Goal: Task Accomplishment & Management: Use online tool/utility

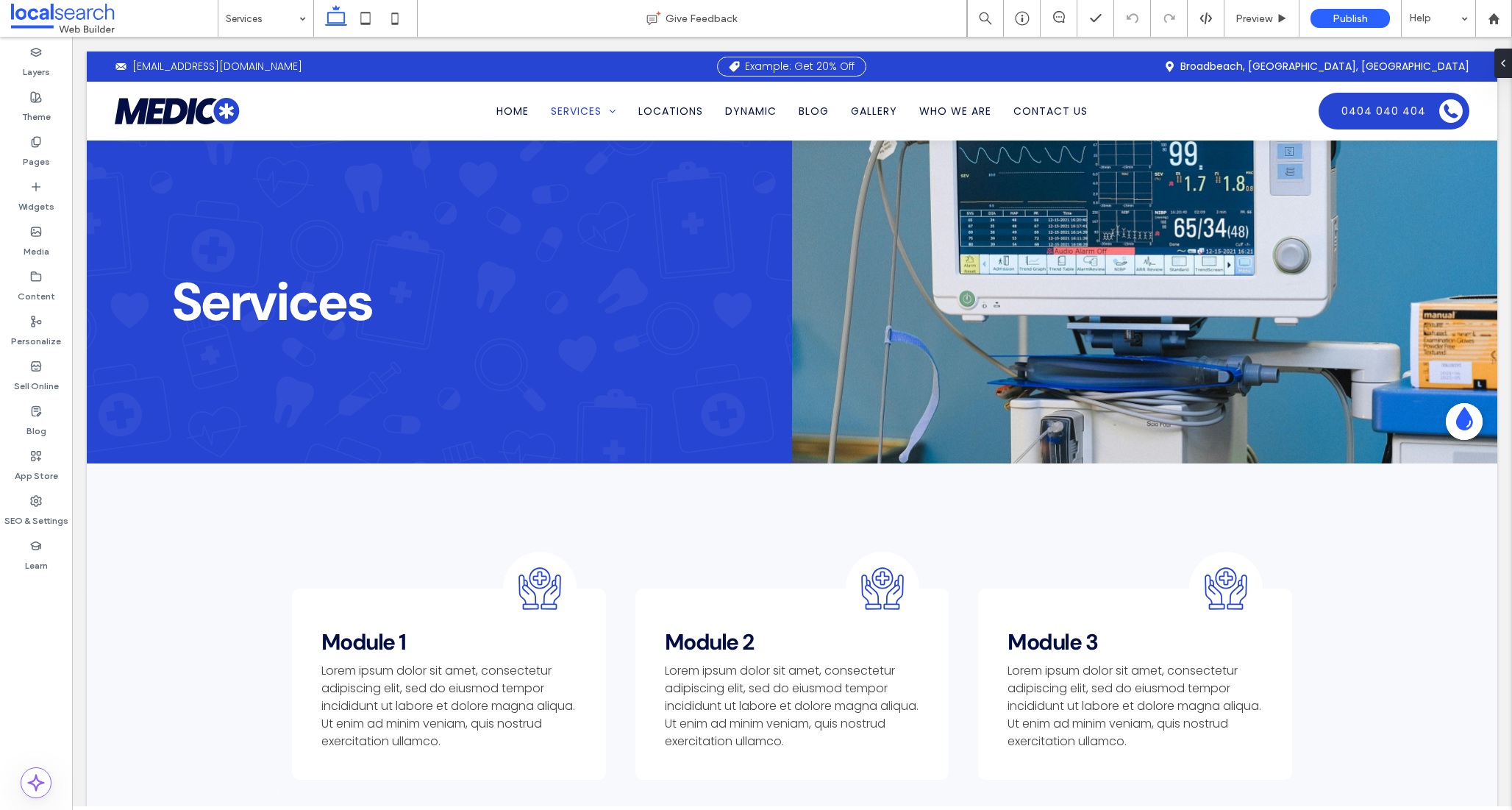
type input "*******"
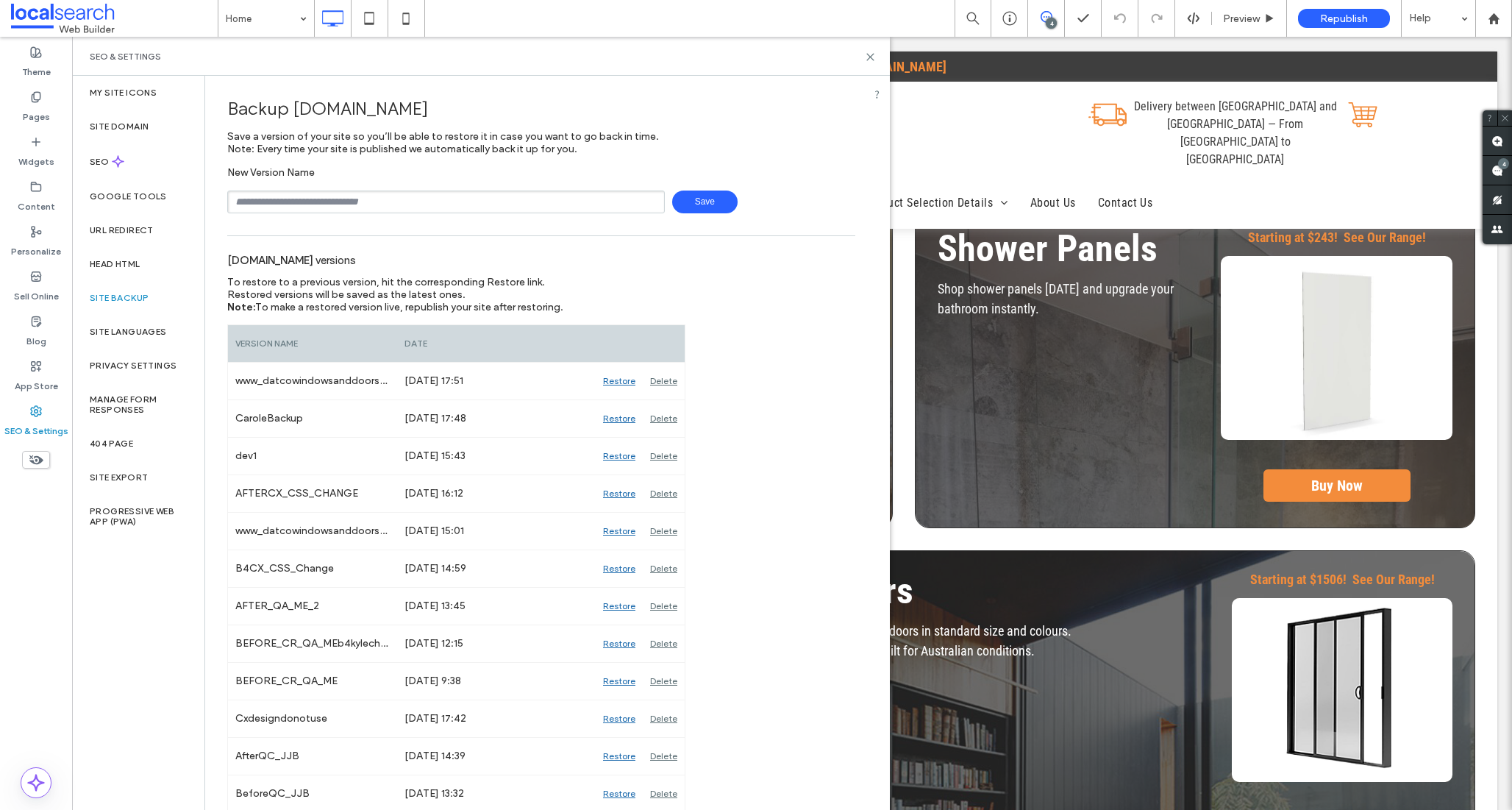
click at [709, 200] on span "Save" at bounding box center [704, 201] width 65 height 23
click at [506, 198] on input "text" at bounding box center [446, 201] width 438 height 23
type input "****"
click at [712, 201] on span "Save" at bounding box center [704, 201] width 65 height 23
click at [876, 56] on div "SEO & Settings" at bounding box center [481, 57] width 818 height 39
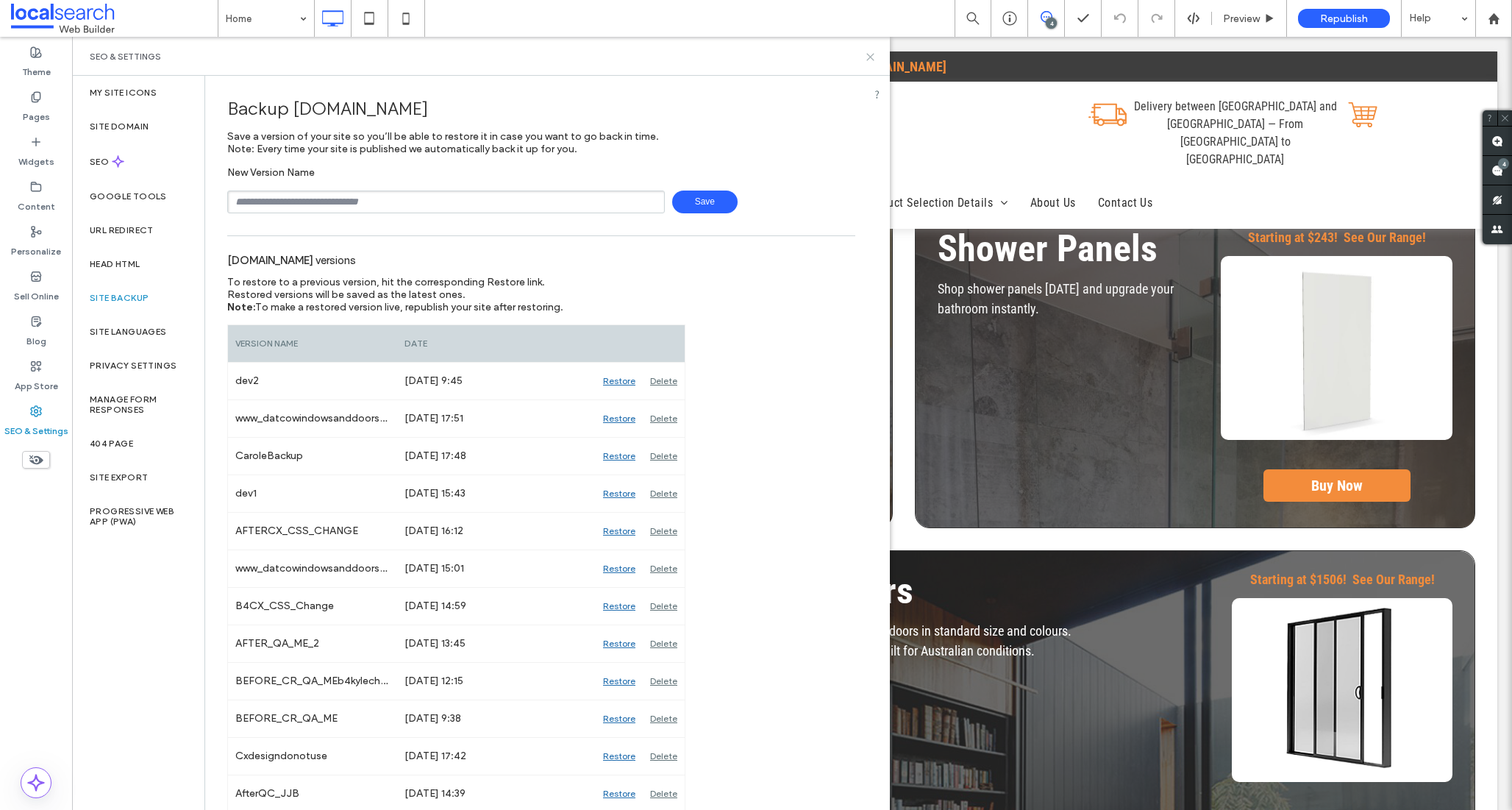
click at [870, 55] on use at bounding box center [870, 57] width 6 height 6
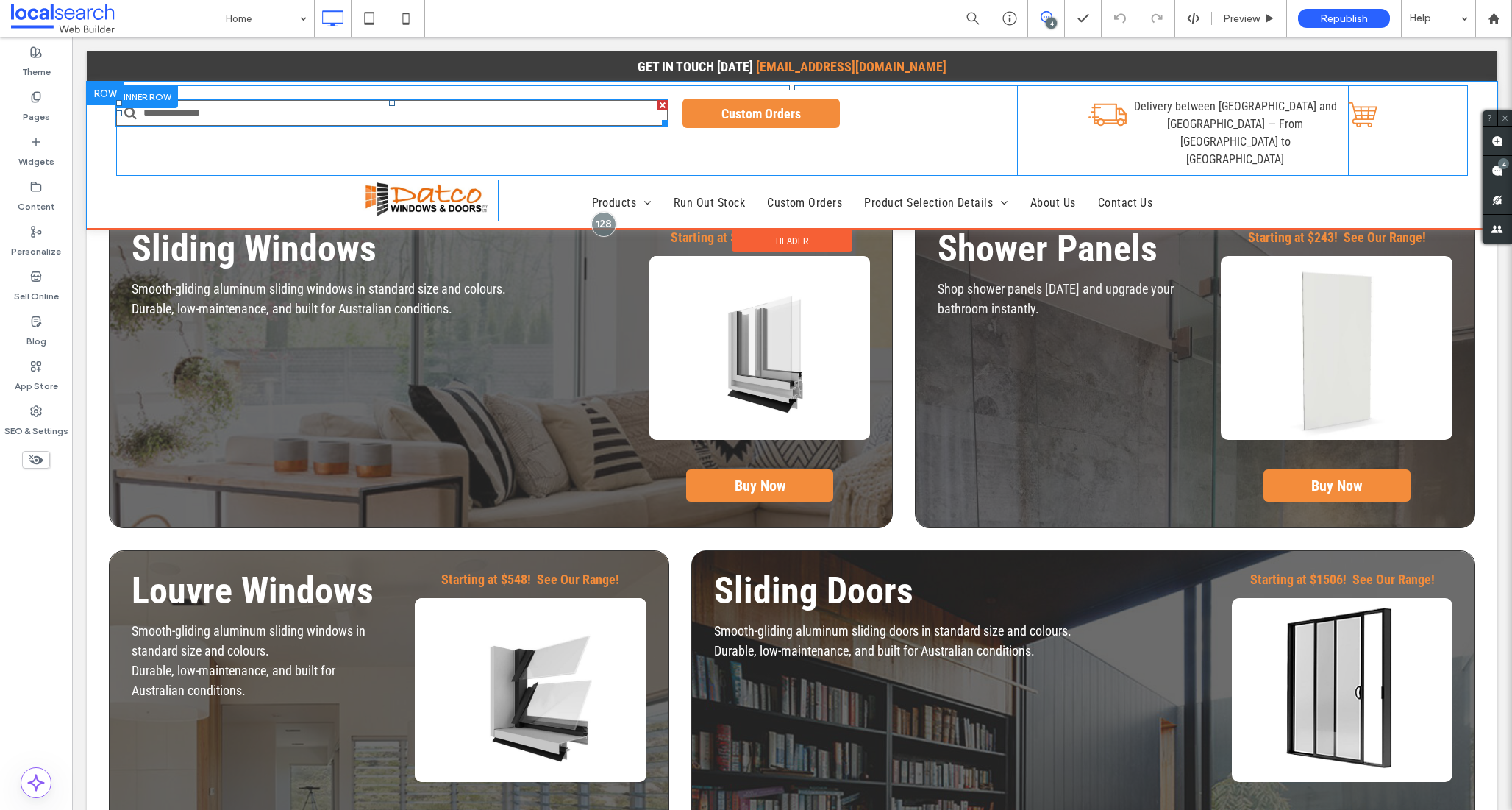
click at [569, 114] on input "Search" at bounding box center [392, 112] width 552 height 26
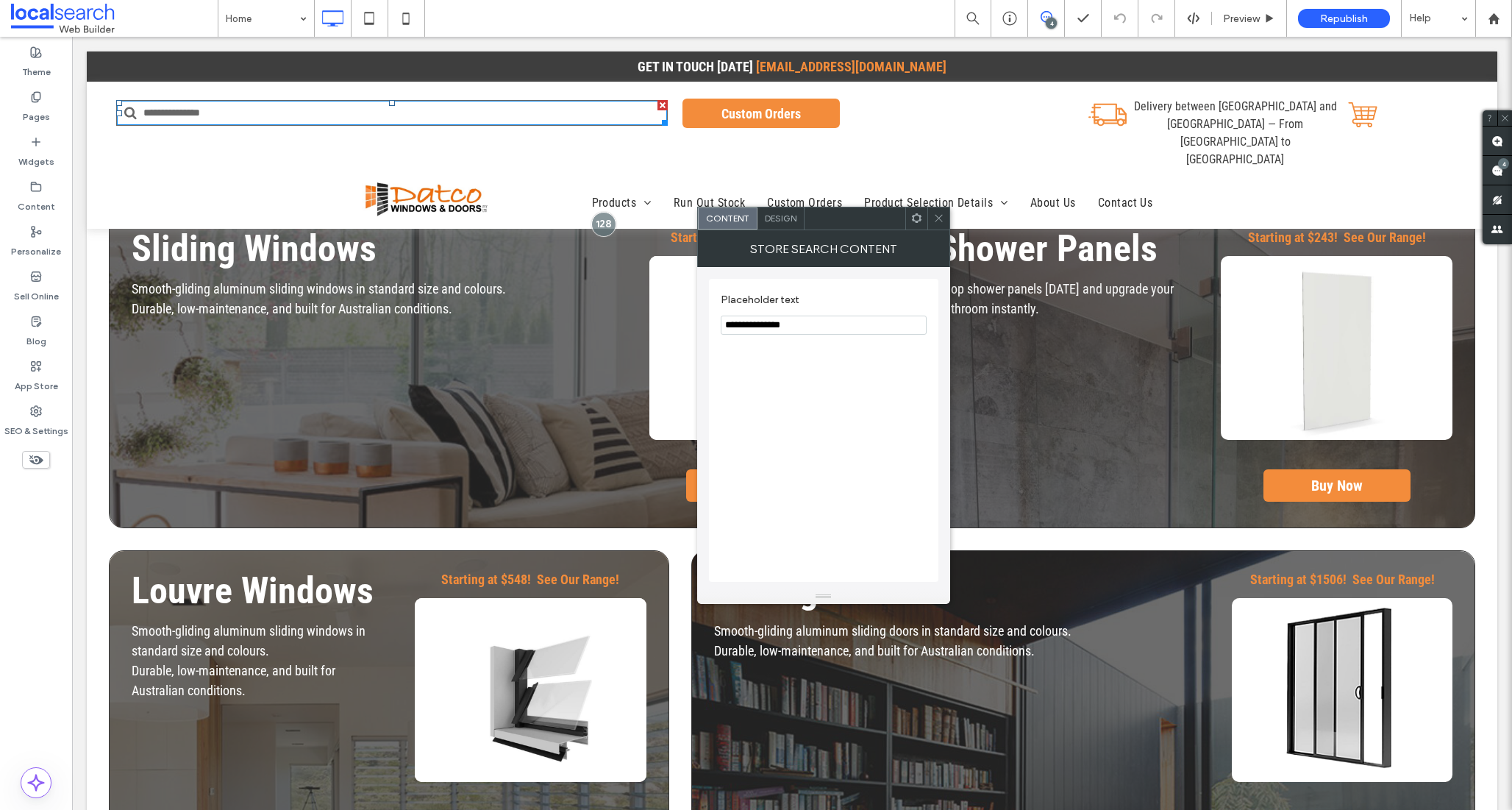
click at [569, 114] on input "Search" at bounding box center [392, 112] width 552 height 26
click at [788, 219] on span "Design" at bounding box center [781, 218] width 31 height 11
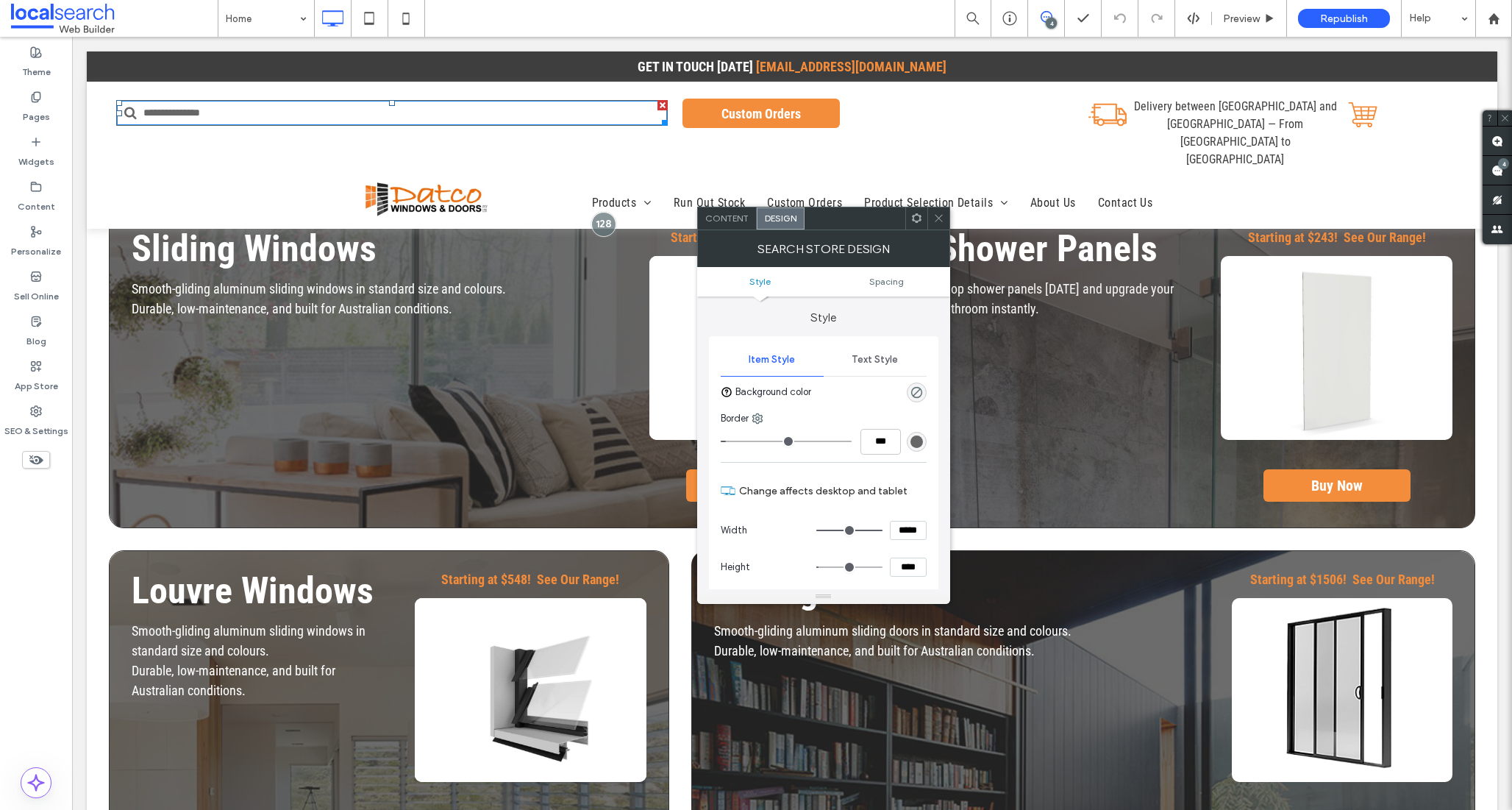
click at [933, 218] on icon at bounding box center [939, 218] width 11 height 11
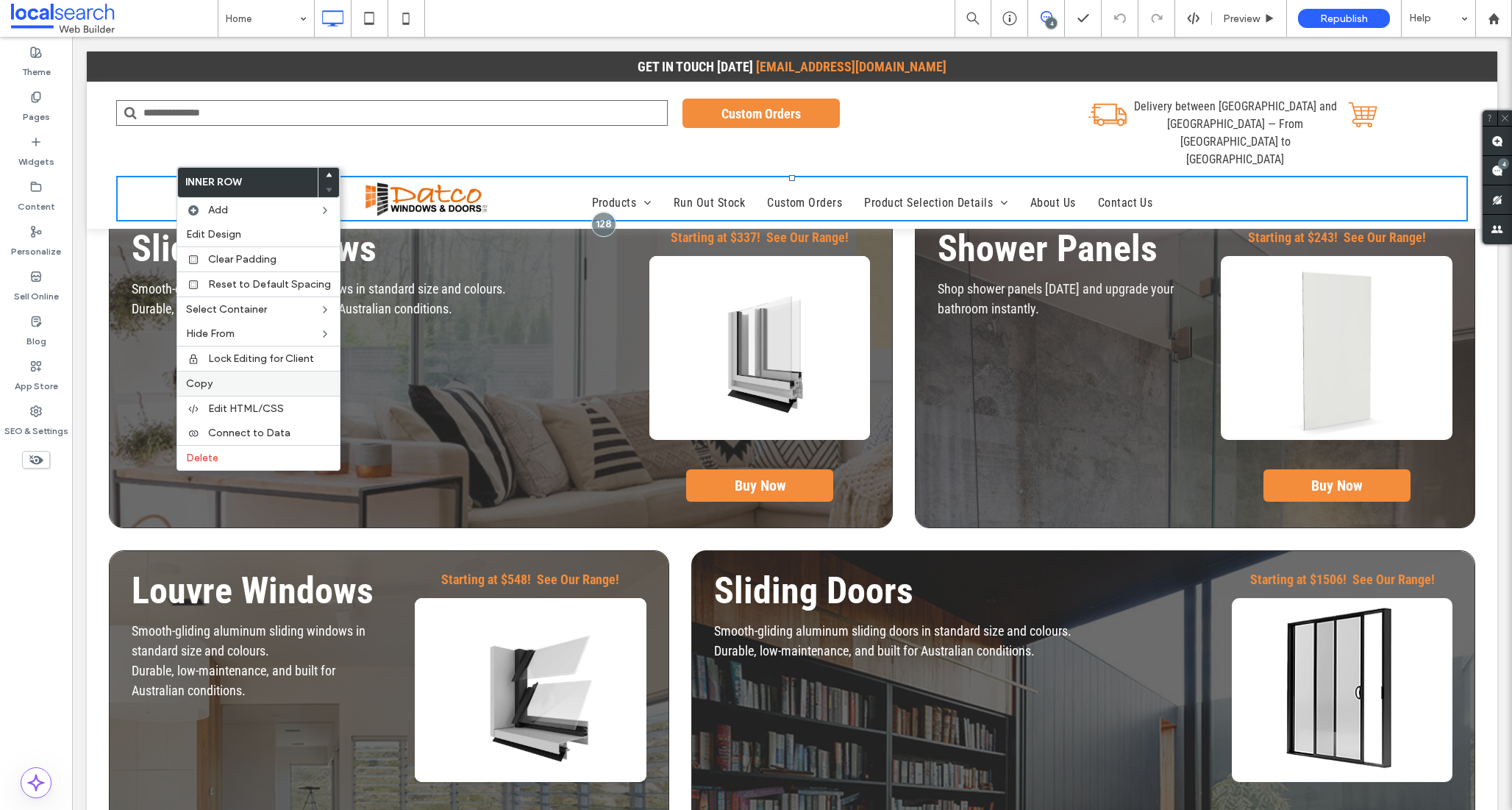
click at [207, 394] on div "Copy" at bounding box center [258, 383] width 163 height 25
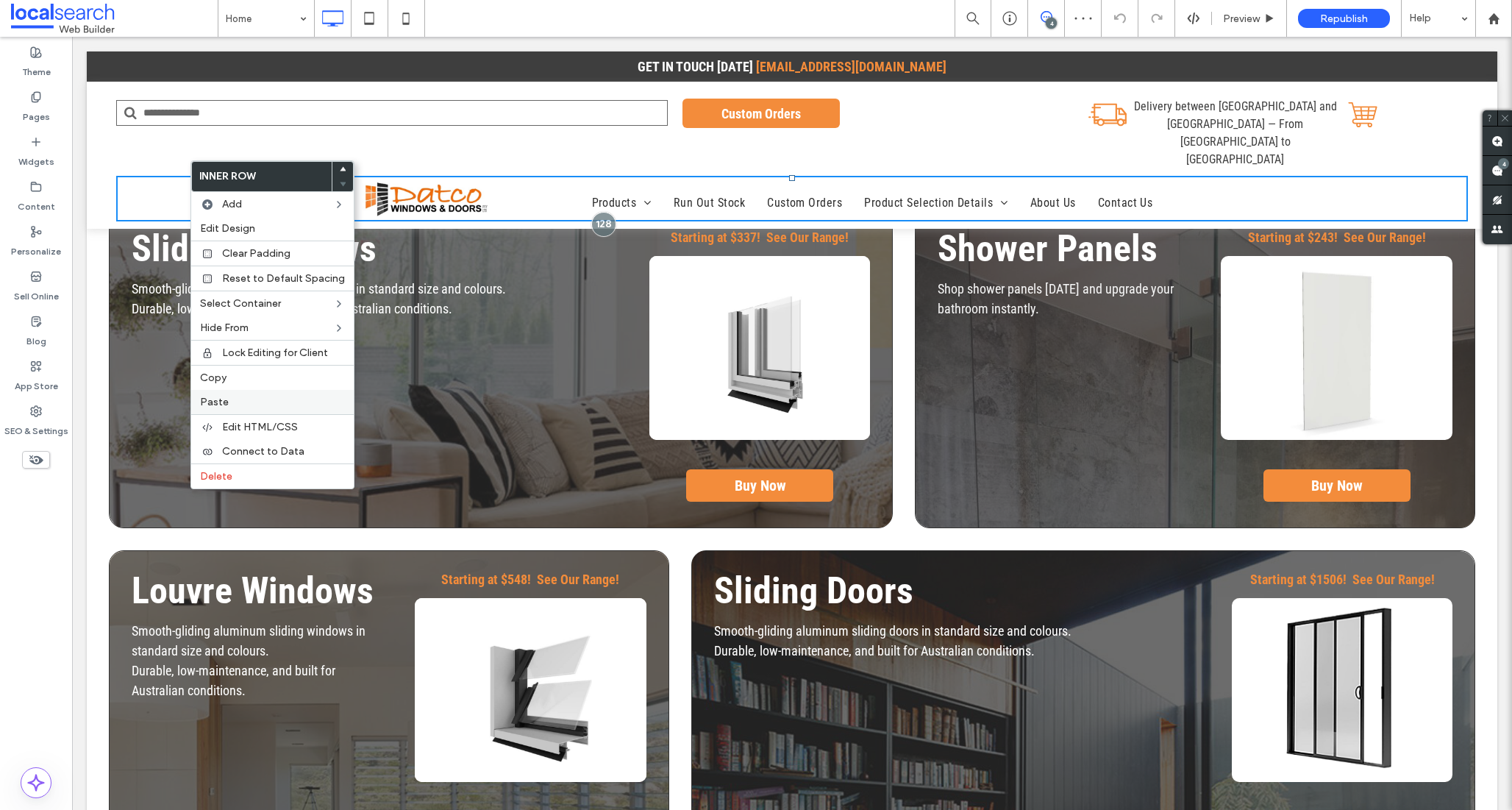
click at [243, 403] on label "Paste" at bounding box center [272, 402] width 145 height 13
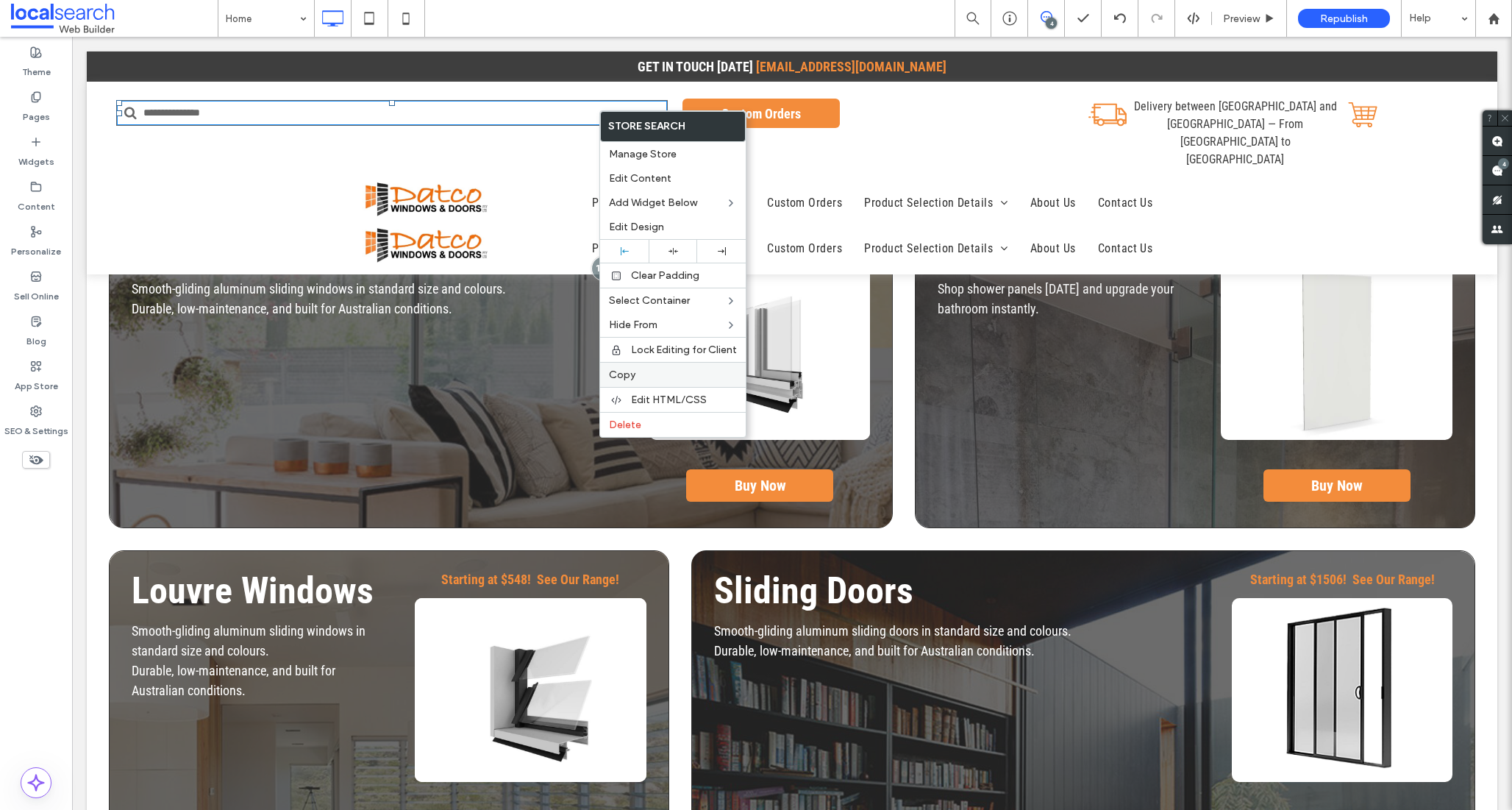
click at [624, 374] on span "Copy" at bounding box center [623, 375] width 27 height 13
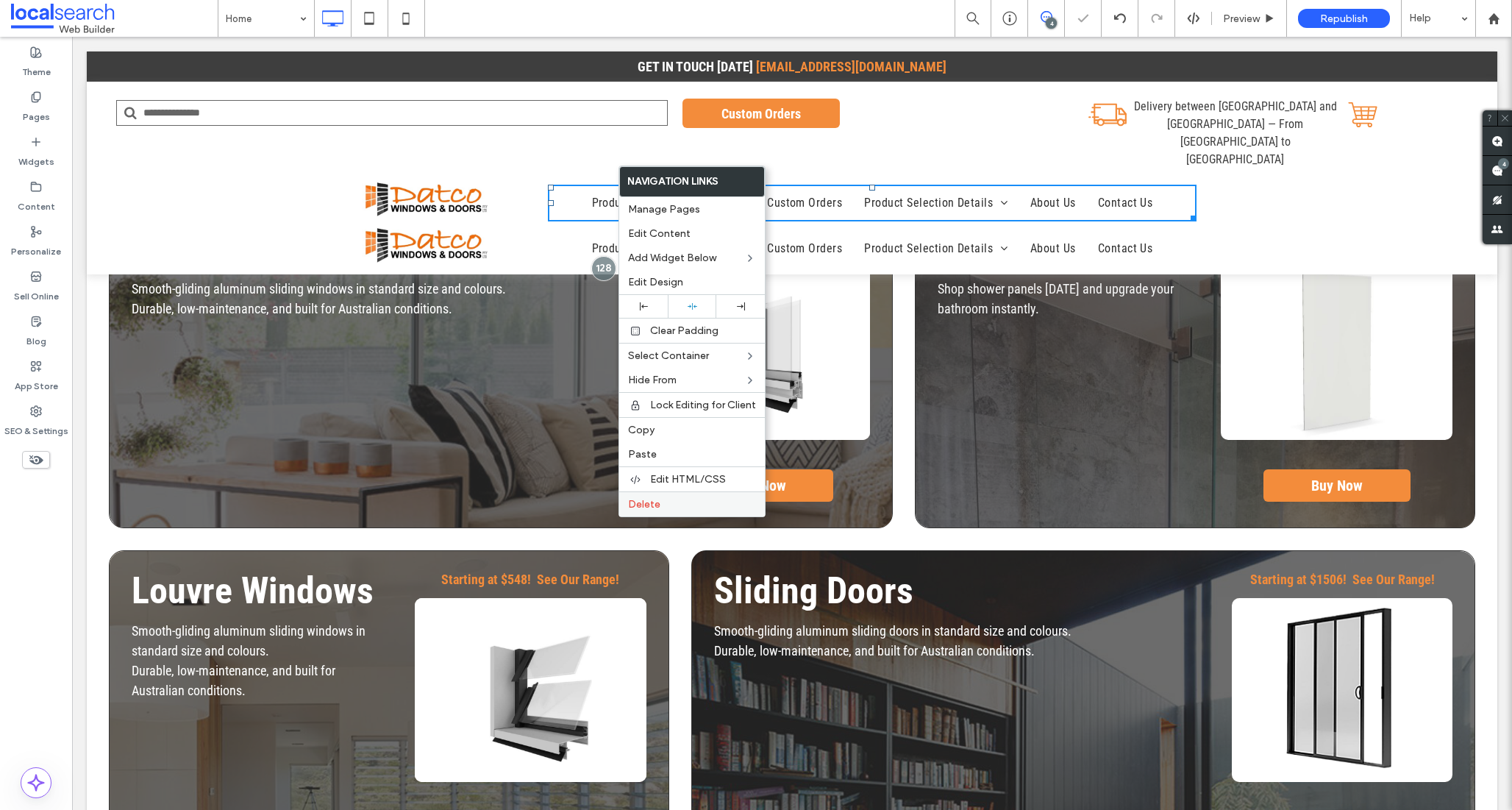
click at [644, 499] on span "Delete" at bounding box center [644, 504] width 32 height 13
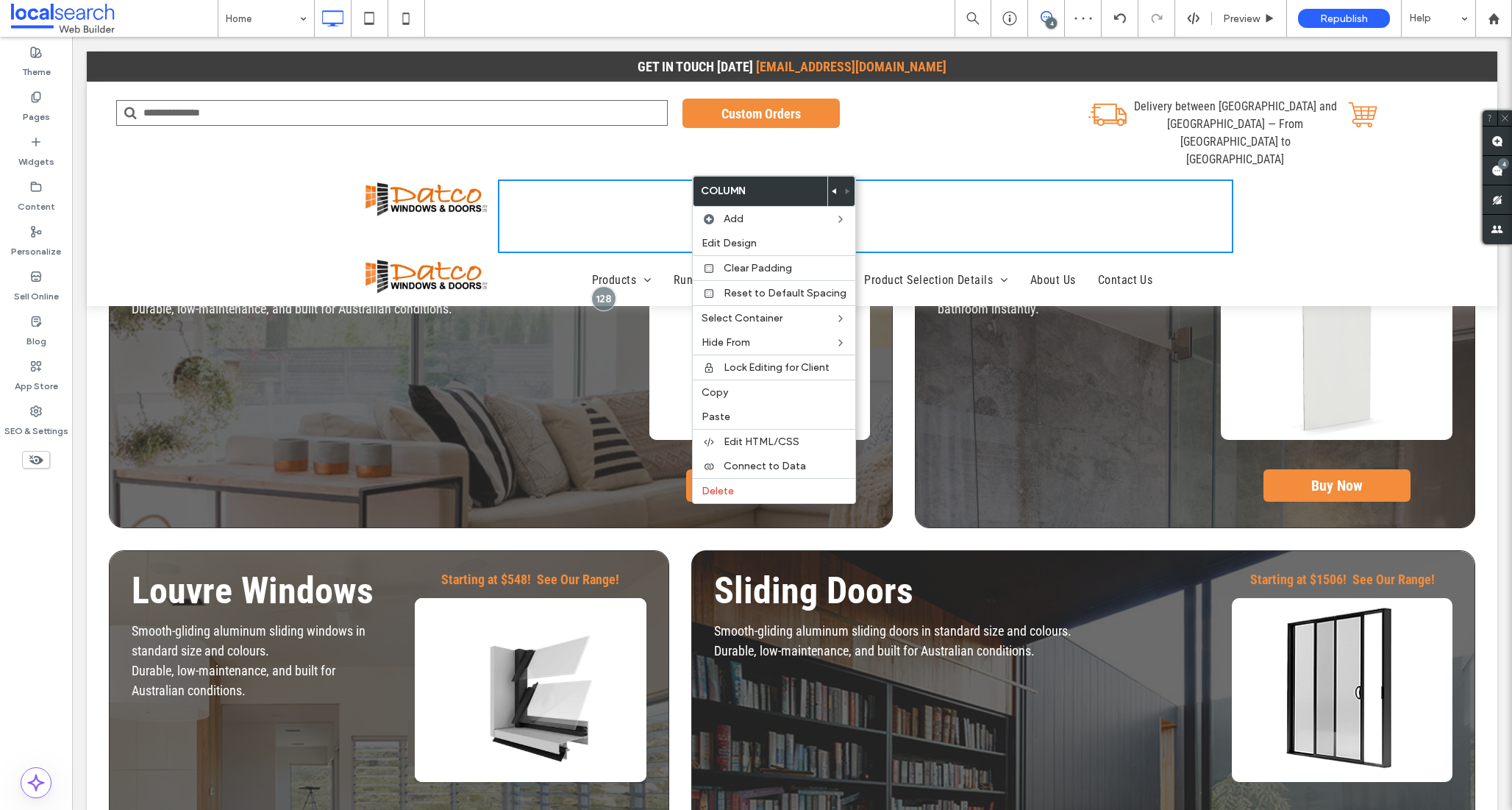
drag, startPoint x: 647, startPoint y: 170, endPoint x: 690, endPoint y: 168, distance: 43.0
click at [648, 179] on div "Click To Paste Click To Paste" at bounding box center [865, 216] width 735 height 74
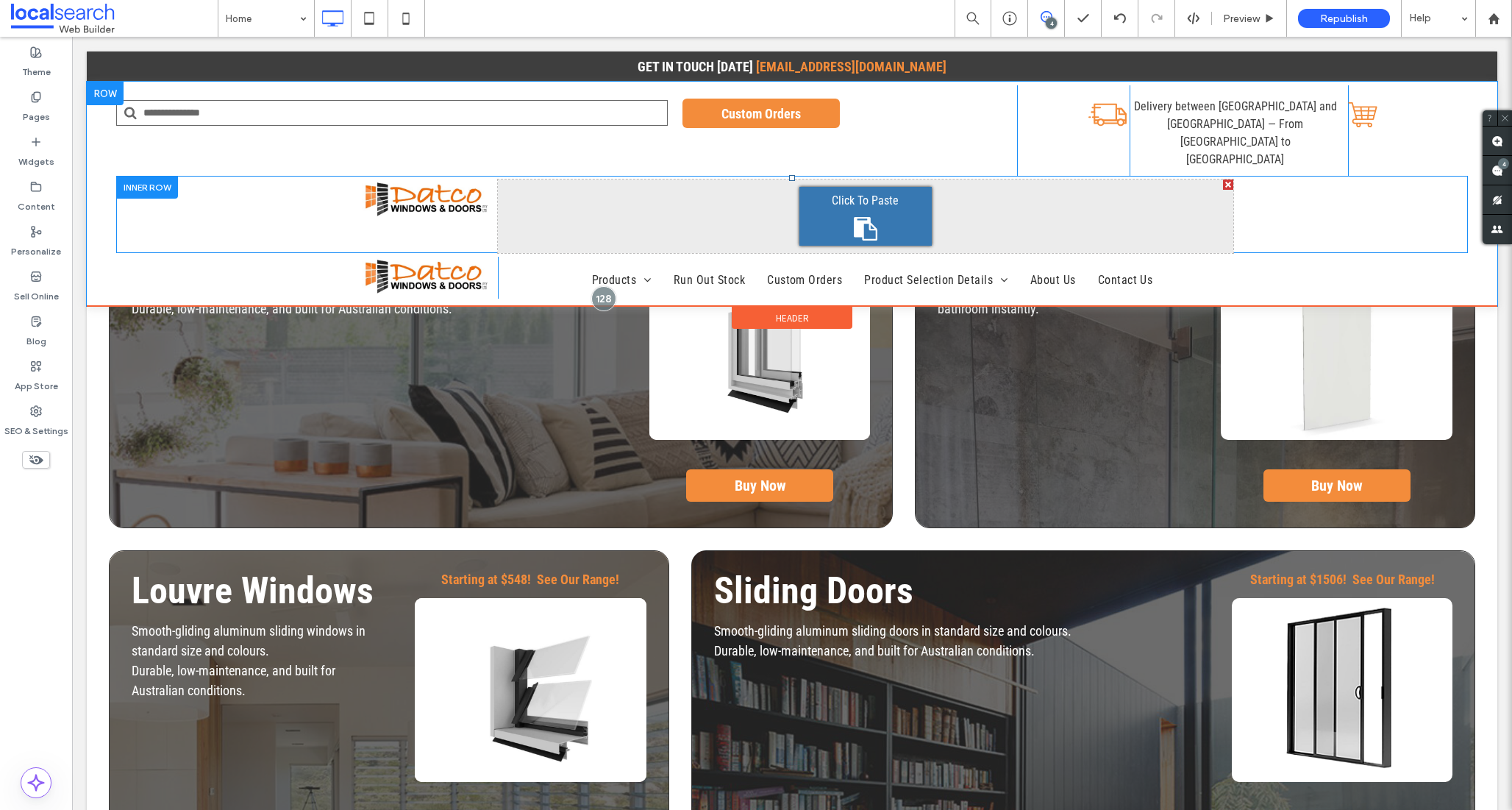
click at [819, 187] on div "Click To Paste" at bounding box center [866, 216] width 132 height 59
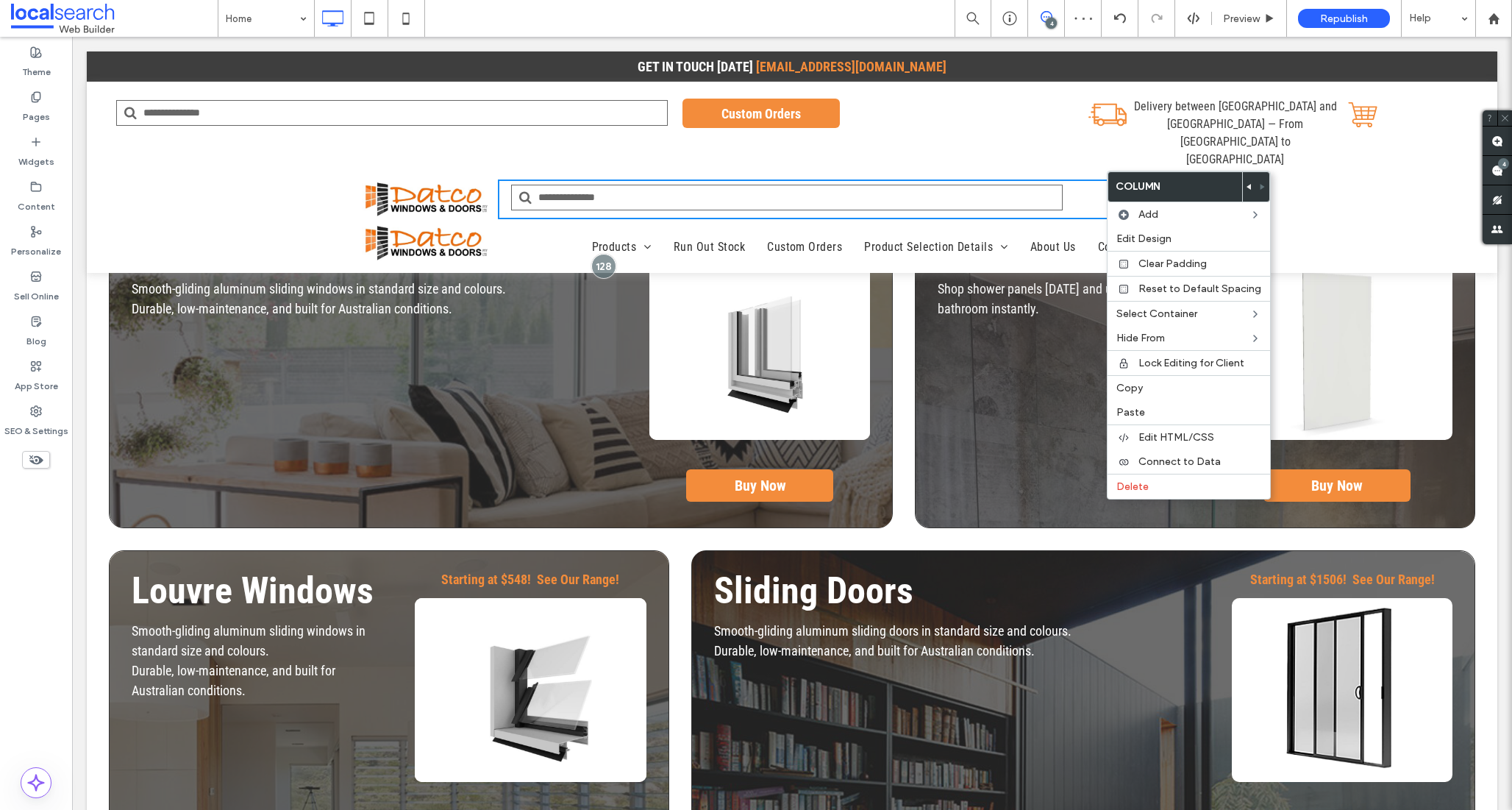
click at [1060, 179] on div "Click To Paste Click To Paste" at bounding box center [865, 199] width 735 height 40
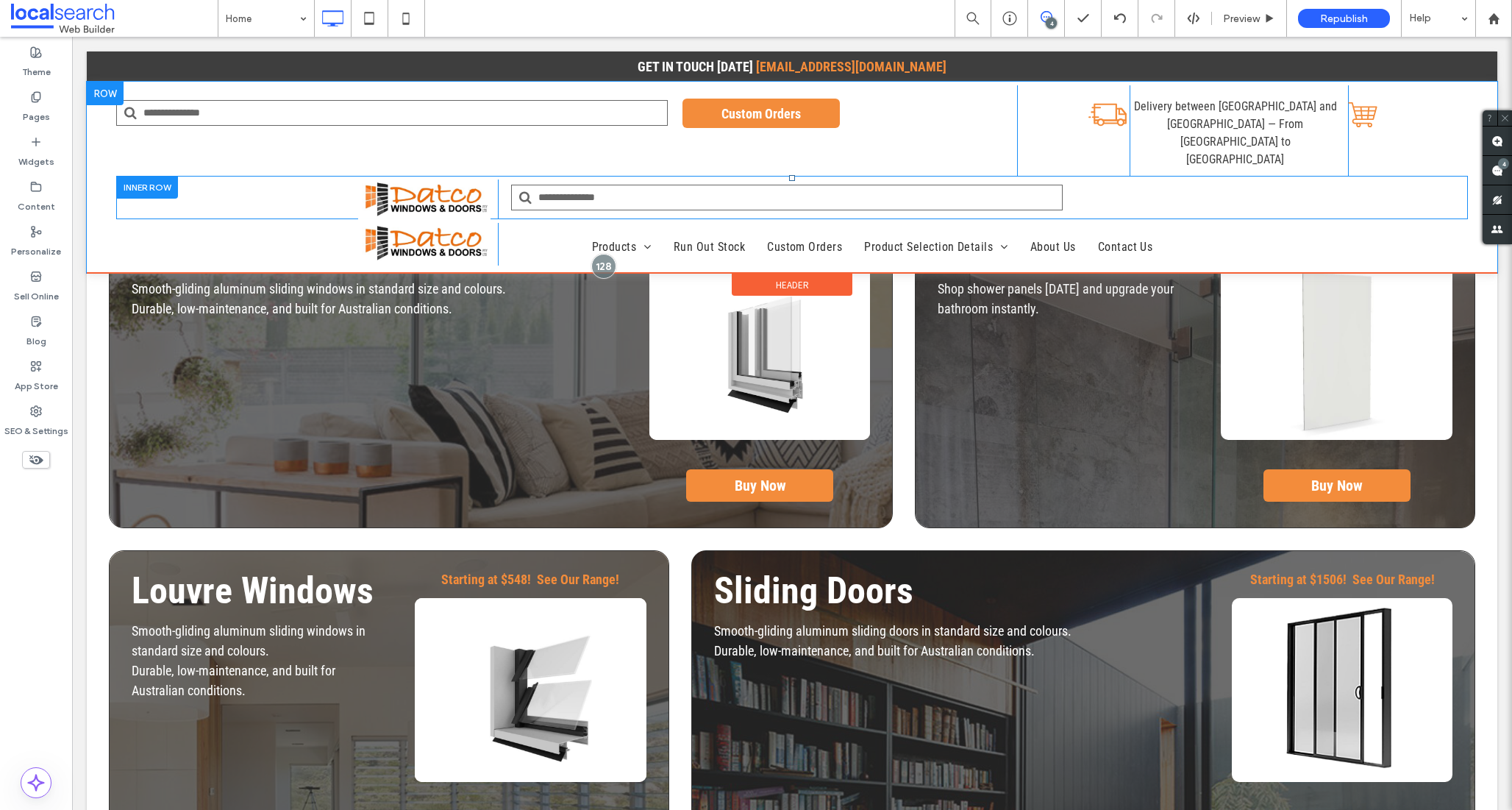
click at [235, 179] on div "Click To Paste Click To Paste Click To Paste Click To Paste" at bounding box center [792, 197] width 1352 height 43
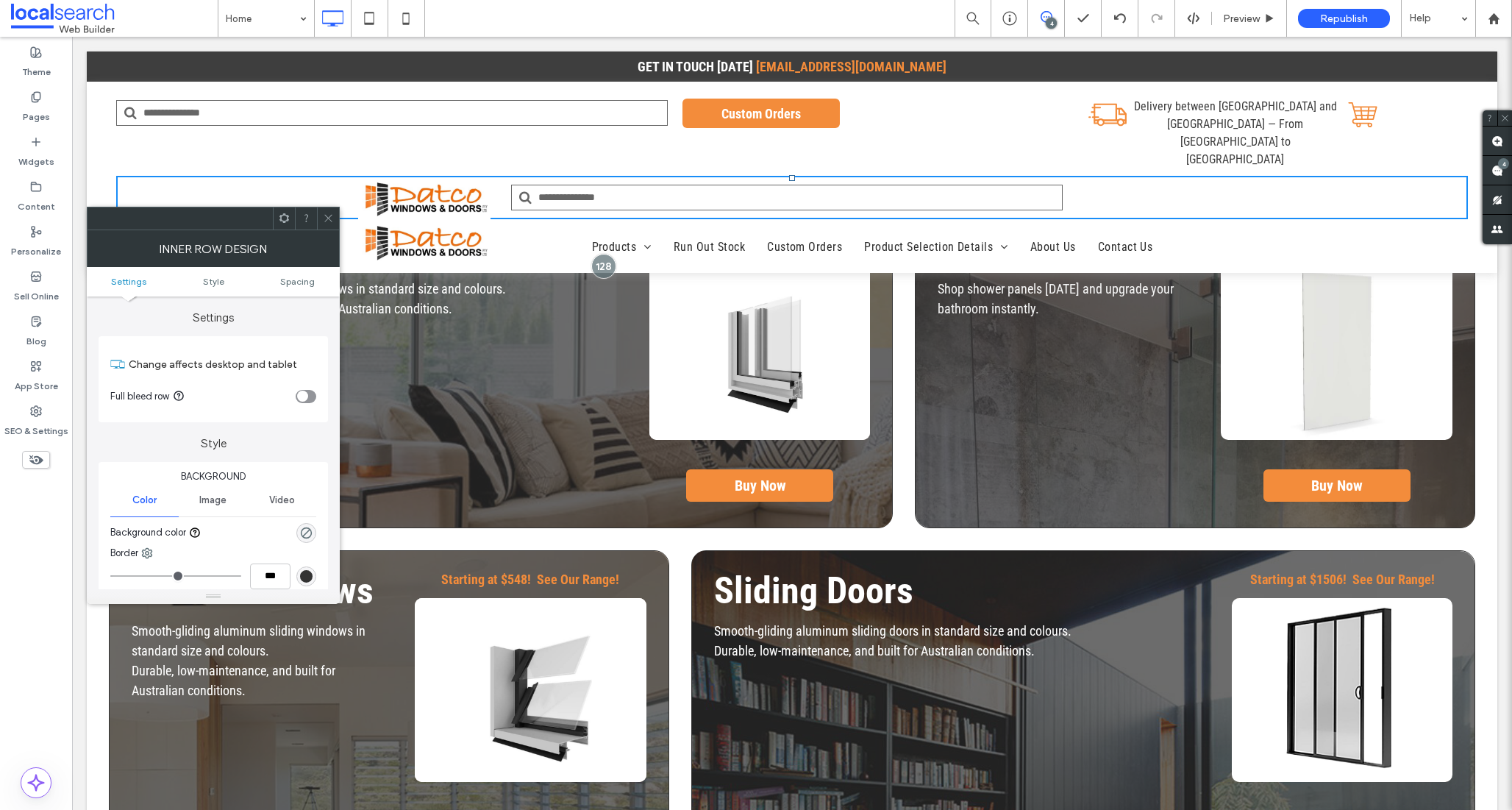
click at [1161, 179] on div "Click To Paste Click To Paste" at bounding box center [865, 199] width 735 height 40
click at [956, 185] on input "Search" at bounding box center [787, 197] width 552 height 26
click at [734, 113] on span "Custom Orders" at bounding box center [761, 113] width 90 height 30
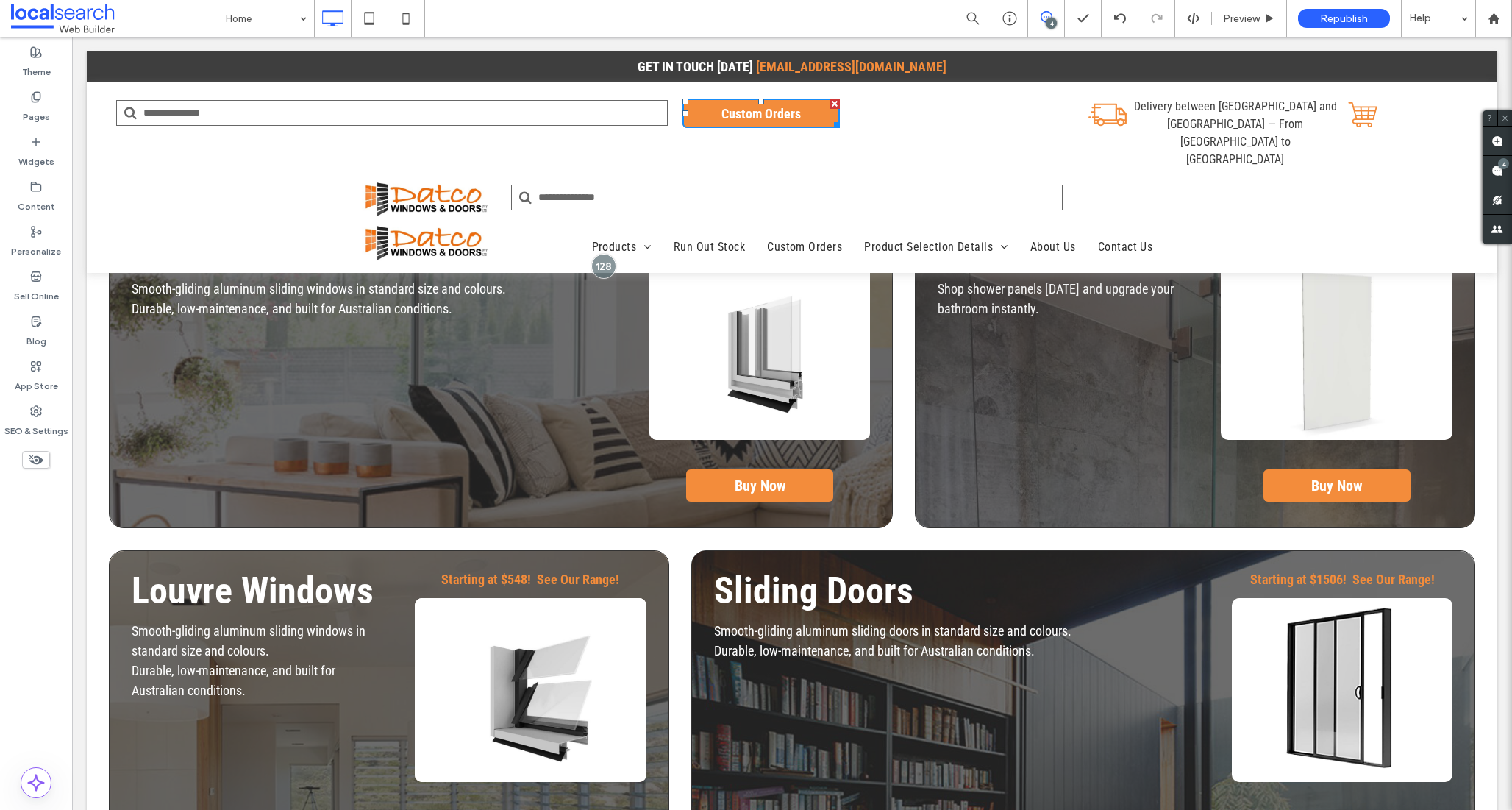
click at [757, 185] on input "Search" at bounding box center [787, 197] width 552 height 26
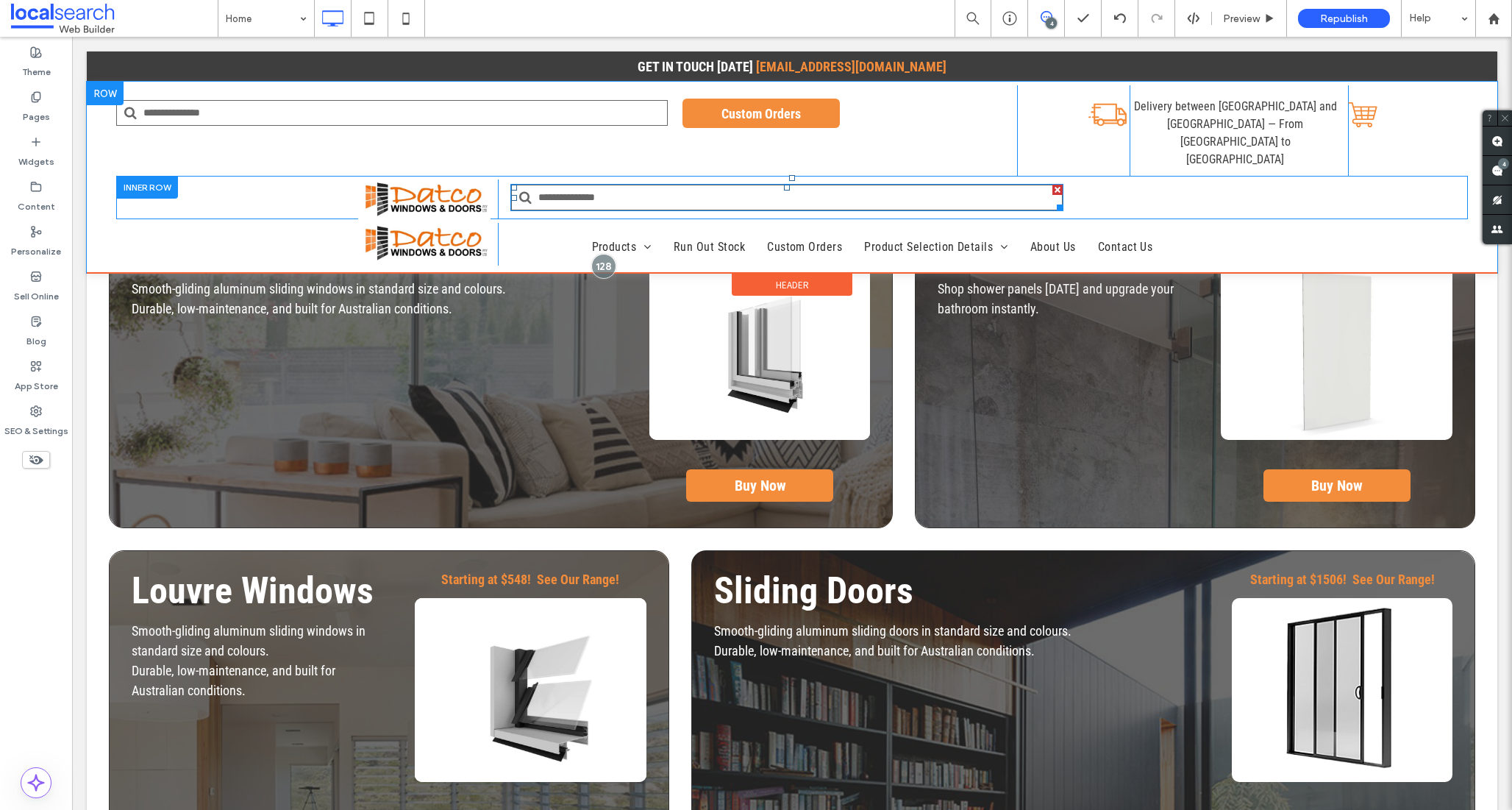
click at [589, 185] on input "Search" at bounding box center [787, 197] width 552 height 26
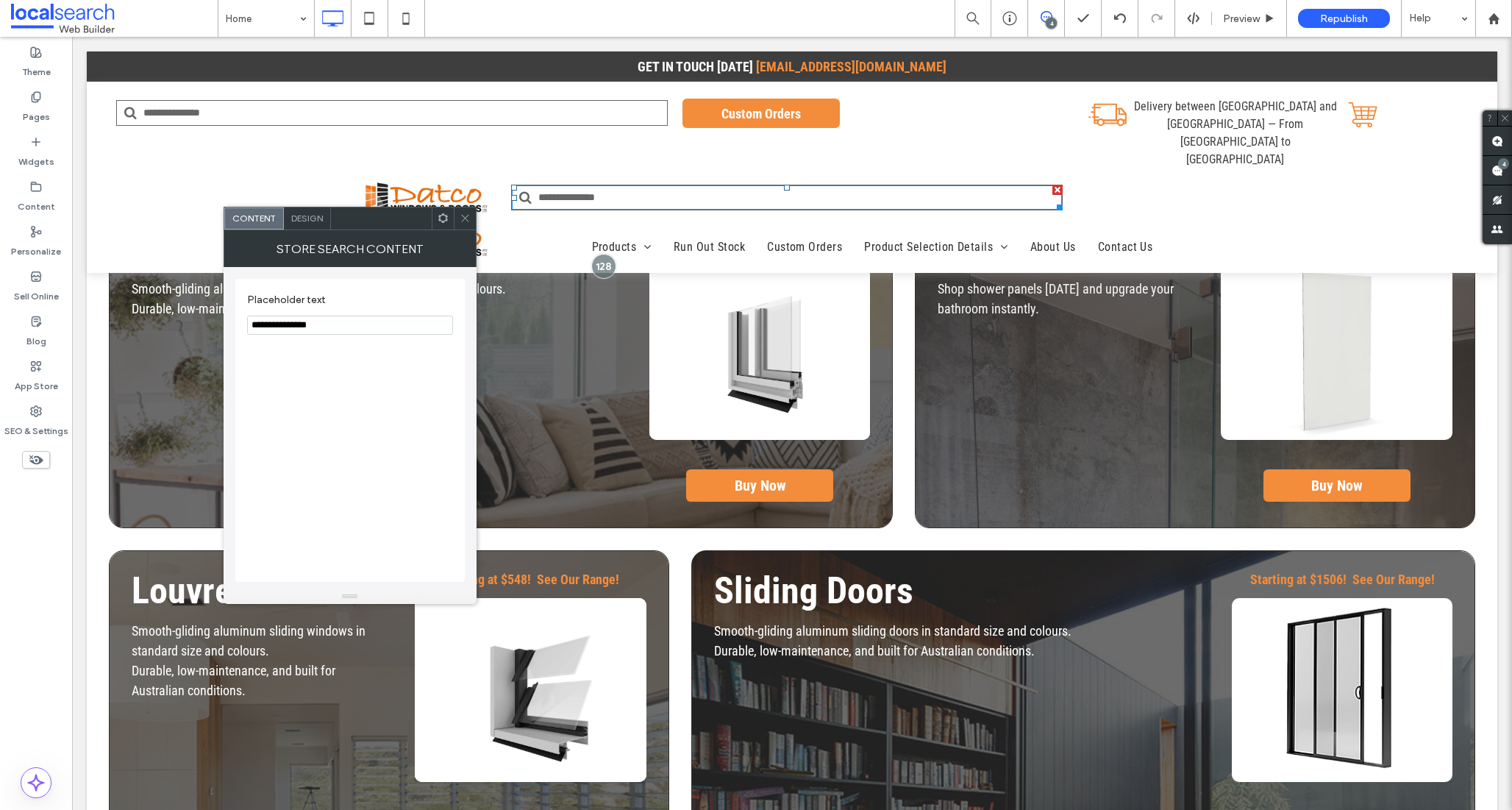
click at [589, 185] on input "Search" at bounding box center [787, 197] width 552 height 26
click at [597, 185] on input "Search" at bounding box center [787, 197] width 552 height 26
click at [300, 219] on span "Design" at bounding box center [307, 218] width 31 height 11
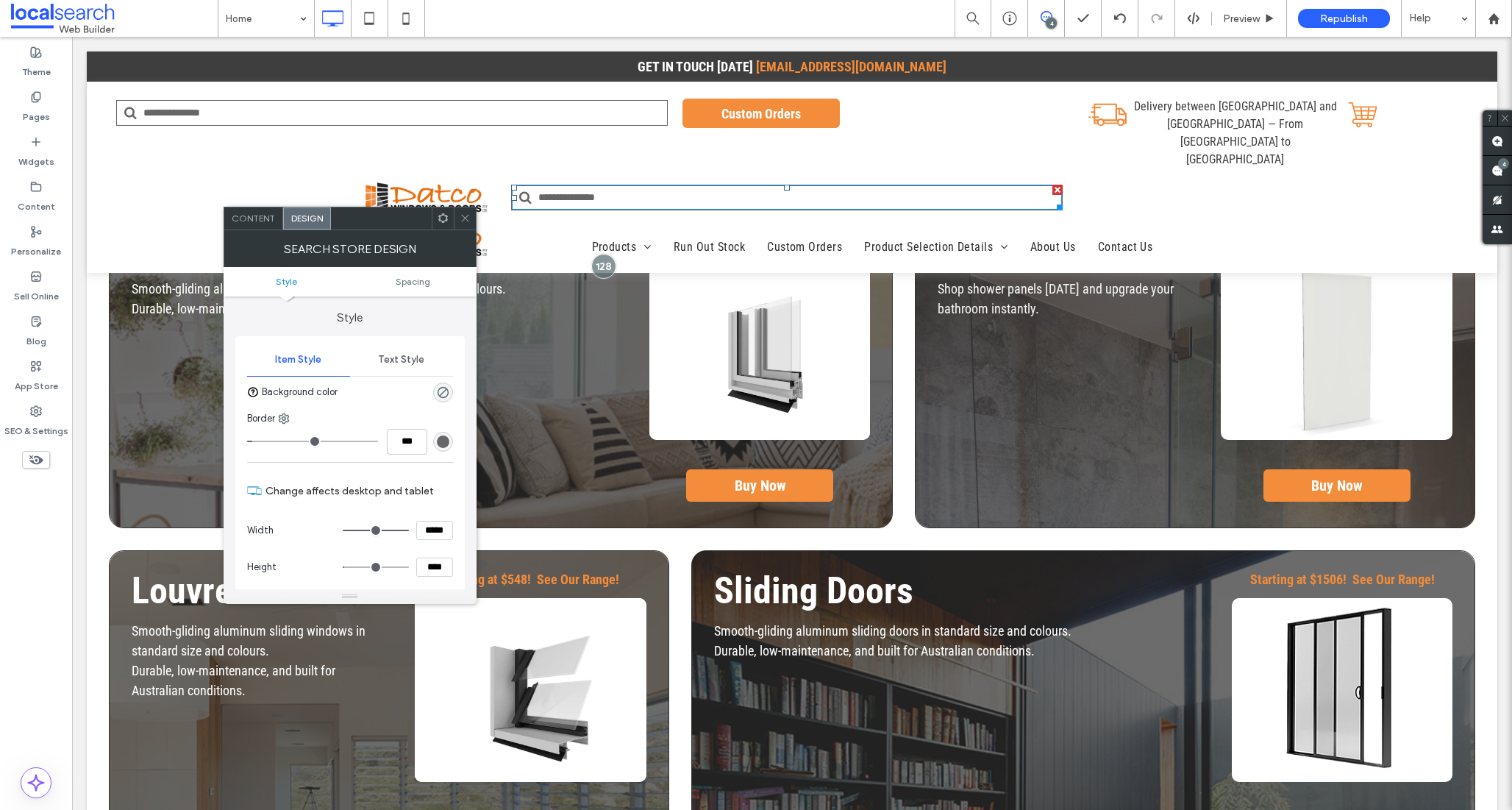
type input "***"
type input "*****"
type input "***"
click at [374, 531] on input "range" at bounding box center [376, 531] width 66 height 2
click at [460, 219] on icon at bounding box center [465, 218] width 11 height 11
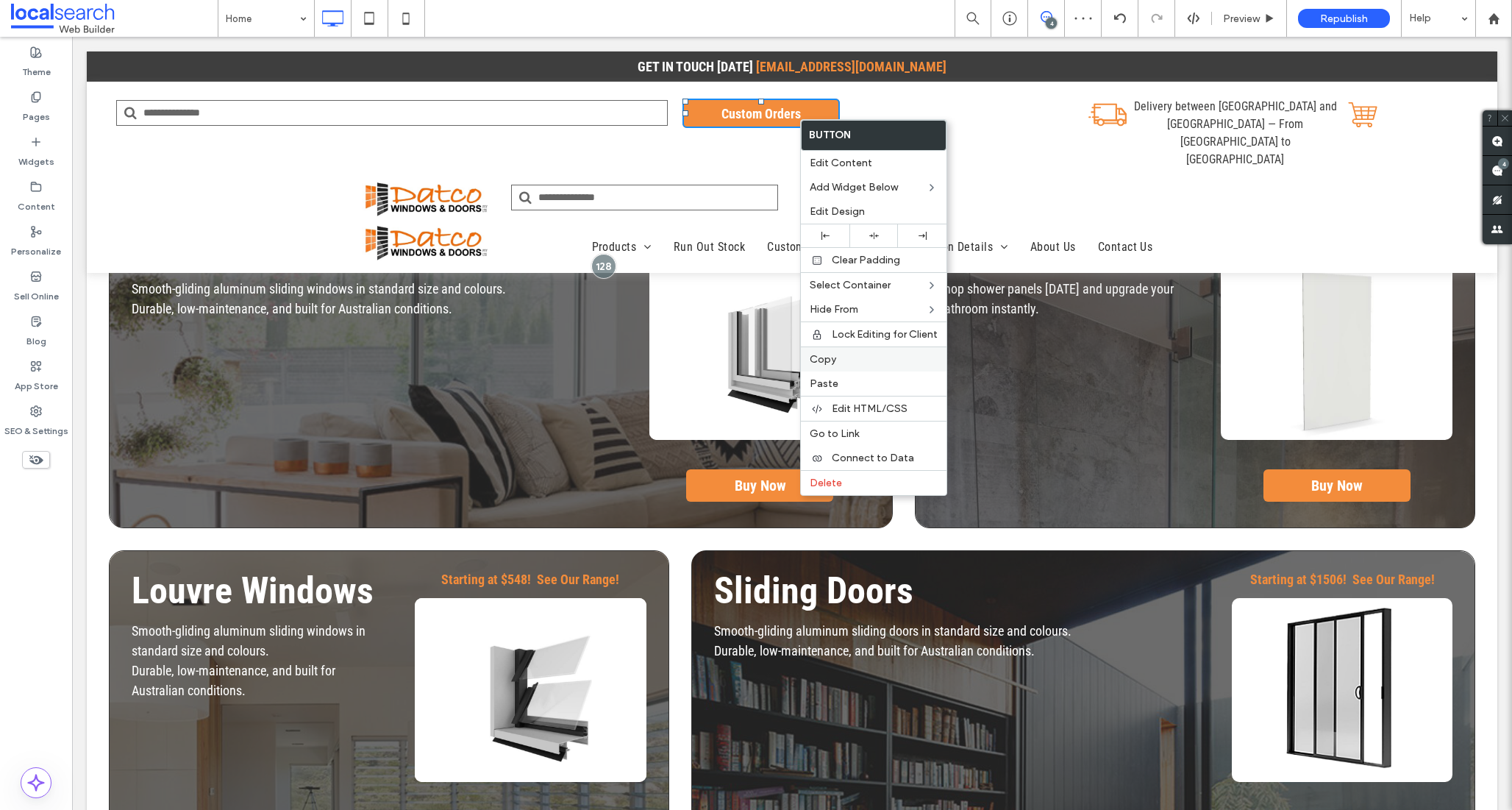
click at [832, 366] on div "Copy" at bounding box center [874, 359] width 145 height 25
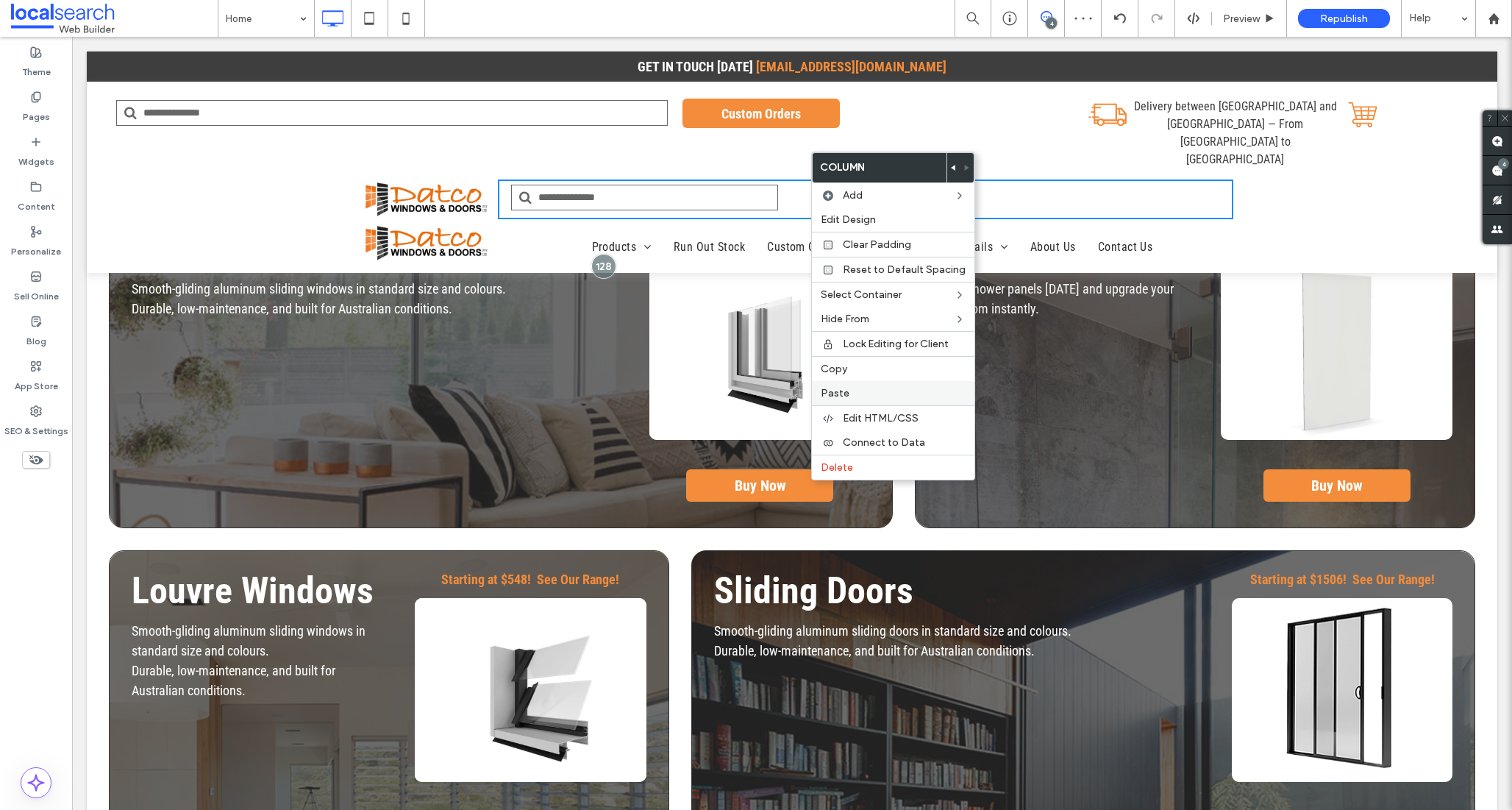
click at [841, 393] on span "Paste" at bounding box center [835, 393] width 28 height 13
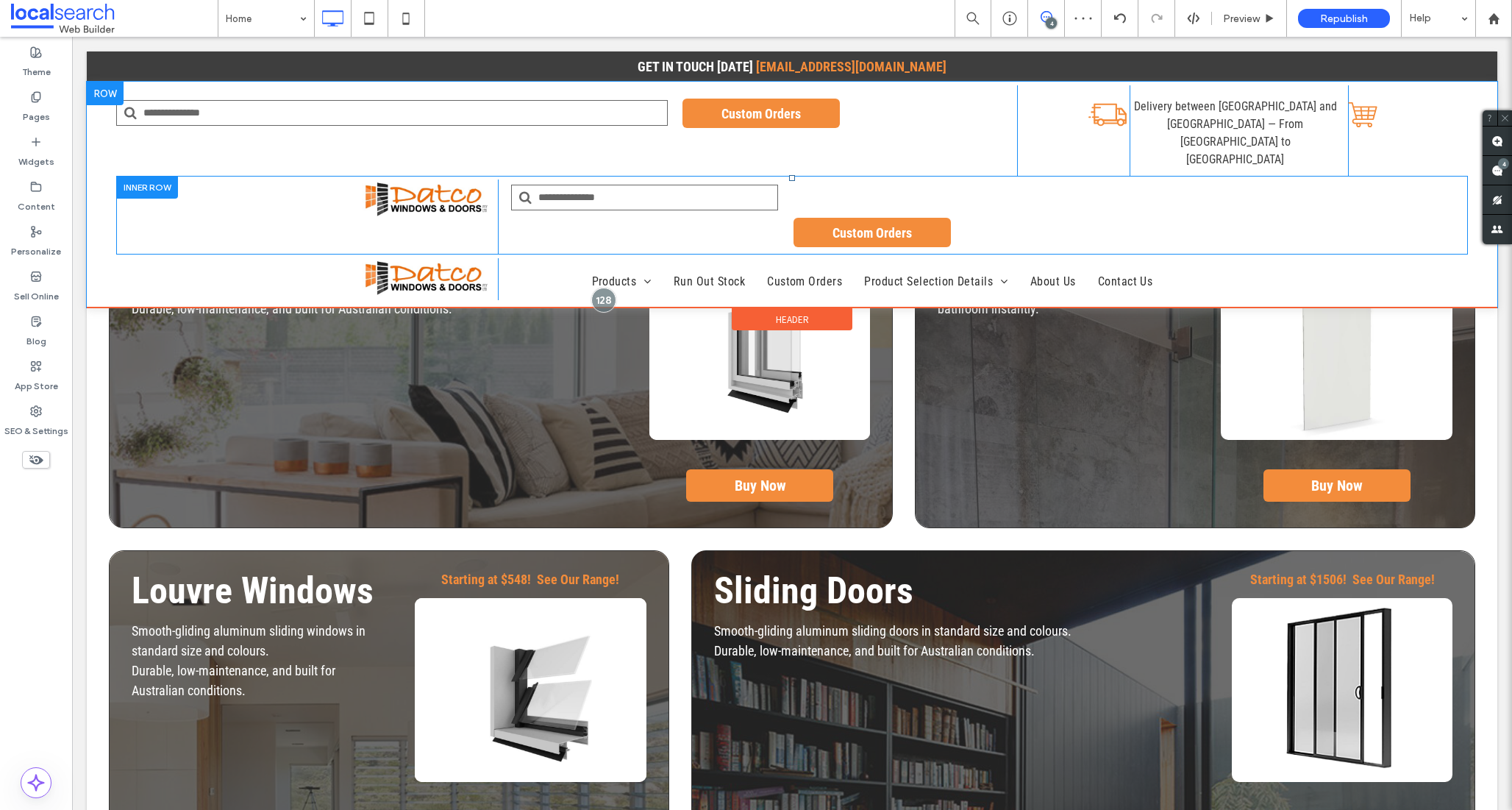
click at [819, 179] on div "Click To Paste Click To Paste Custom Orders" at bounding box center [865, 216] width 735 height 75
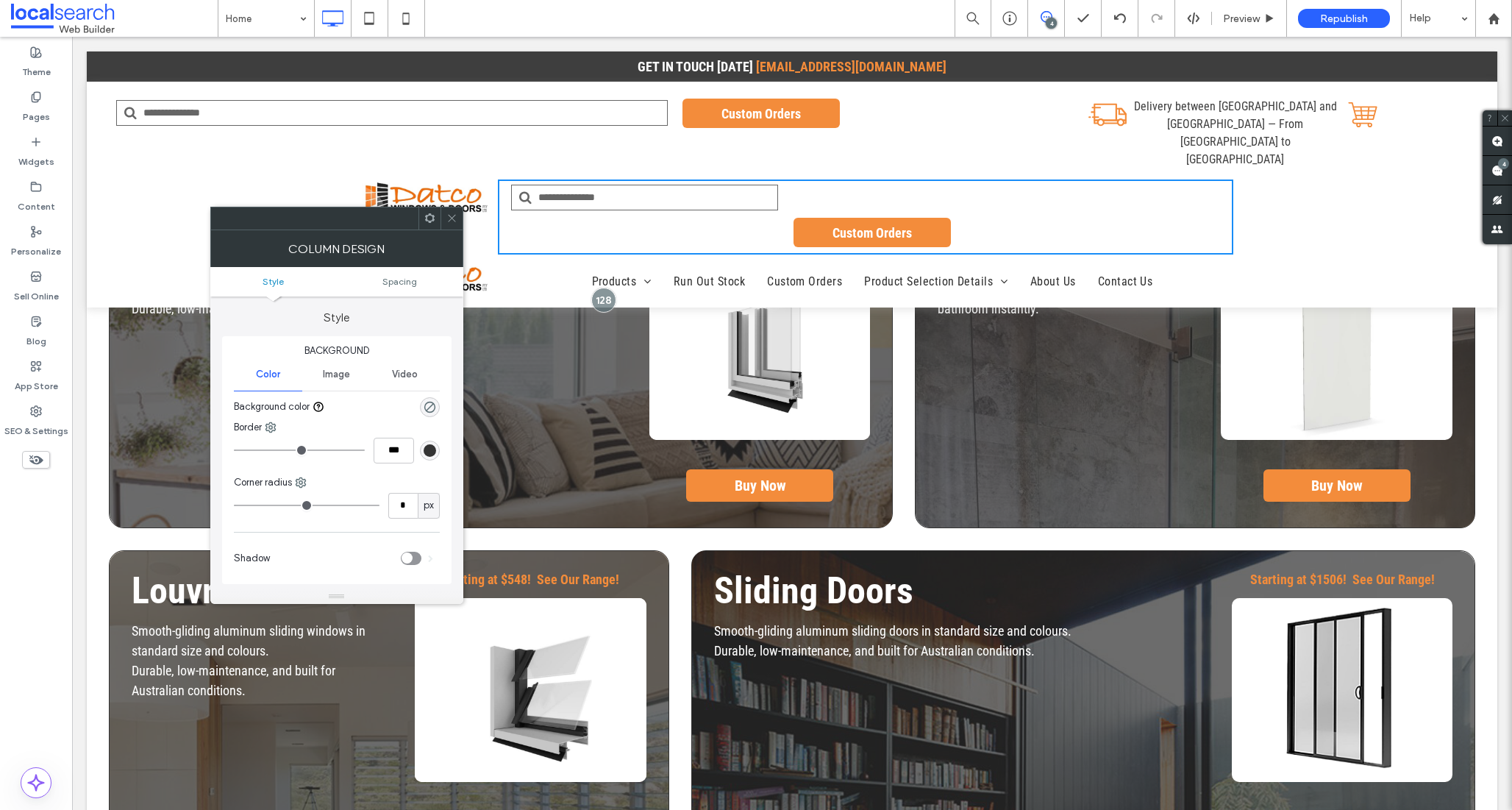
click at [448, 218] on icon at bounding box center [452, 218] width 11 height 11
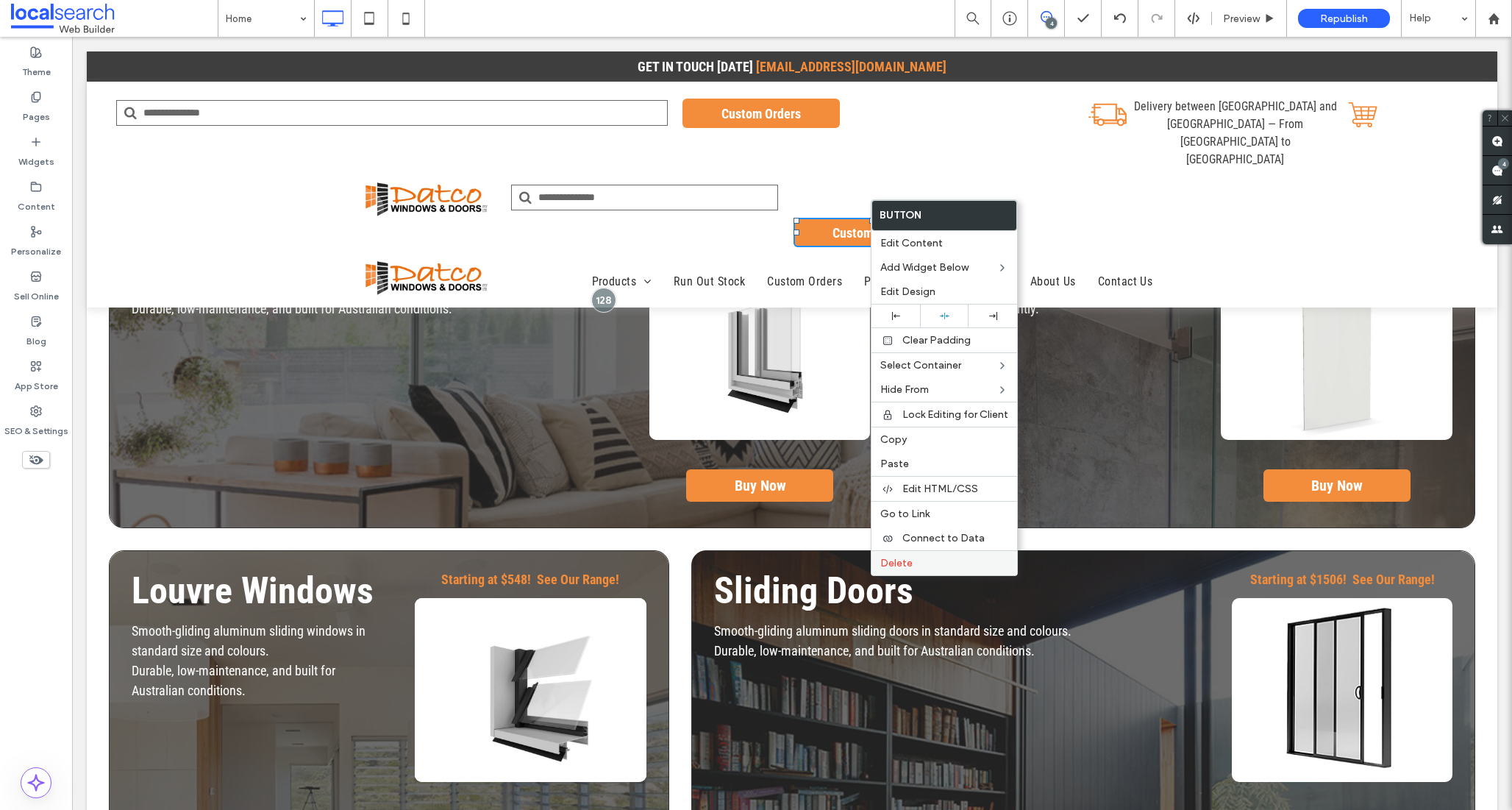
click at [899, 564] on span "Delete" at bounding box center [896, 563] width 32 height 13
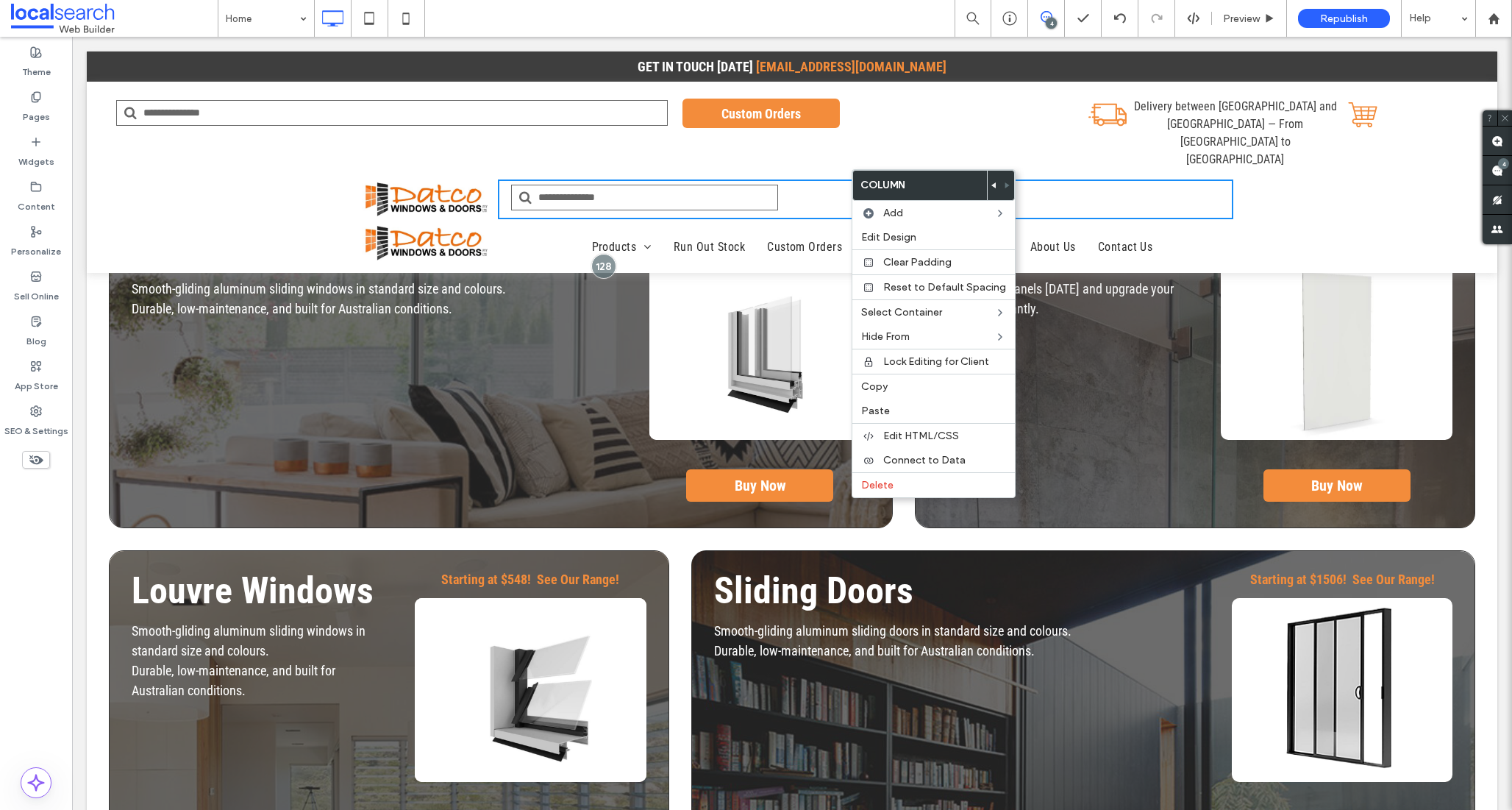
click at [708, 185] on input "Search" at bounding box center [645, 197] width 267 height 26
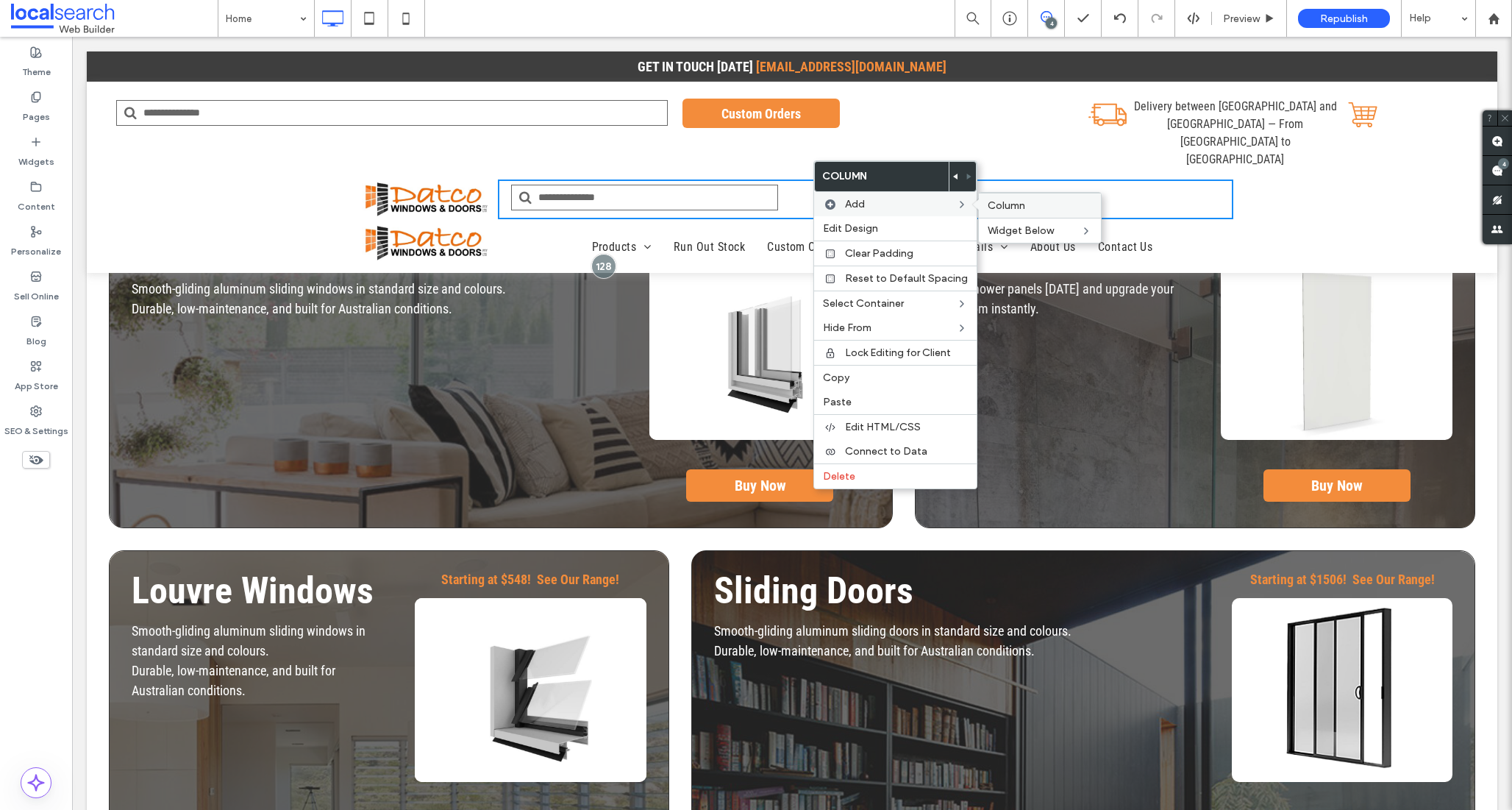
click at [996, 204] on span "Column" at bounding box center [1006, 206] width 38 height 13
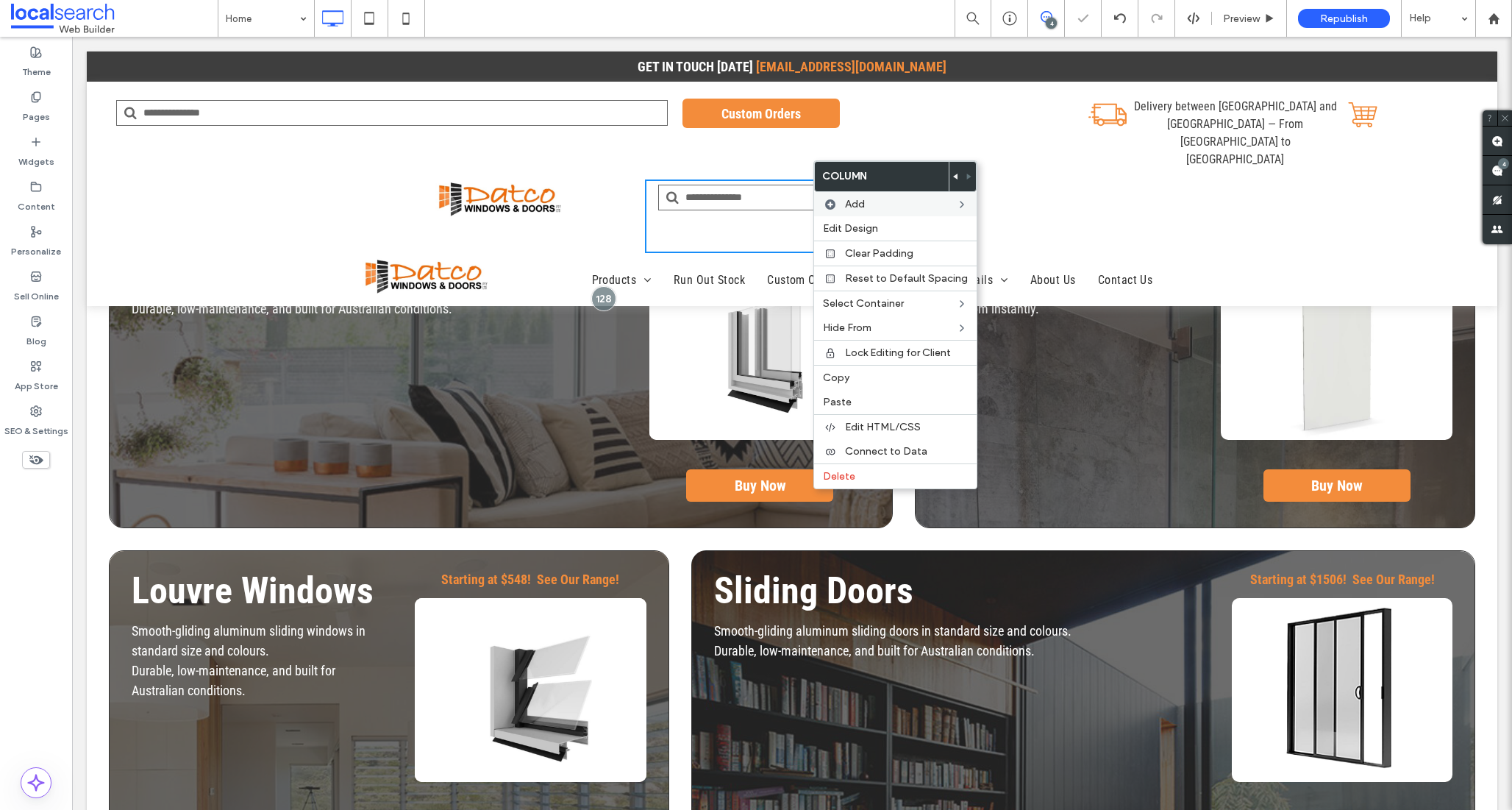
click at [1035, 179] on div "Click To Paste Click To Paste" at bounding box center [1087, 216] width 294 height 74
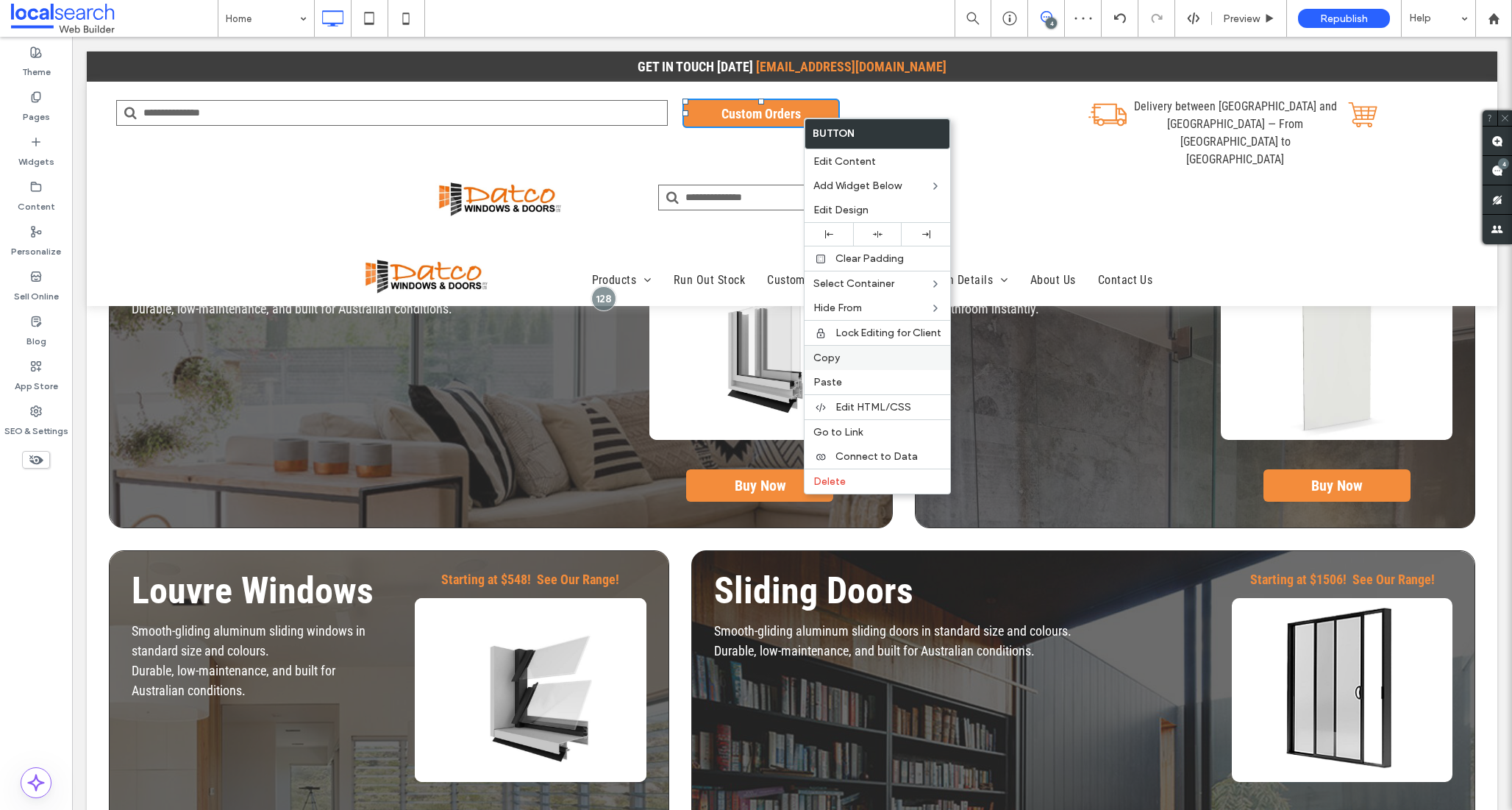
click at [837, 361] on span "Copy" at bounding box center [827, 358] width 27 height 13
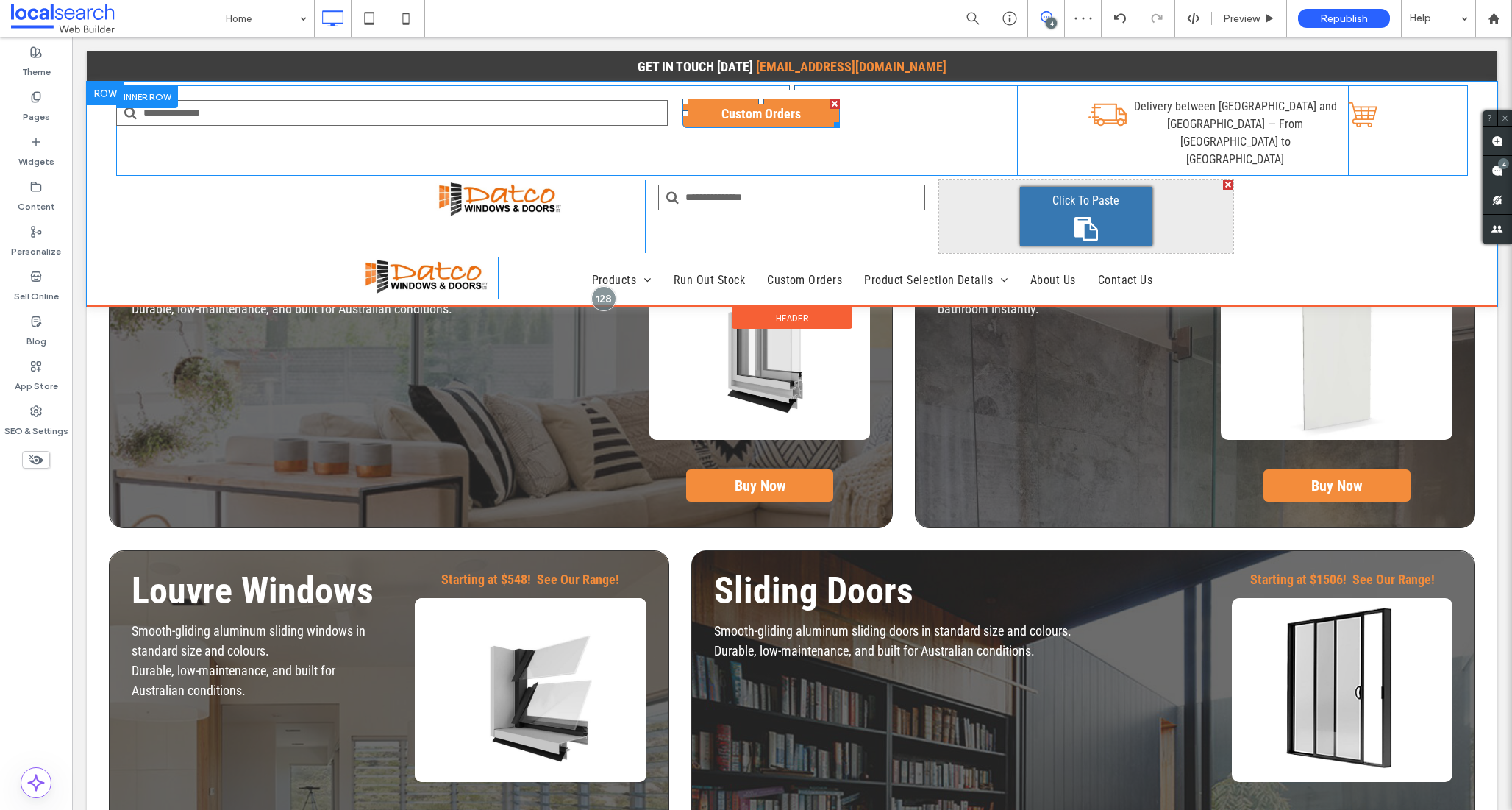
click at [898, 101] on div "Custom Orders Click To Paste" at bounding box center [567, 131] width 901 height 90
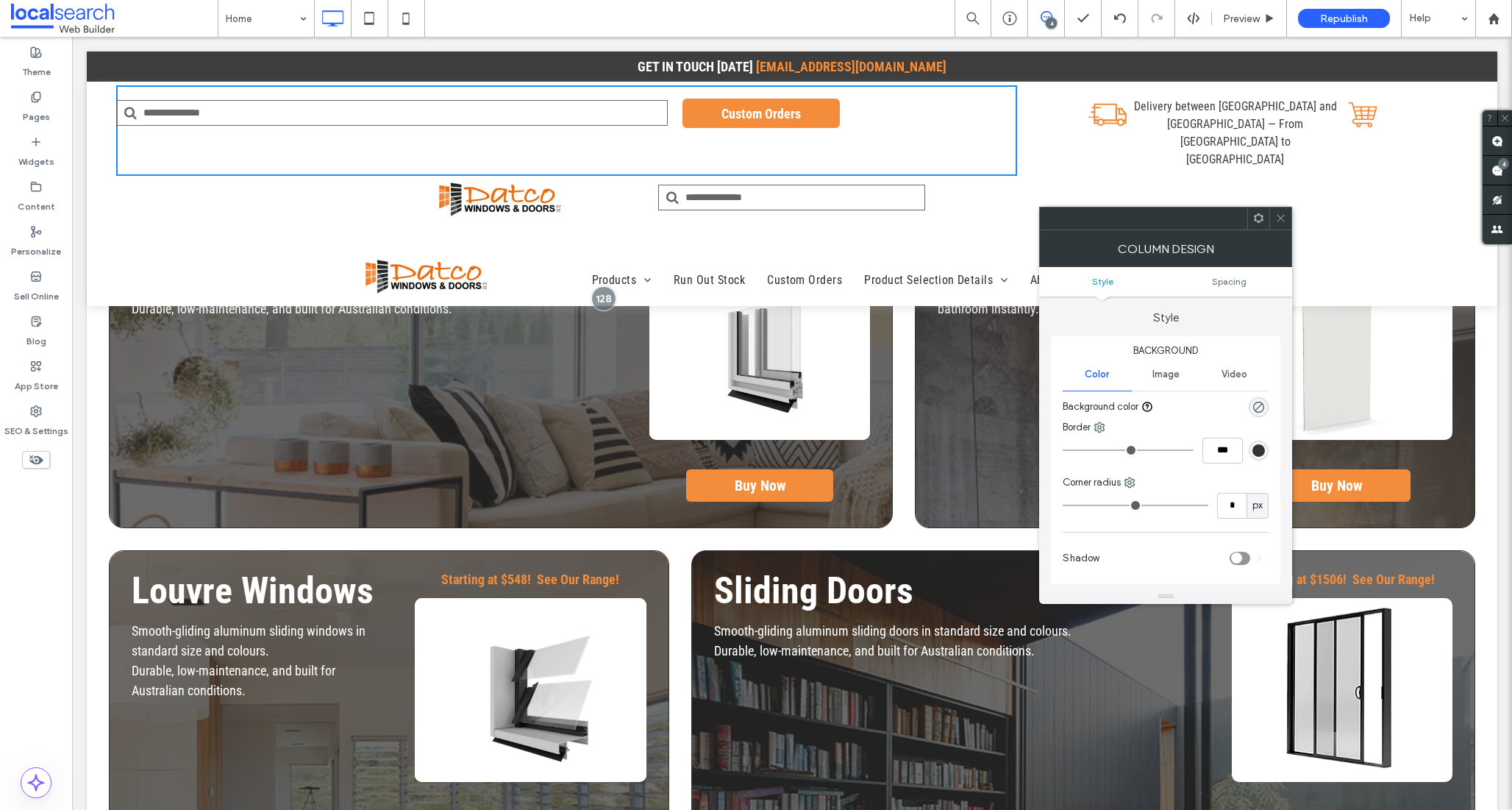
click at [1282, 219] on icon at bounding box center [1281, 218] width 11 height 11
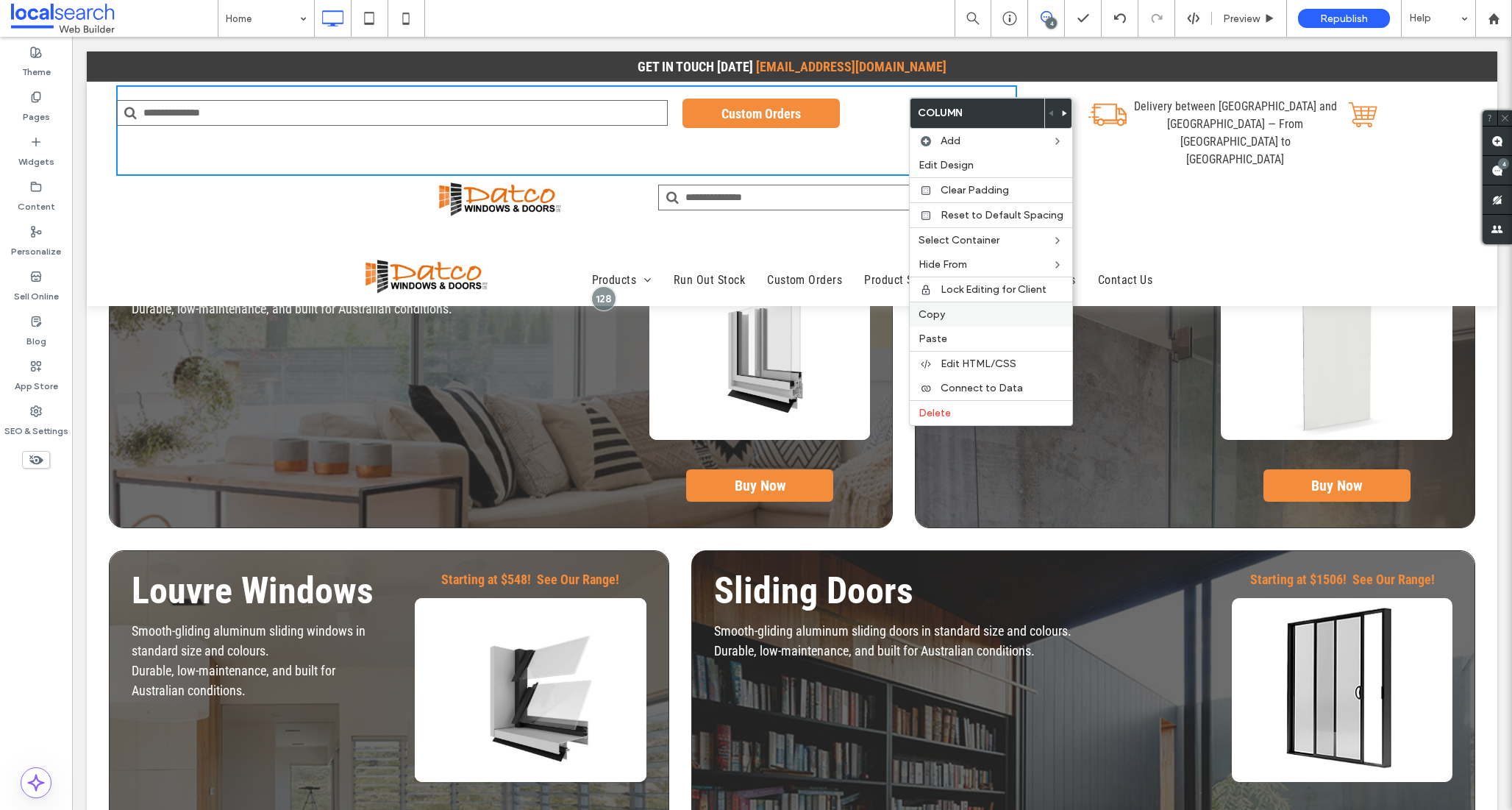
click at [932, 318] on span "Copy" at bounding box center [932, 315] width 27 height 13
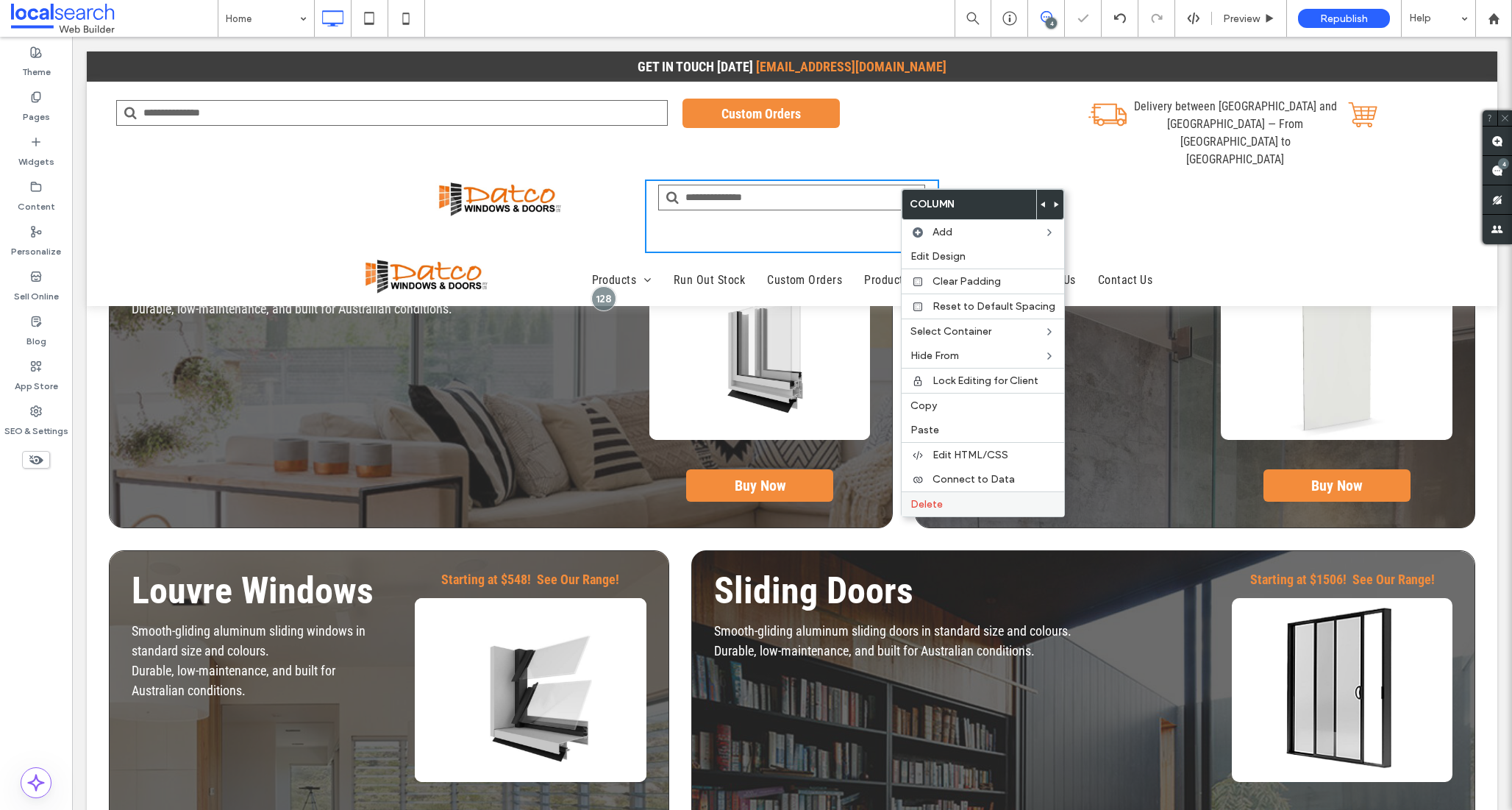
click at [939, 495] on div "Delete" at bounding box center [983, 504] width 163 height 25
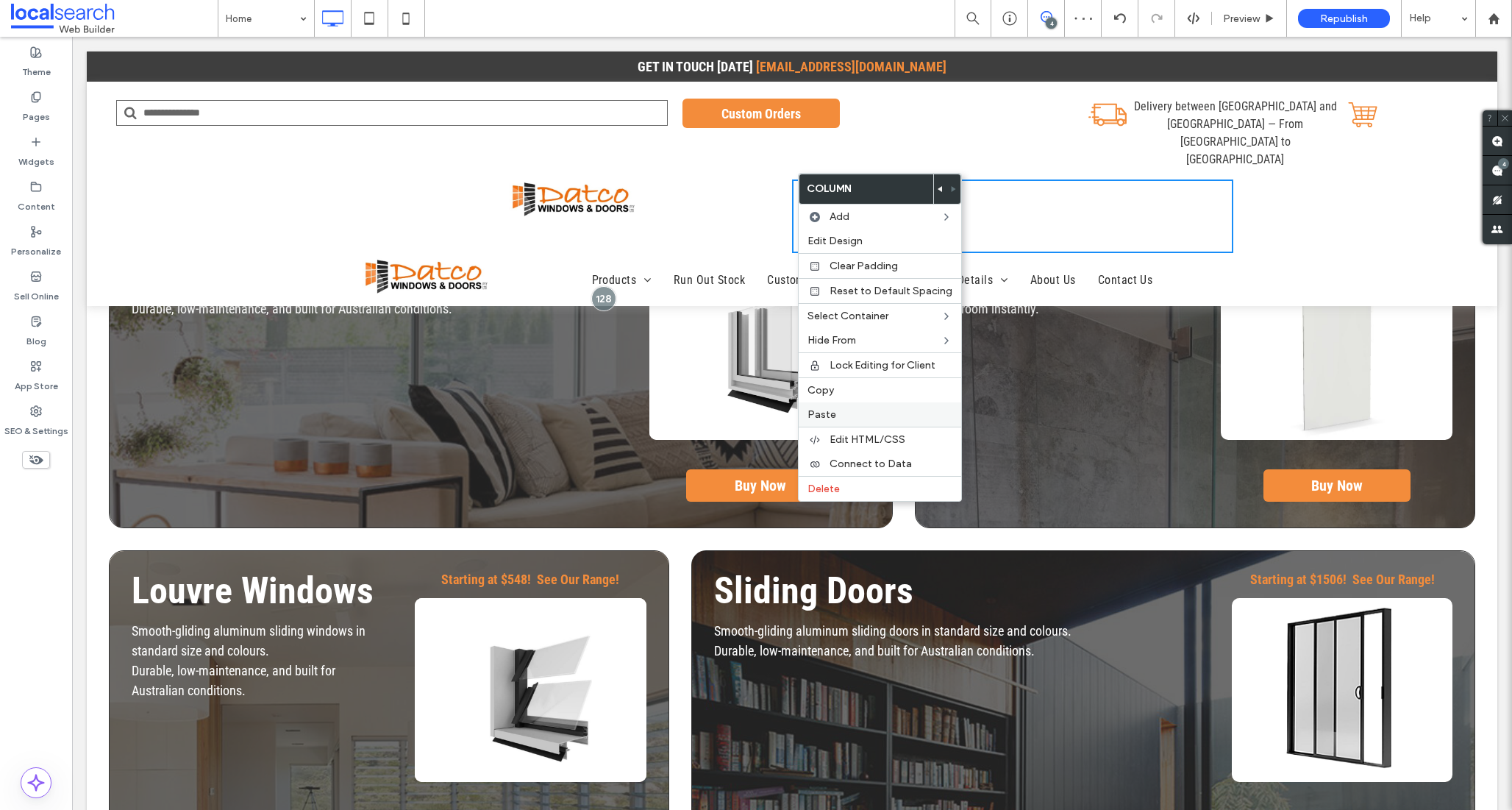
click at [830, 411] on span "Paste" at bounding box center [822, 414] width 28 height 13
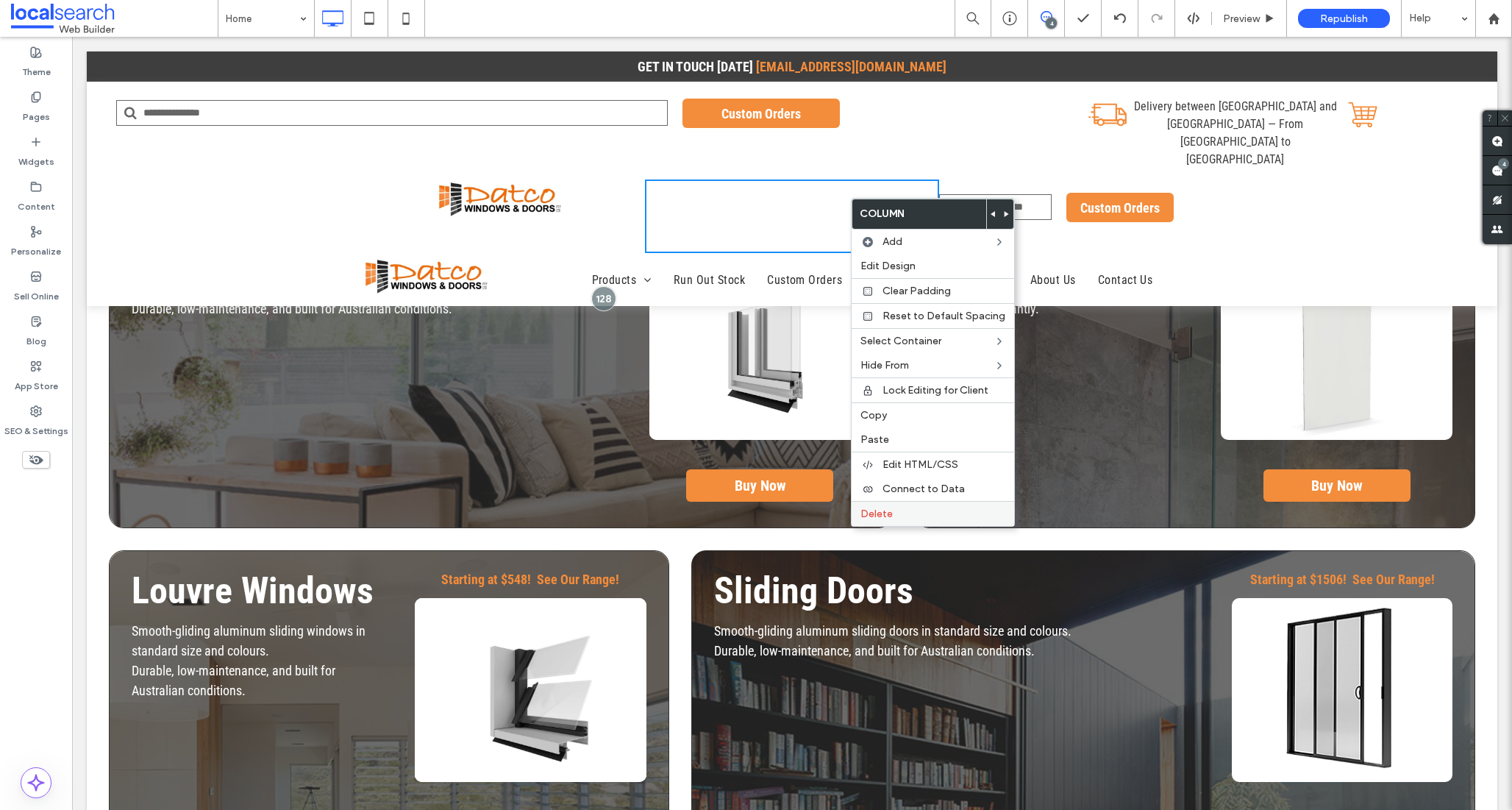
click at [877, 513] on span "Delete" at bounding box center [876, 514] width 32 height 13
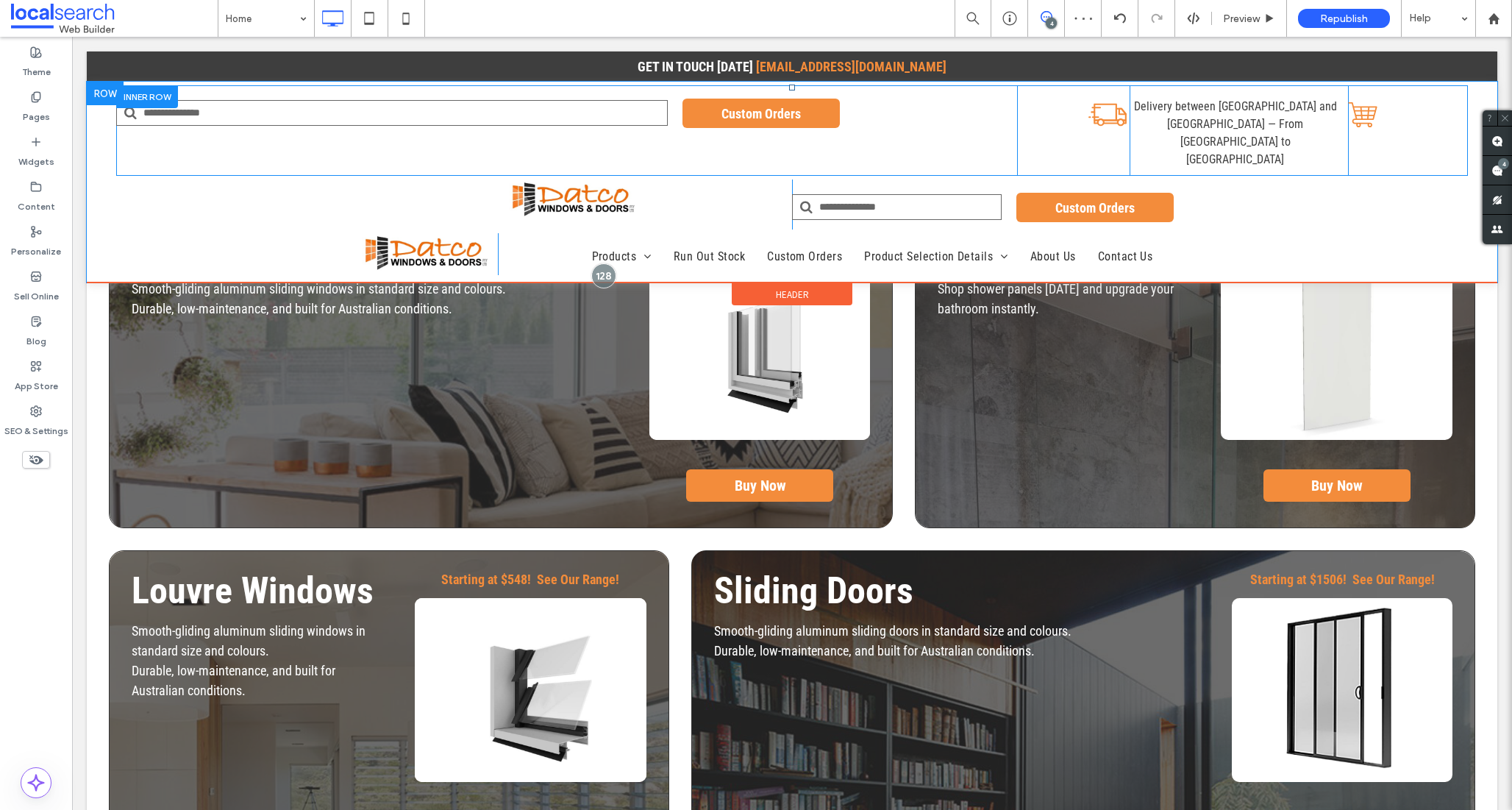
click at [1036, 103] on div "Truck Delivery Icon Click To Paste" at bounding box center [1073, 131] width 112 height 90
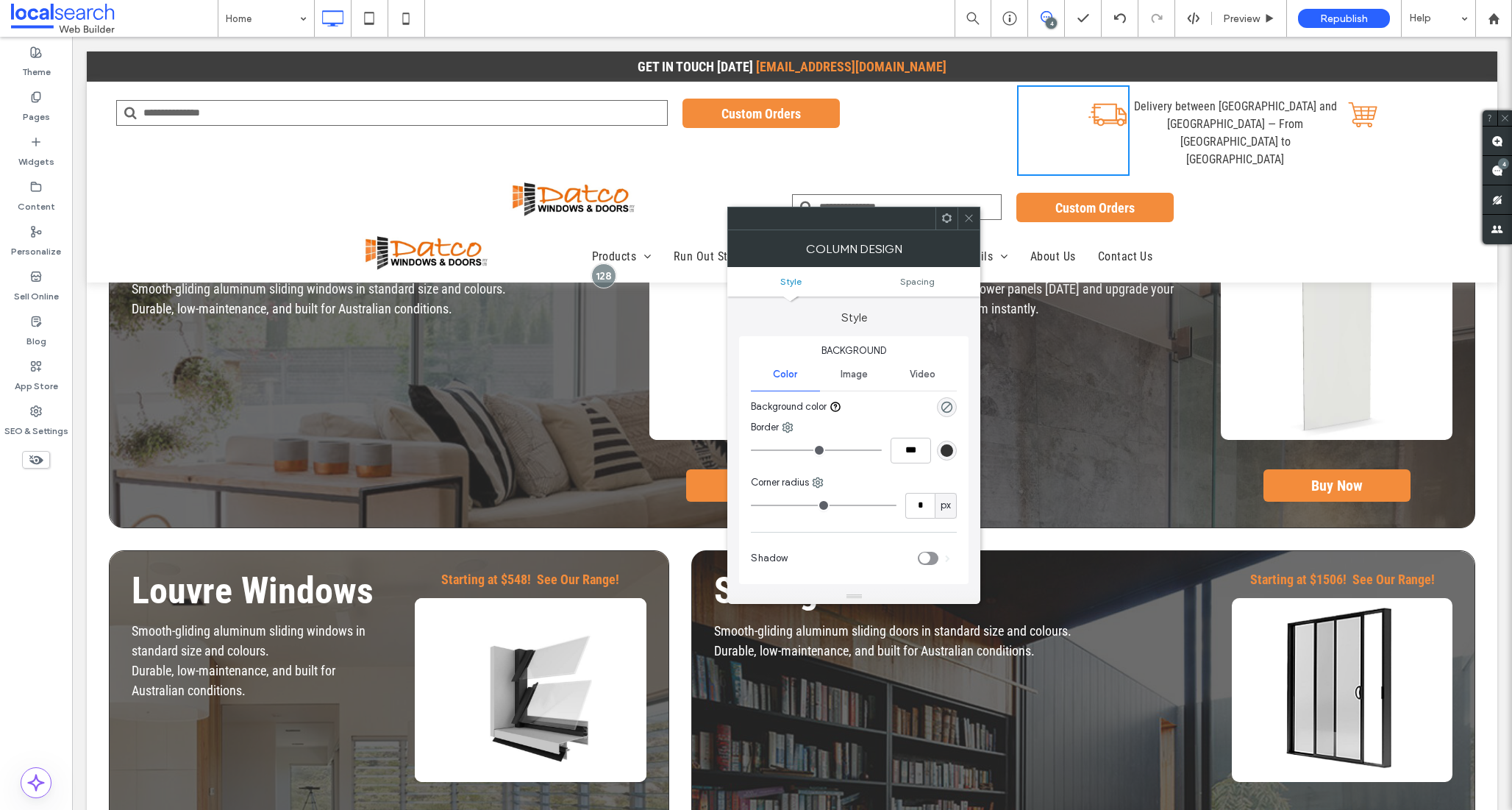
click at [1047, 121] on div "Truck Delivery Icon Click To Paste" at bounding box center [1073, 131] width 112 height 90
click at [1374, 111] on div "Shopping Cart Icon Click To Paste" at bounding box center [1404, 131] width 112 height 90
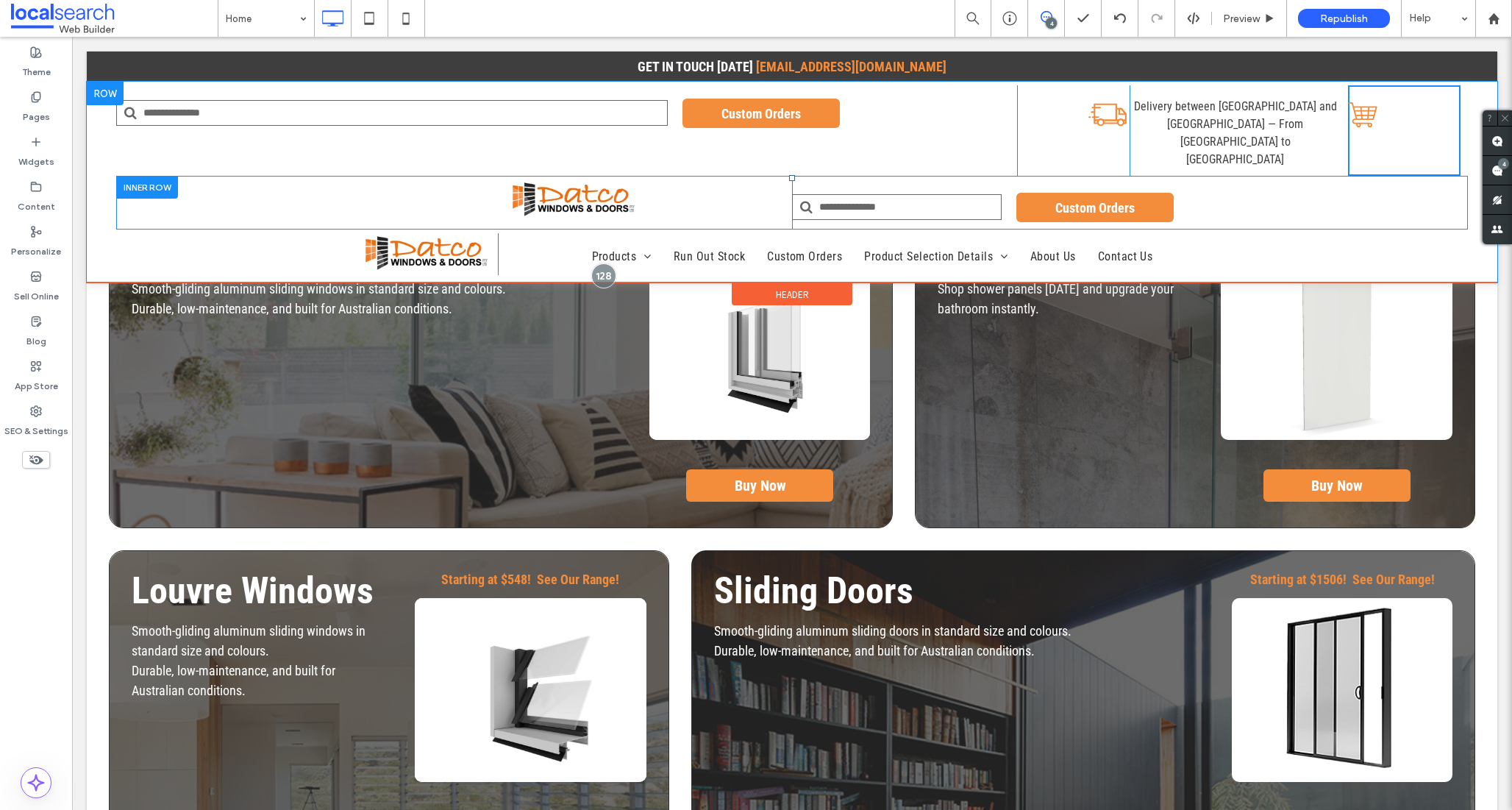
click at [213, 176] on div "Click To Paste Click To Paste Custom Orders Click To Paste Click To Paste" at bounding box center [792, 203] width 1352 height 53
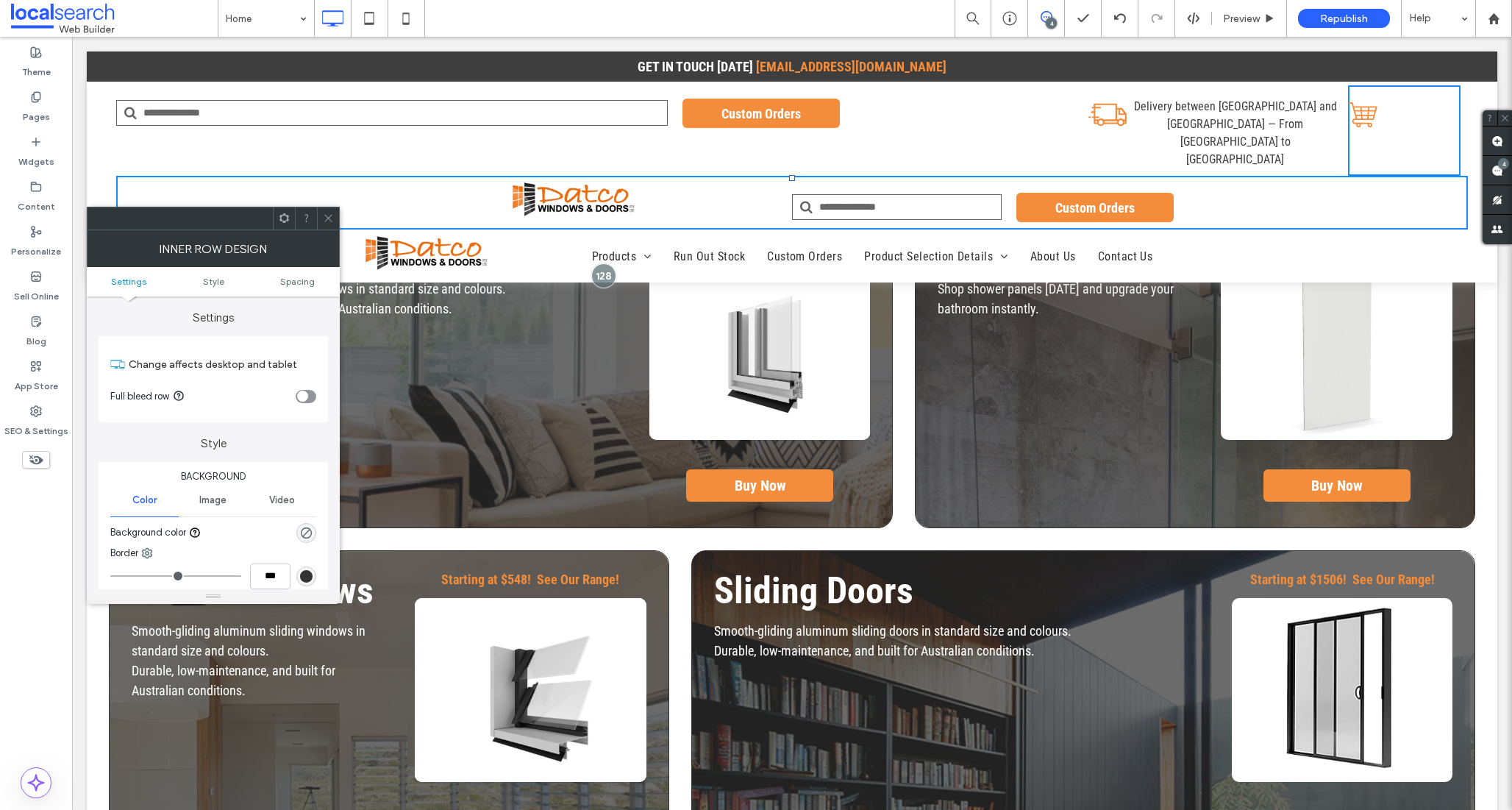
click at [309, 395] on div "toggle" at bounding box center [306, 396] width 20 height 13
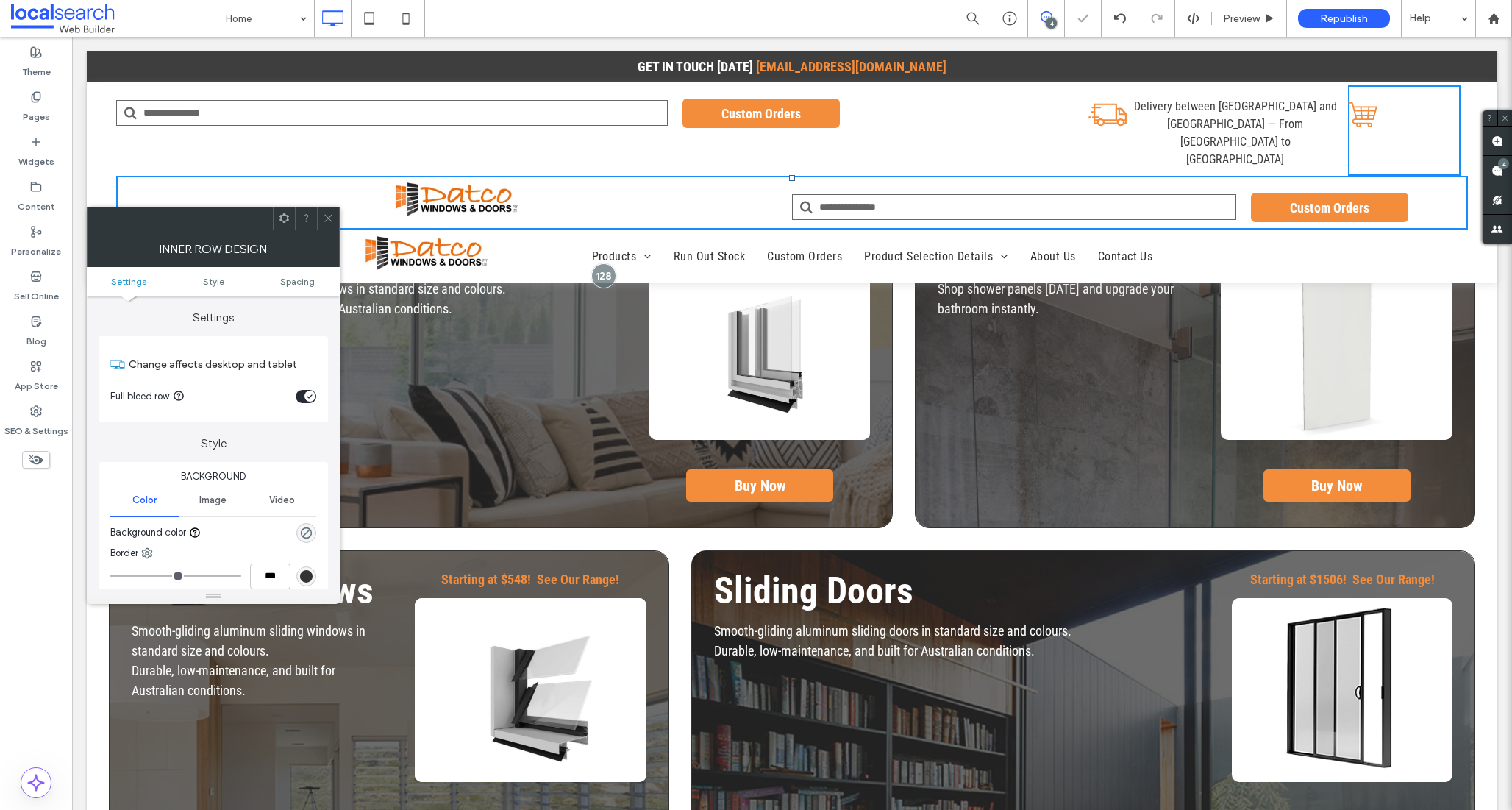
click at [326, 219] on icon at bounding box center [329, 218] width 11 height 11
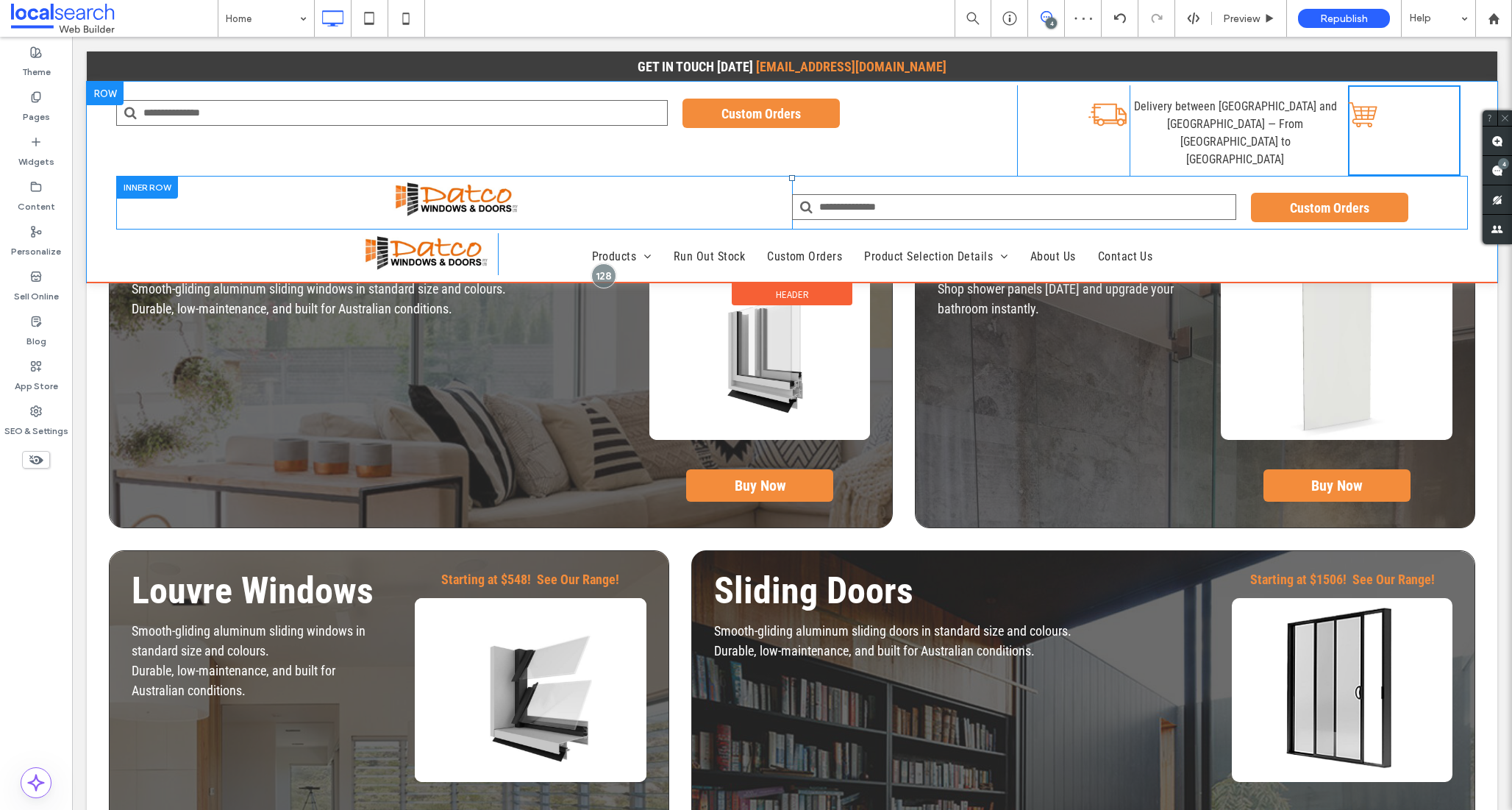
click at [336, 179] on div "Click To Paste Click To Paste" at bounding box center [454, 204] width 676 height 50
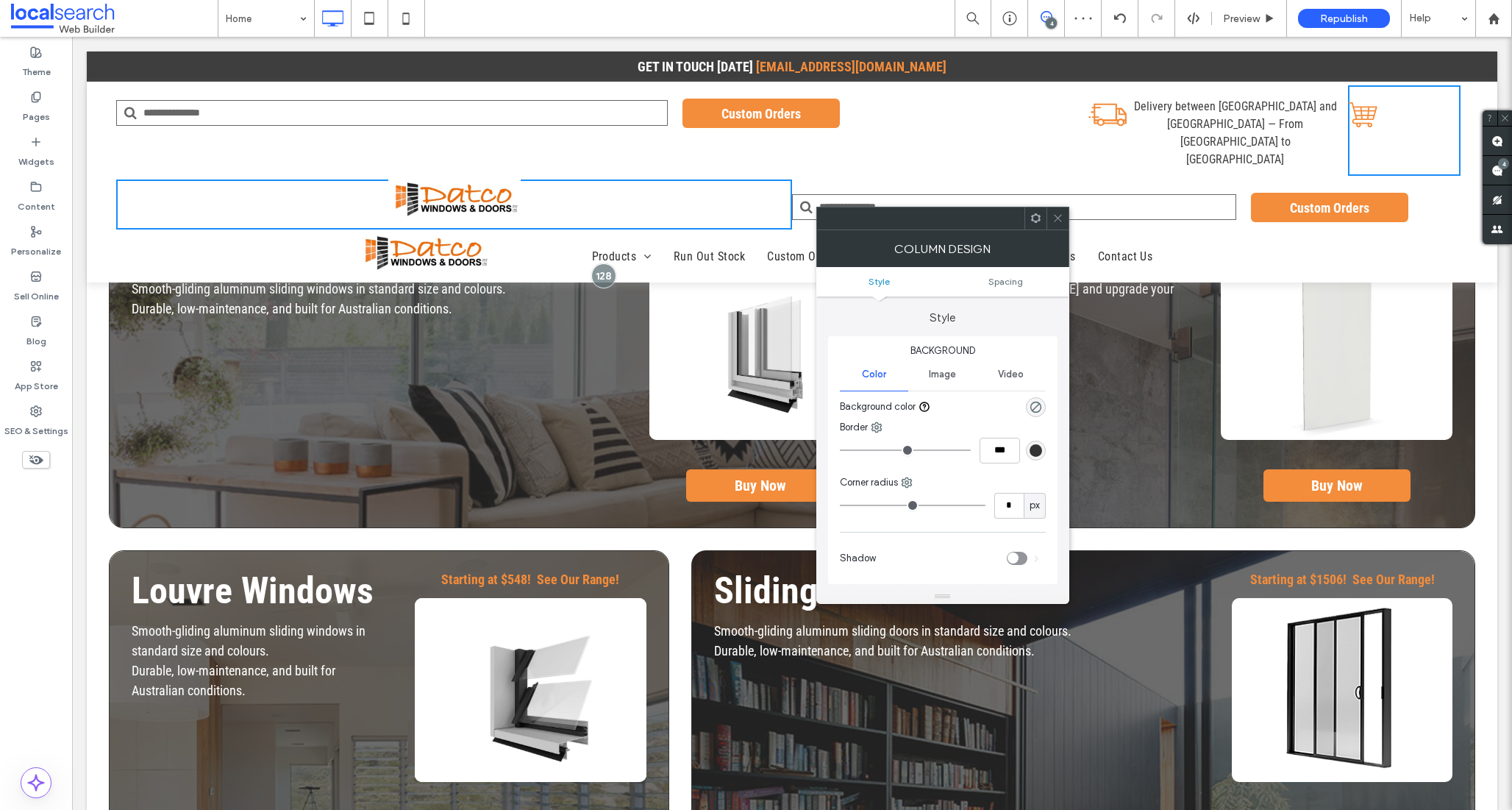
click at [1058, 217] on use at bounding box center [1057, 218] width 7 height 7
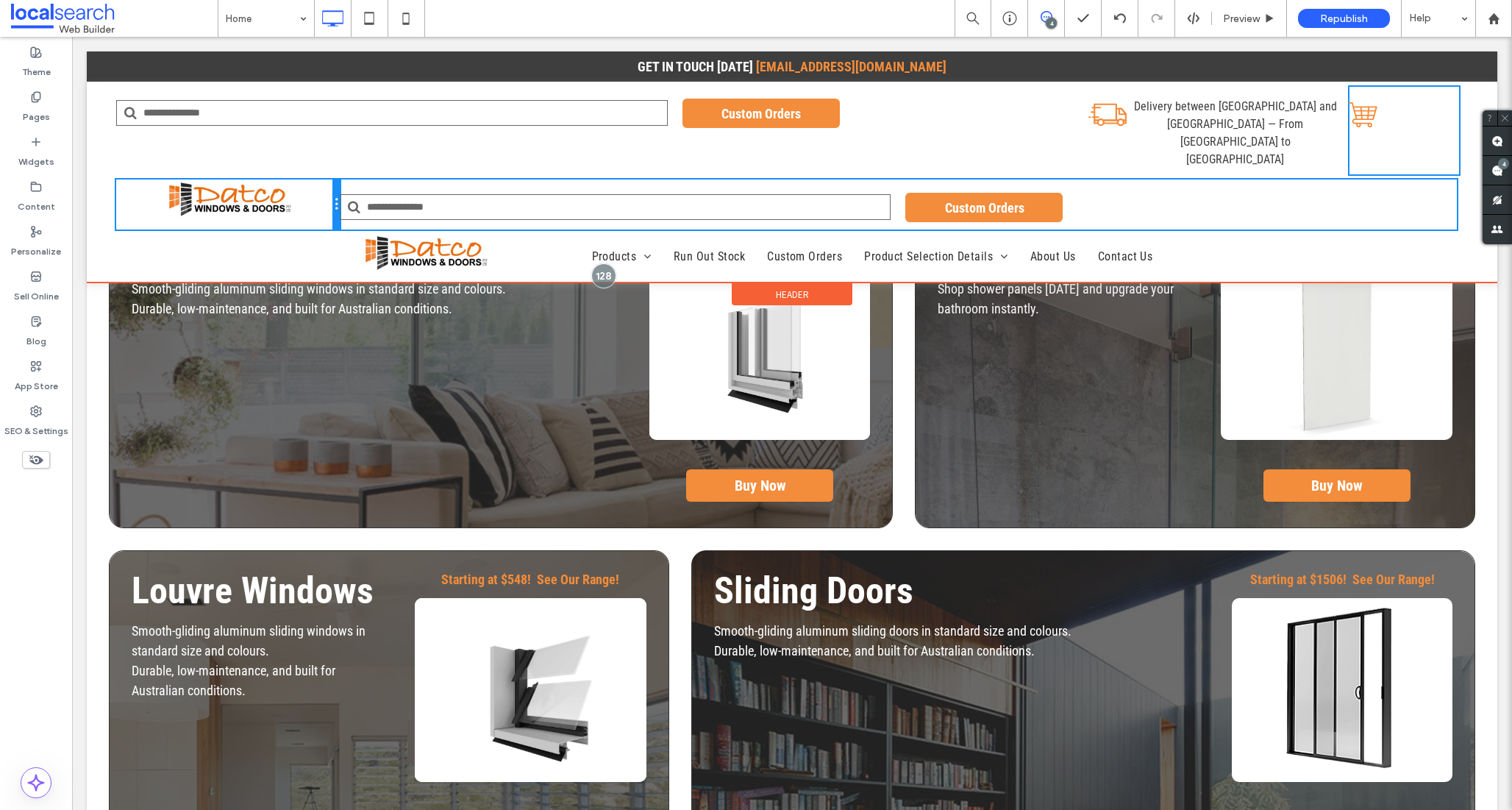
drag, startPoint x: 782, startPoint y: 158, endPoint x: 351, endPoint y: 153, distance: 431.0
click at [351, 179] on div "Click To Paste Click To Paste Custom Orders Click To Paste Click To Paste" at bounding box center [792, 204] width 1352 height 50
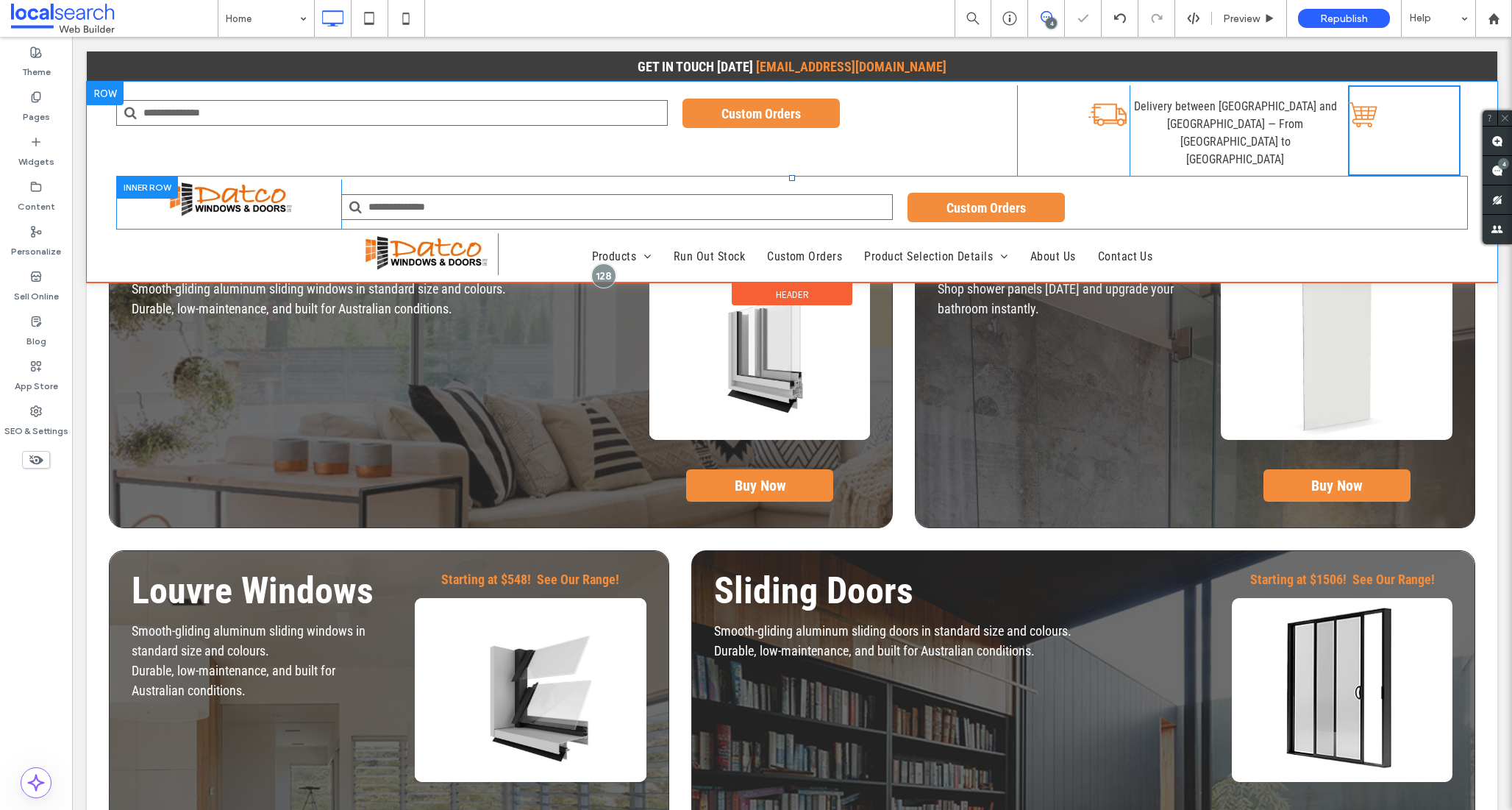
click at [1135, 179] on div "Custom Orders Click To Paste Click To Paste" at bounding box center [904, 204] width 1127 height 50
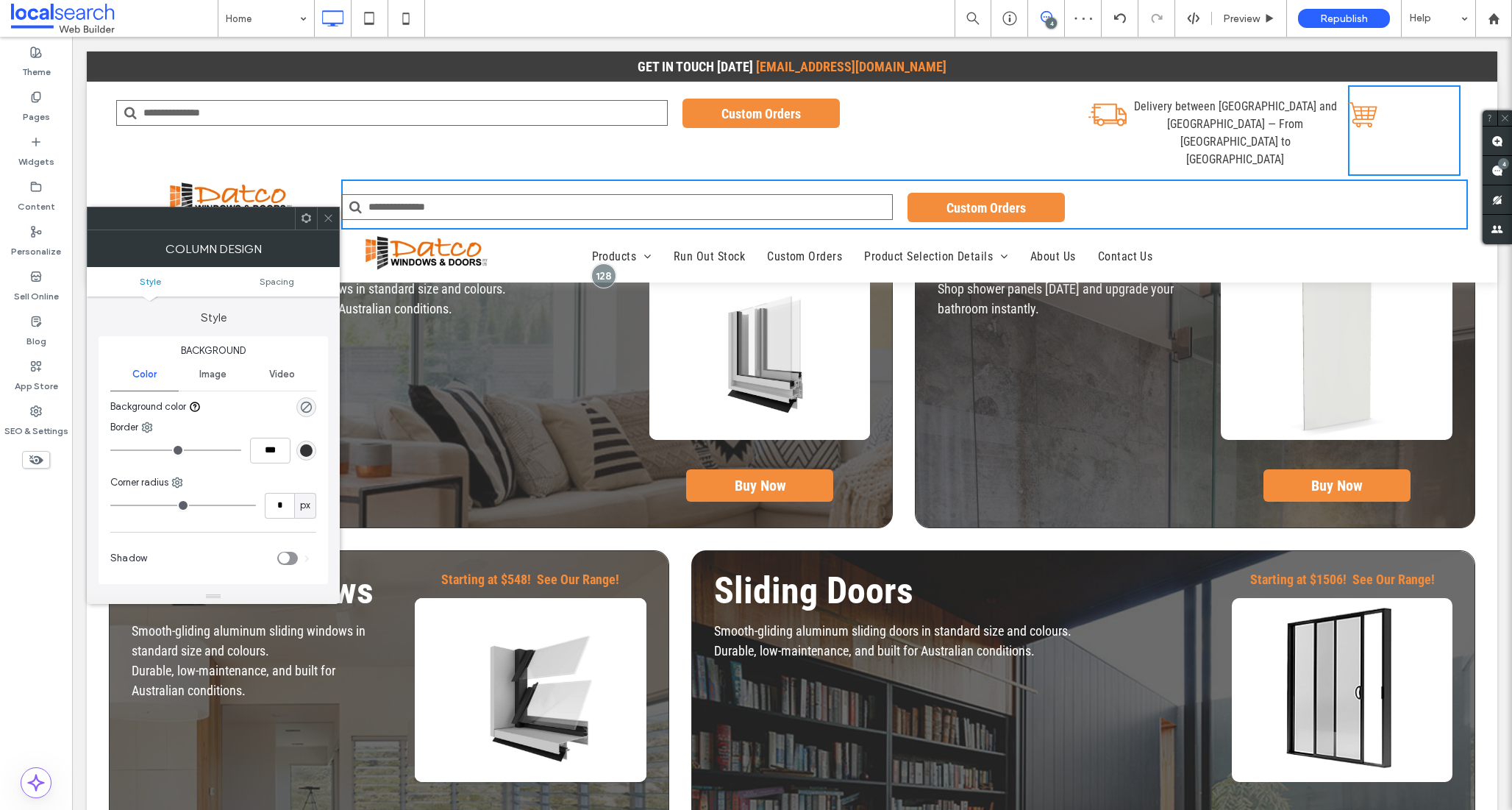
click at [329, 215] on icon at bounding box center [329, 218] width 11 height 11
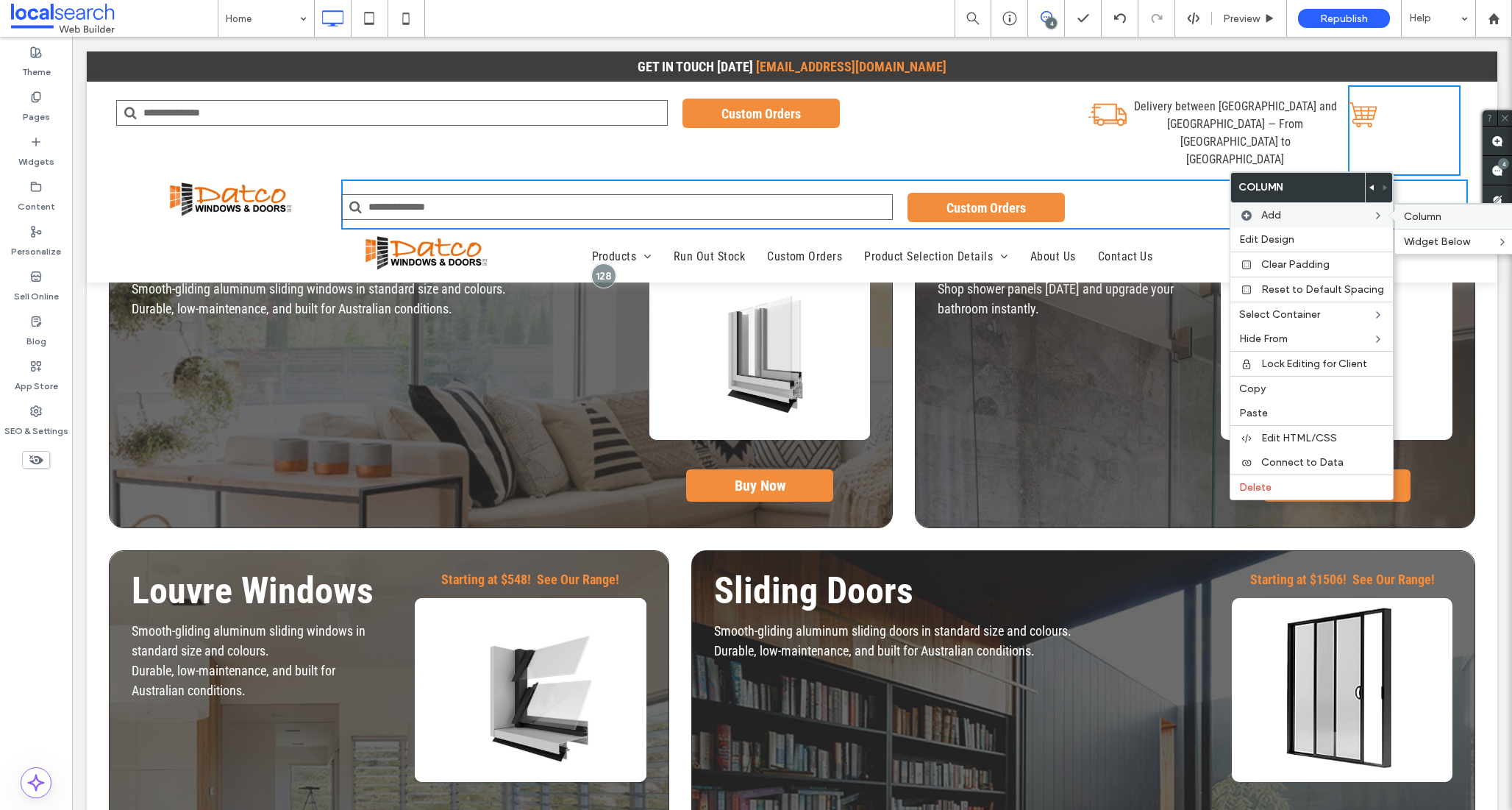
click at [1425, 215] on span "Column" at bounding box center [1423, 217] width 38 height 13
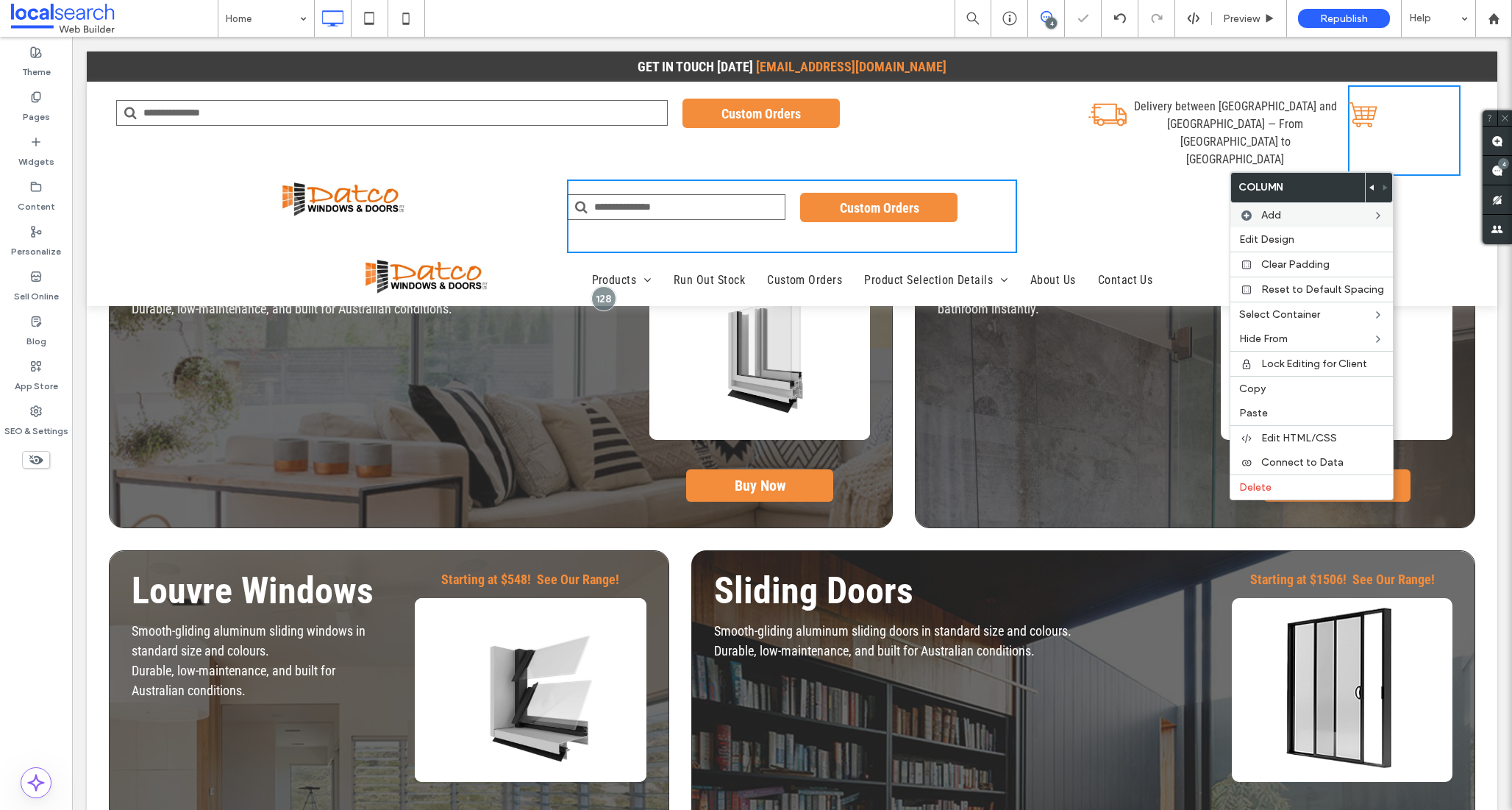
click at [1082, 179] on div "Click To Paste Click To Paste" at bounding box center [1242, 216] width 451 height 74
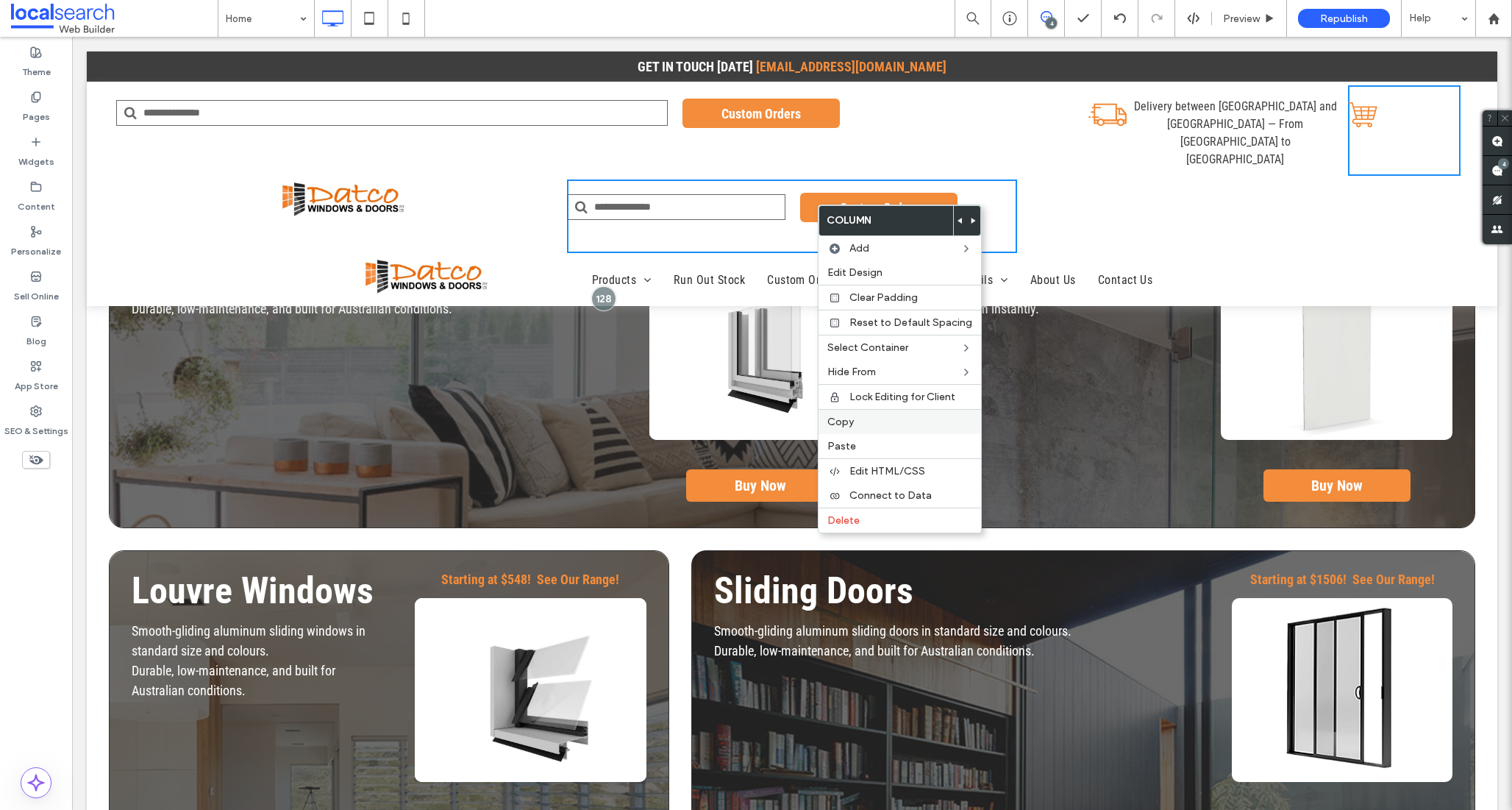
click at [843, 429] on div "Copy" at bounding box center [899, 422] width 163 height 25
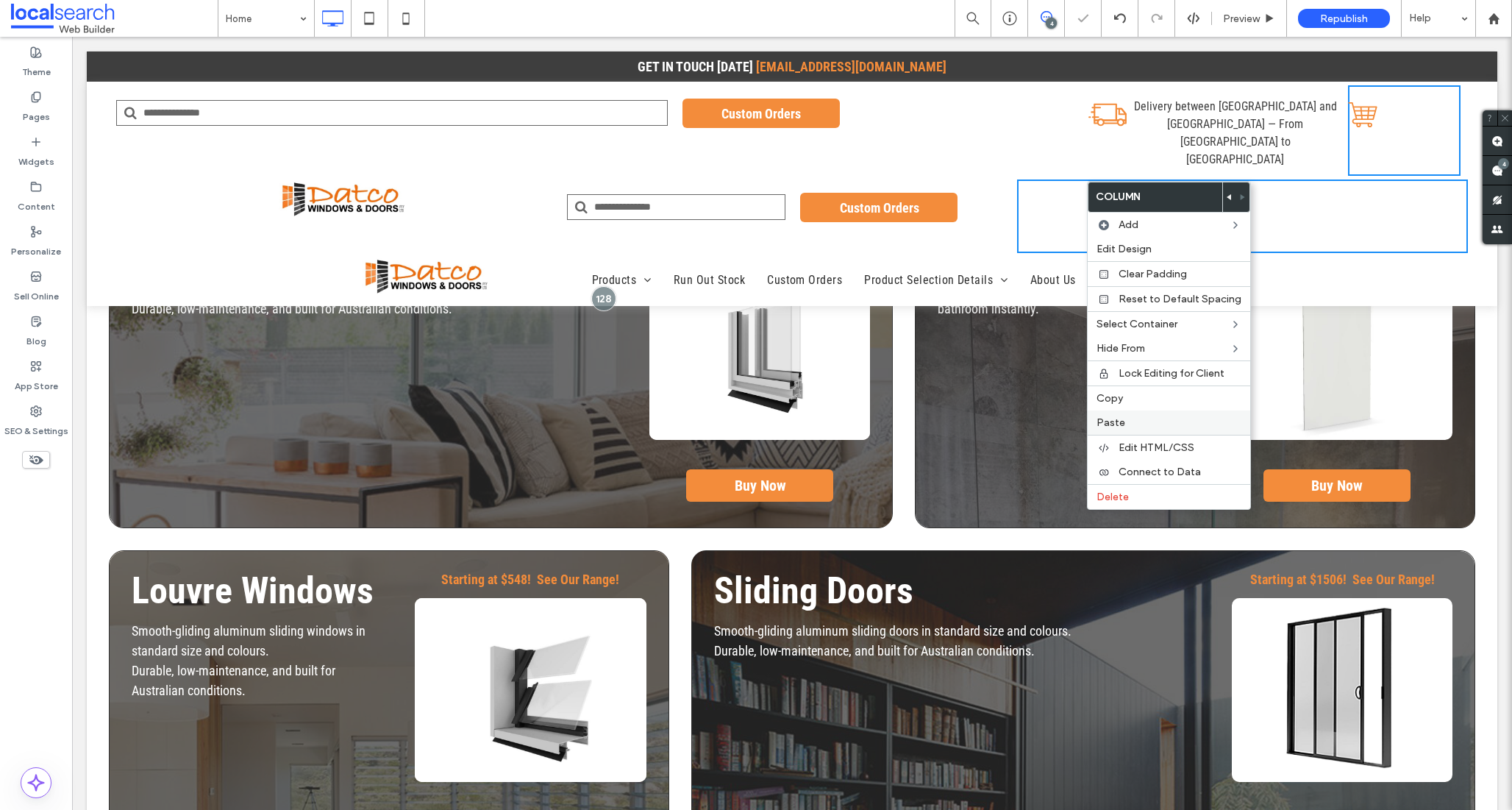
click at [1102, 422] on span "Paste" at bounding box center [1111, 422] width 28 height 13
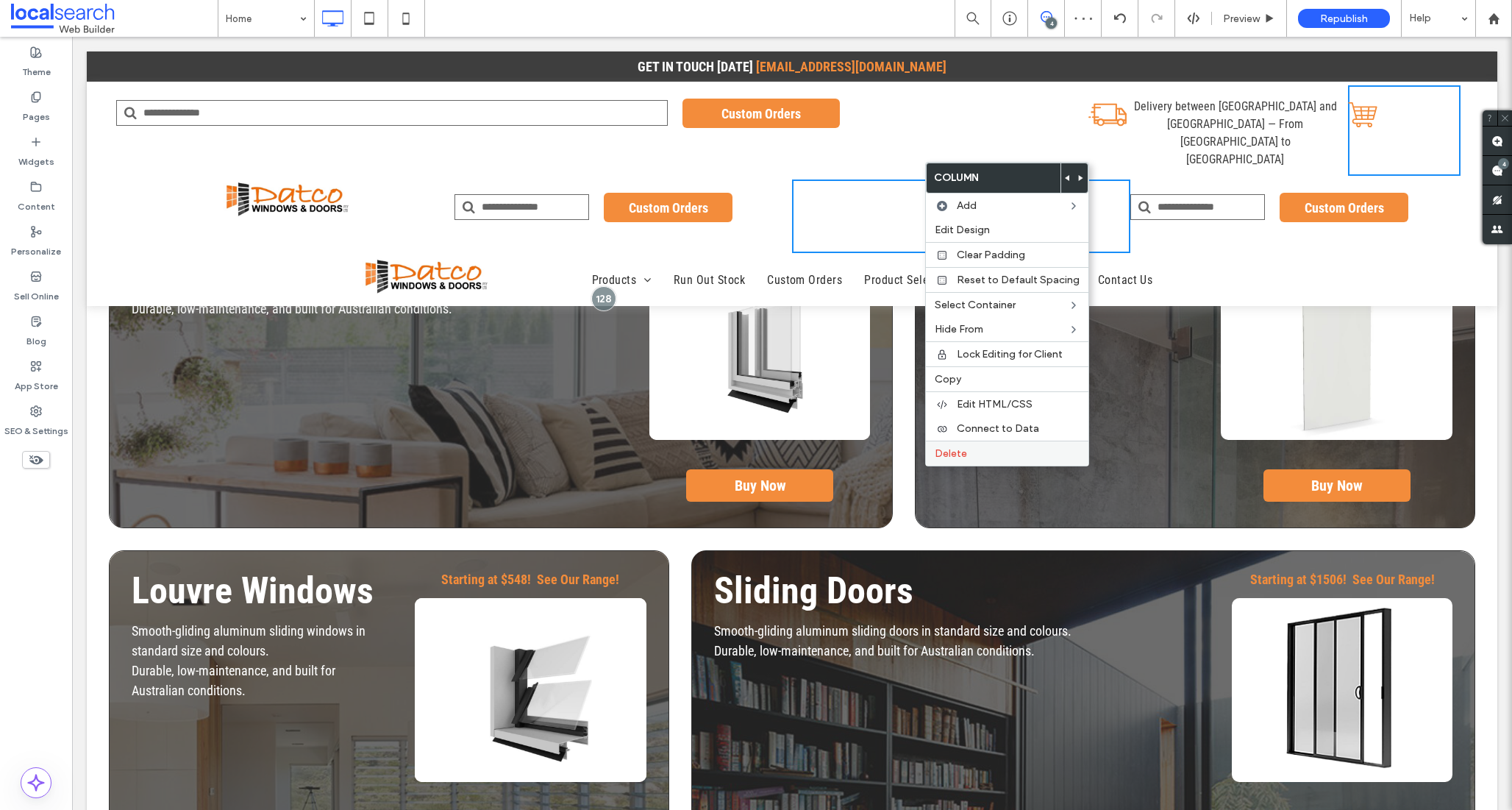
click at [966, 455] on label "Delete" at bounding box center [1007, 454] width 145 height 13
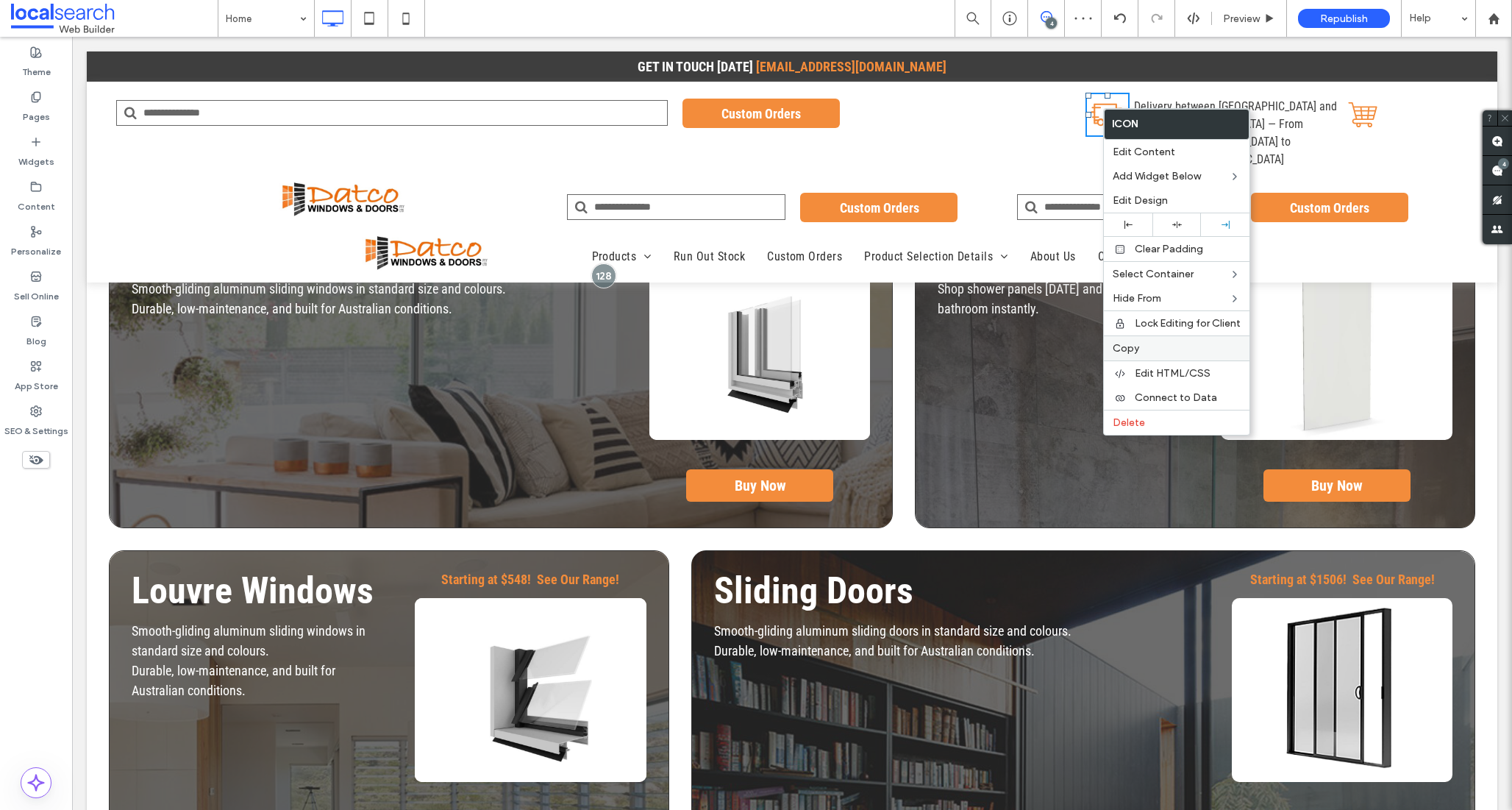
click at [1121, 344] on span "Copy" at bounding box center [1126, 348] width 27 height 13
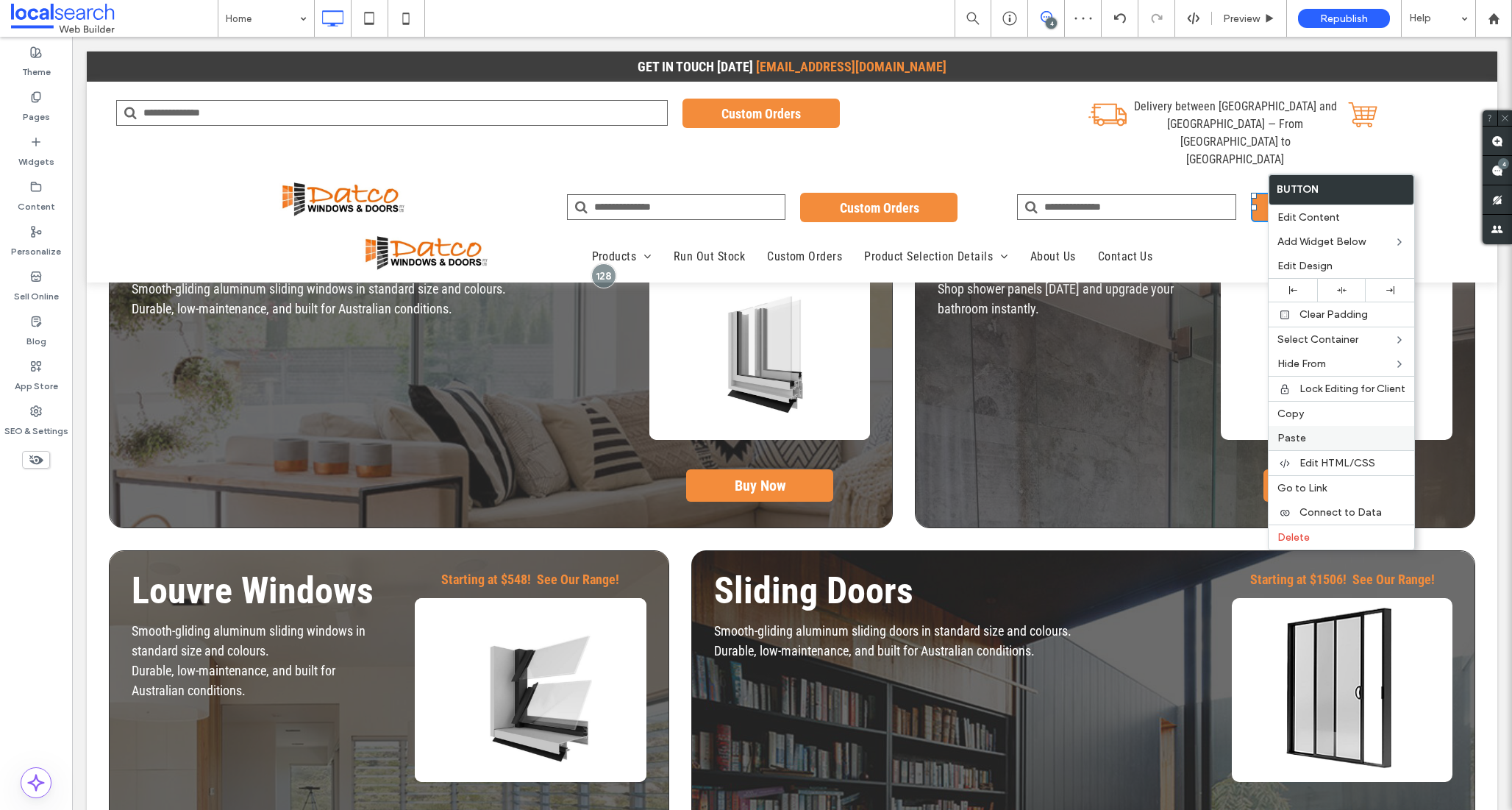
click at [1294, 436] on span "Paste" at bounding box center [1292, 438] width 28 height 13
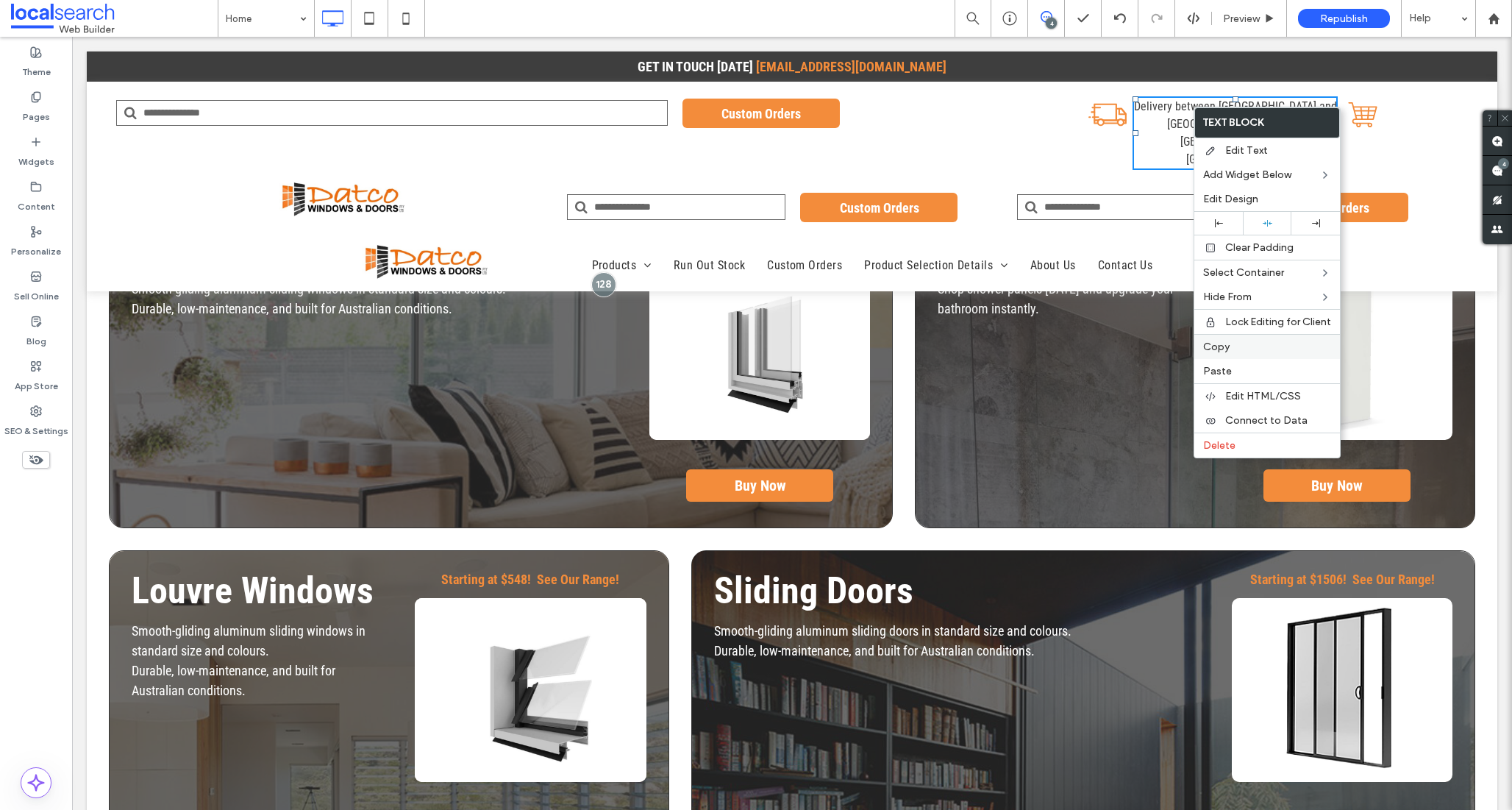
click at [1210, 346] on span "Copy" at bounding box center [1216, 347] width 27 height 13
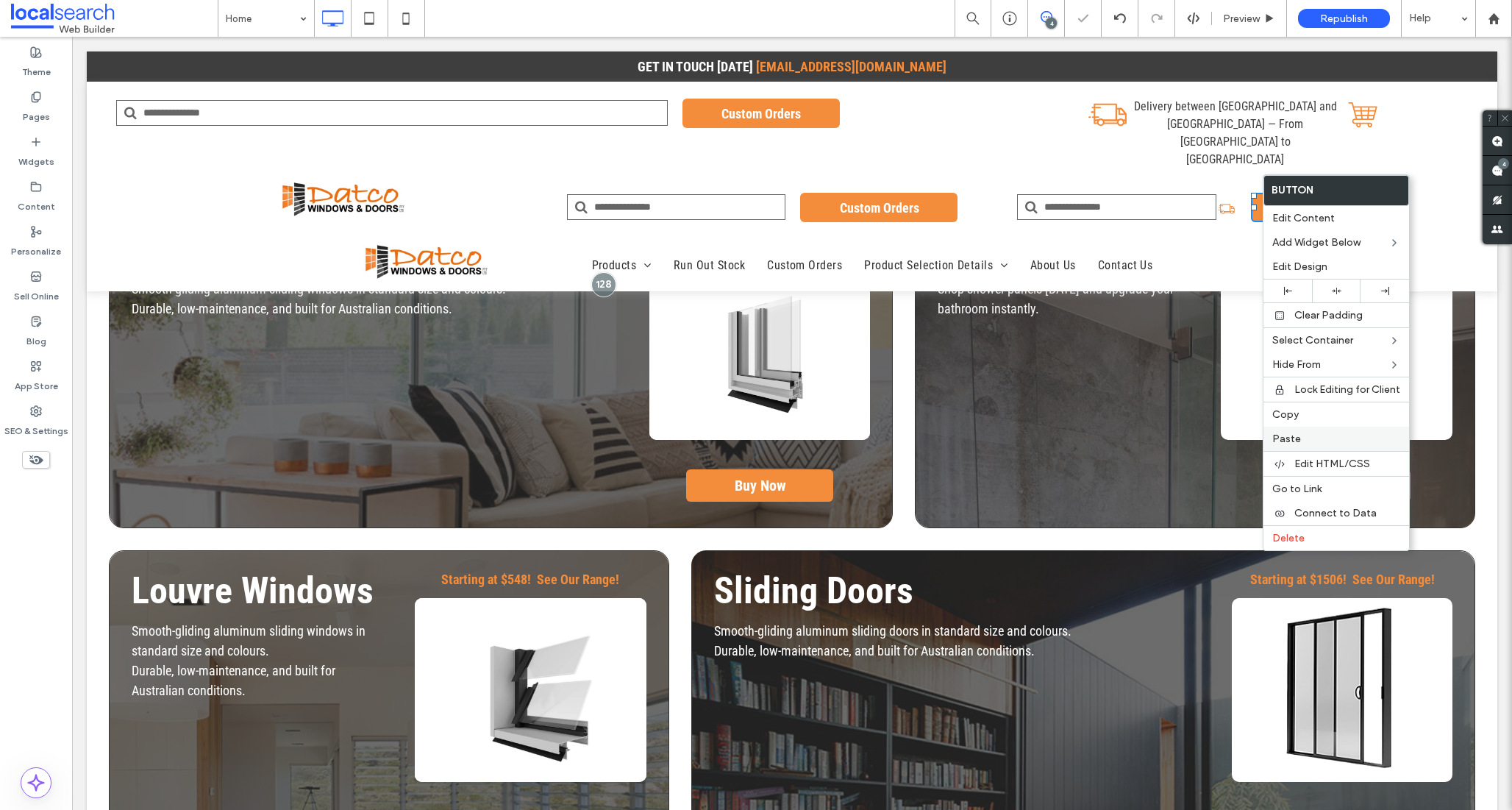
click at [1278, 435] on span "Paste" at bounding box center [1286, 439] width 28 height 13
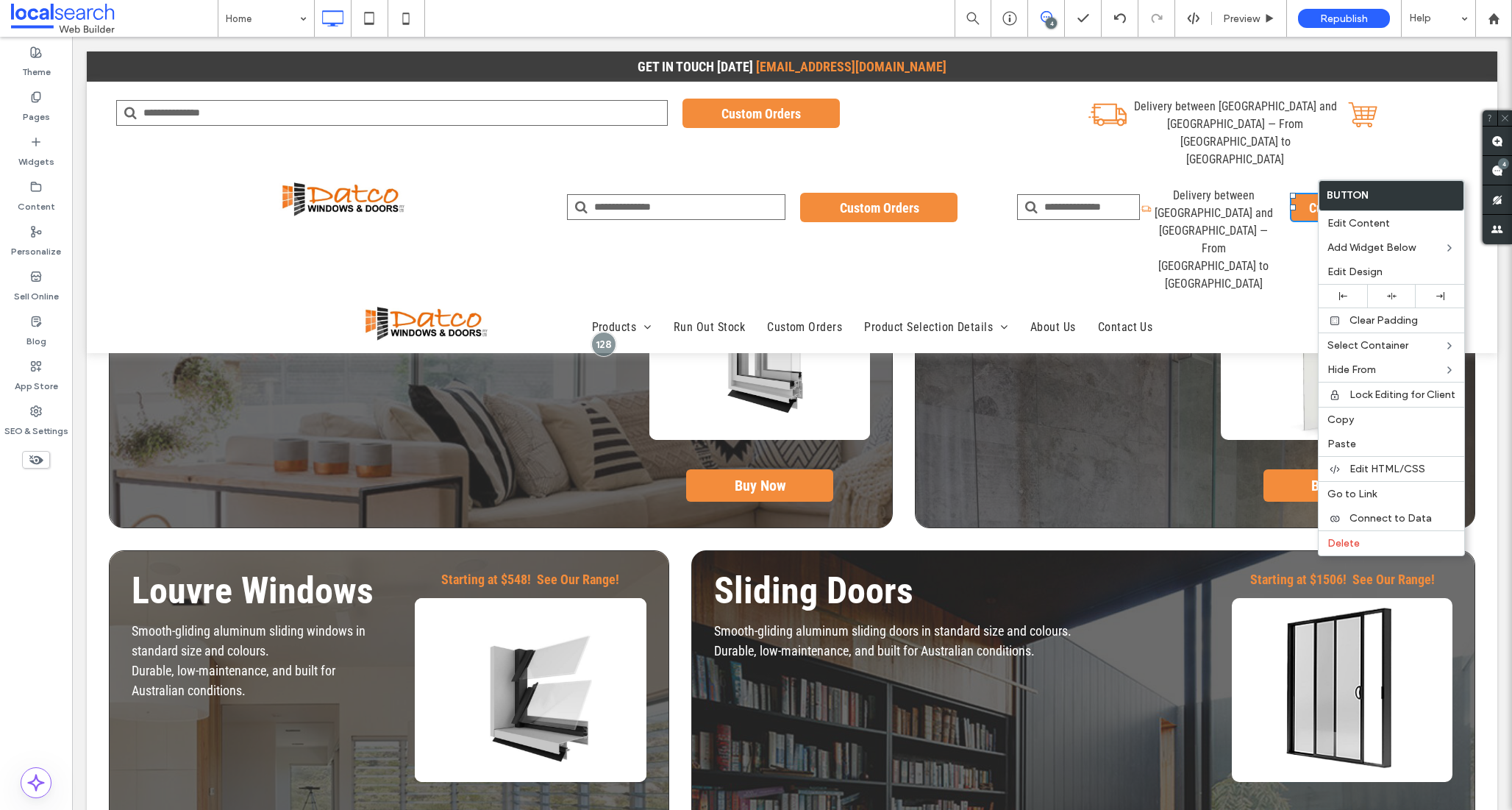
click at [1353, 131] on div "Shopping Cart Icon Click To Paste" at bounding box center [1404, 131] width 112 height 90
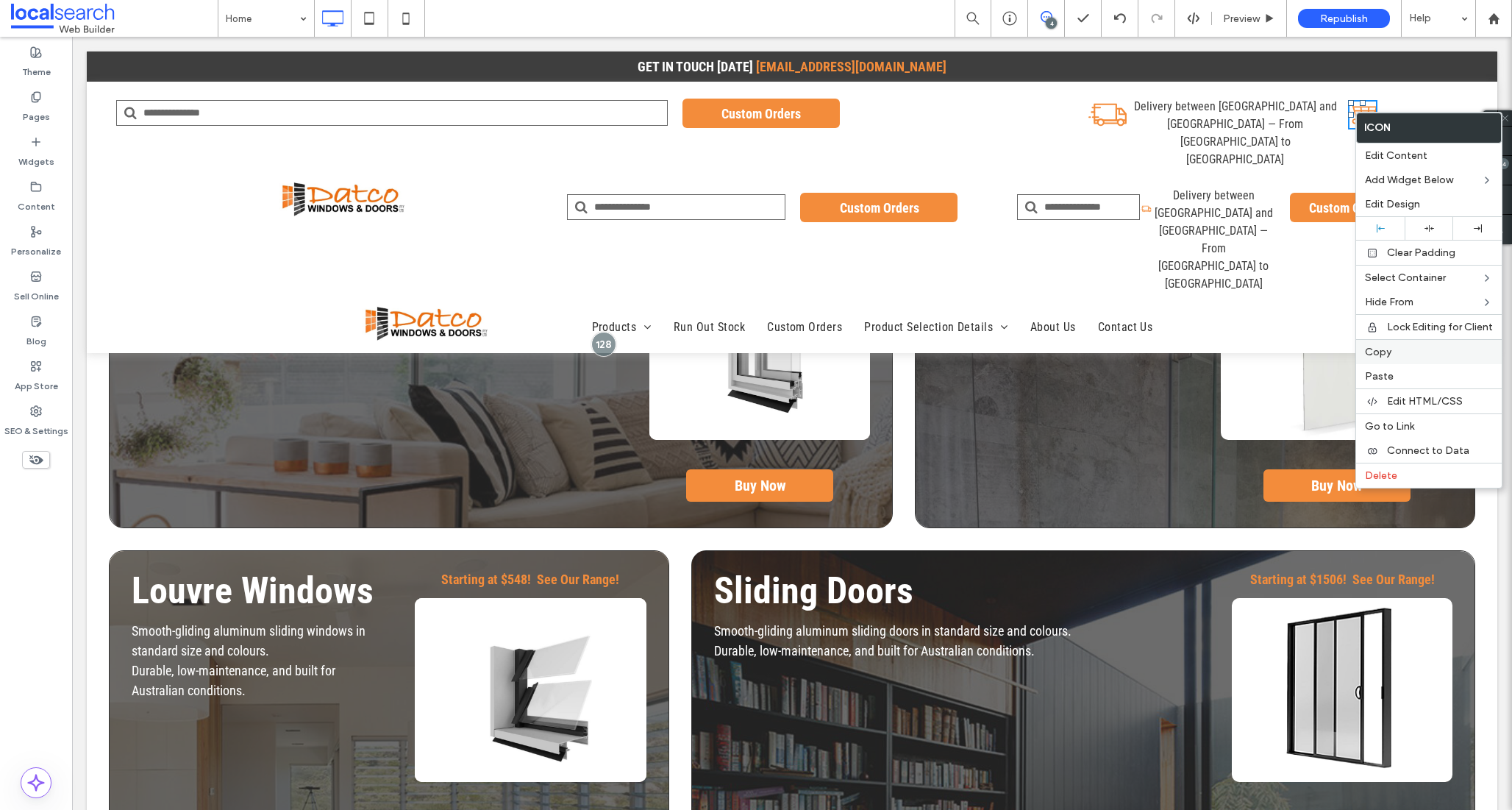
click at [1378, 355] on span "Copy" at bounding box center [1378, 352] width 27 height 13
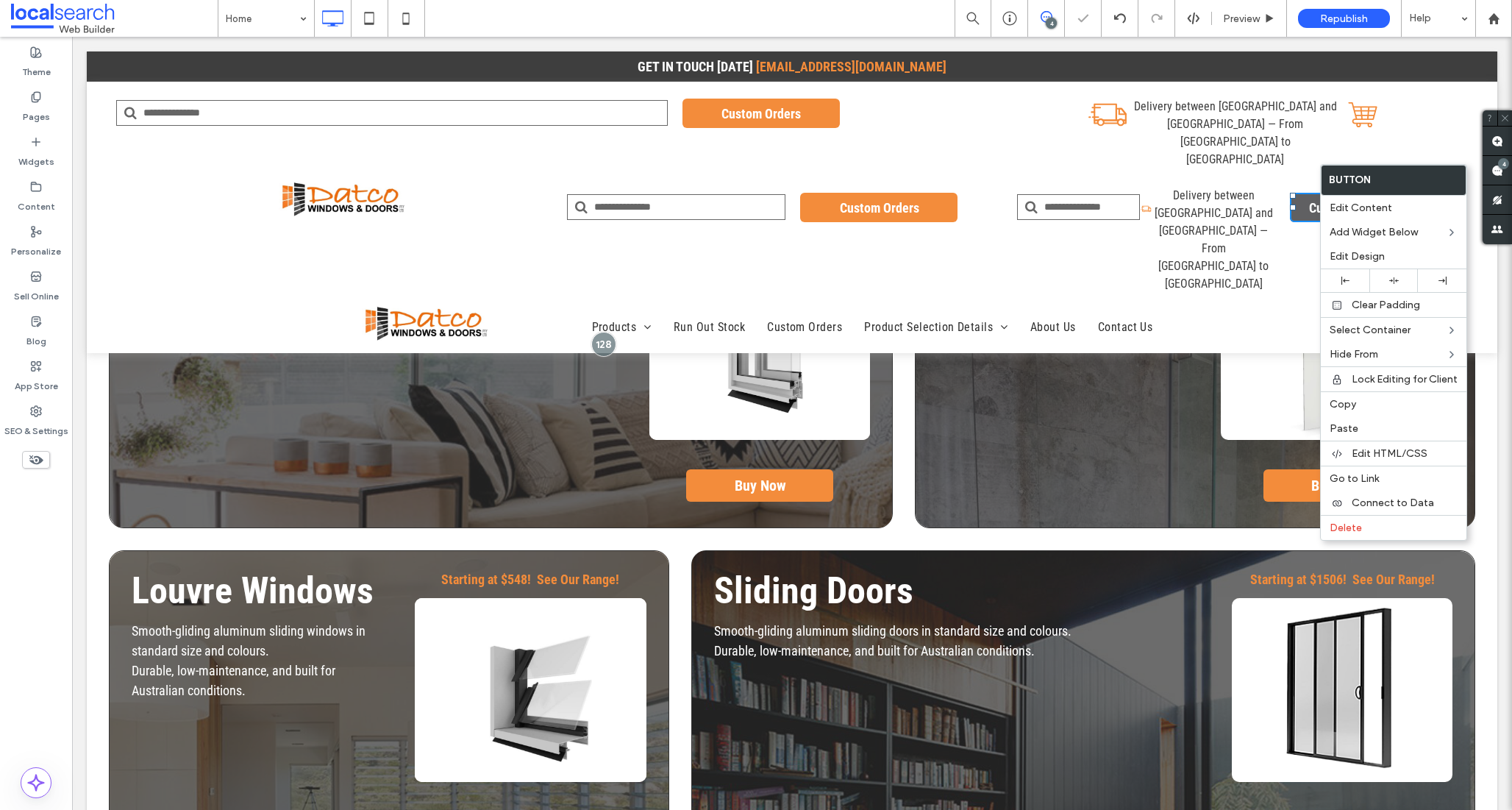
drag, startPoint x: 1319, startPoint y: 164, endPoint x: 1392, endPoint y: 202, distance: 82.3
click at [1356, 425] on span "Paste" at bounding box center [1344, 429] width 28 height 13
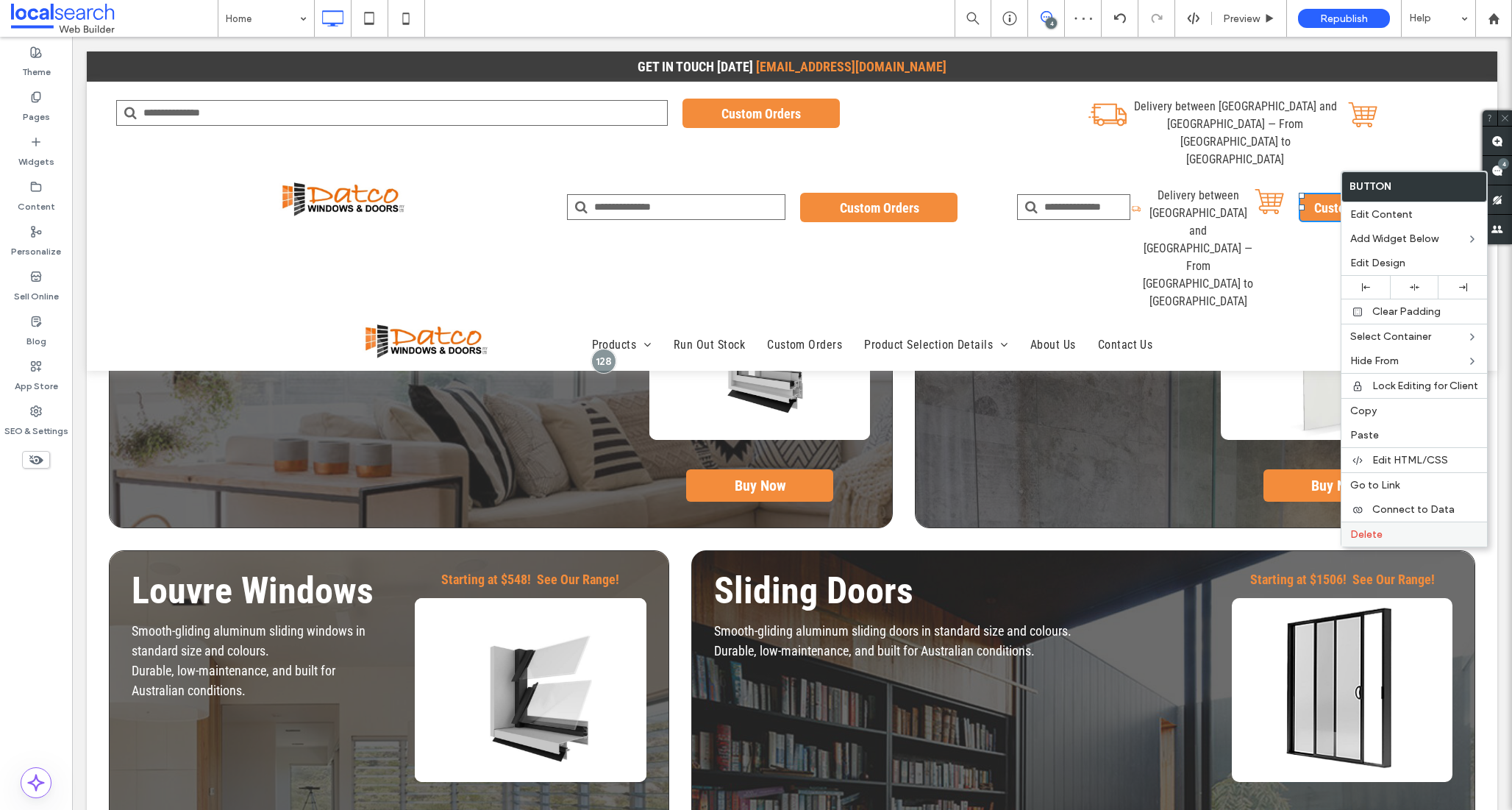
click at [1363, 528] on span "Delete" at bounding box center [1366, 535] width 32 height 13
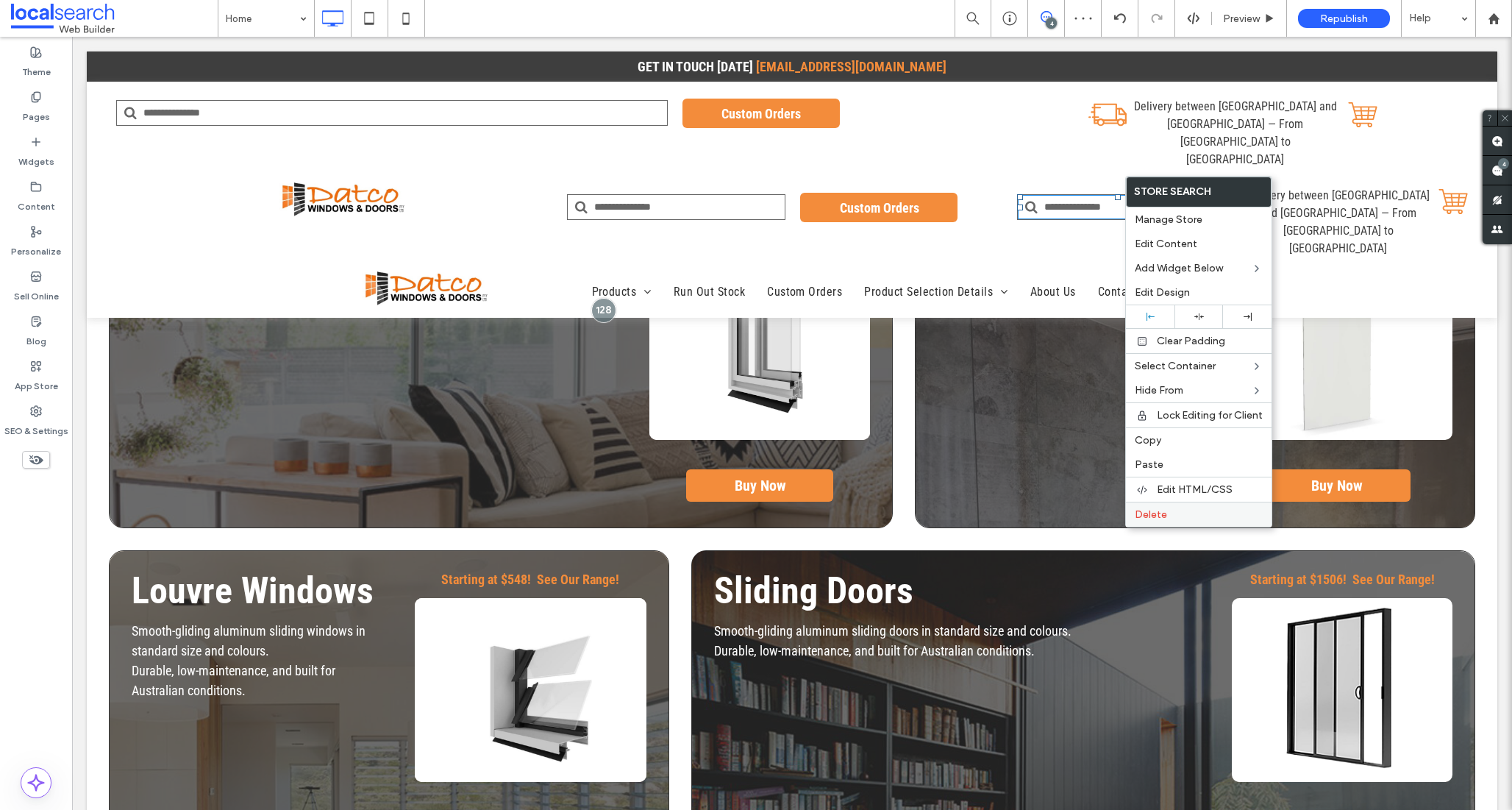
click at [1158, 514] on span "Delete" at bounding box center [1150, 514] width 32 height 13
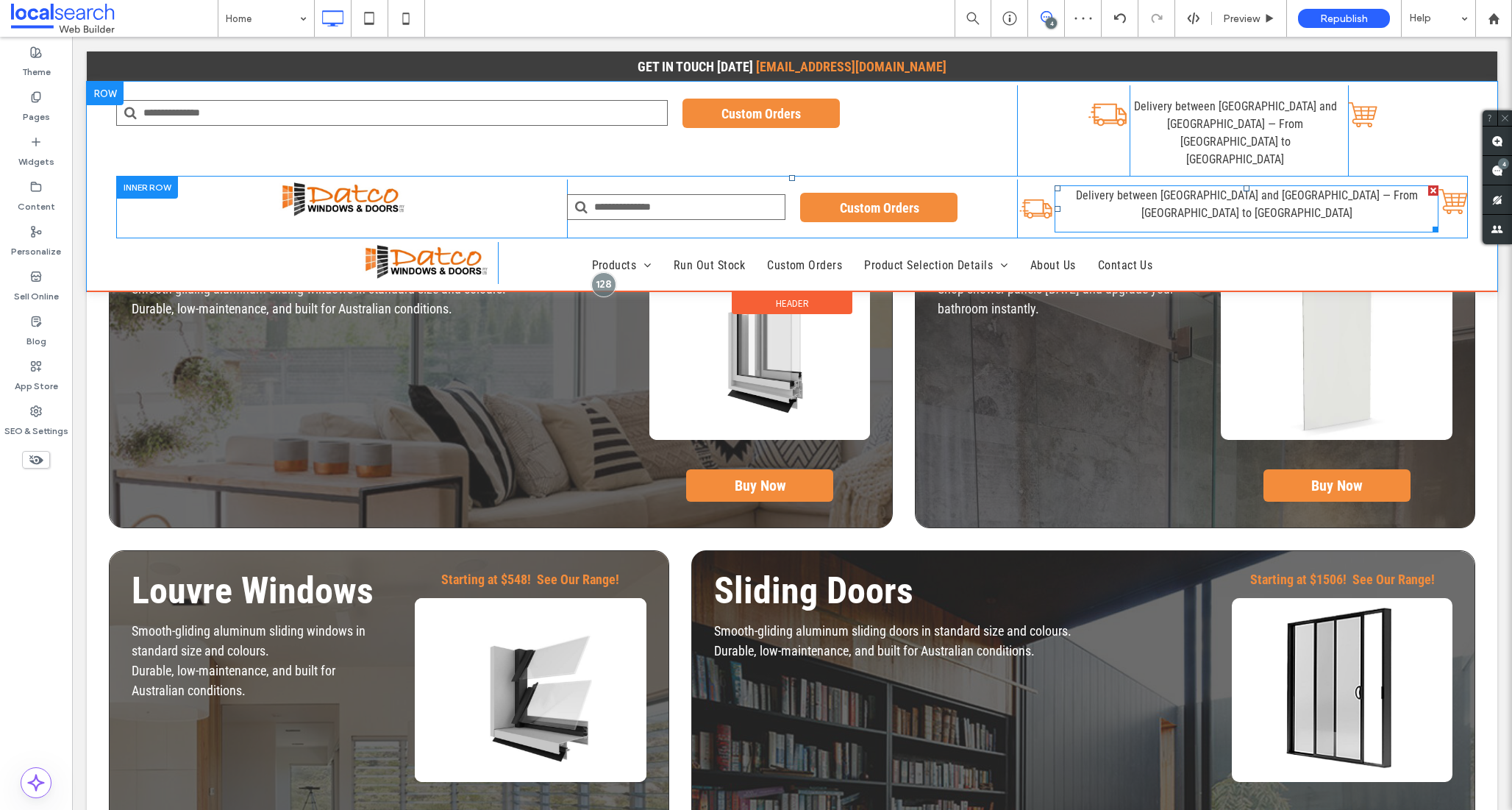
click at [1286, 188] on span "Delivery between Grafton and South Brisbane — From Ballina to Coomera" at bounding box center [1247, 204] width 342 height 31
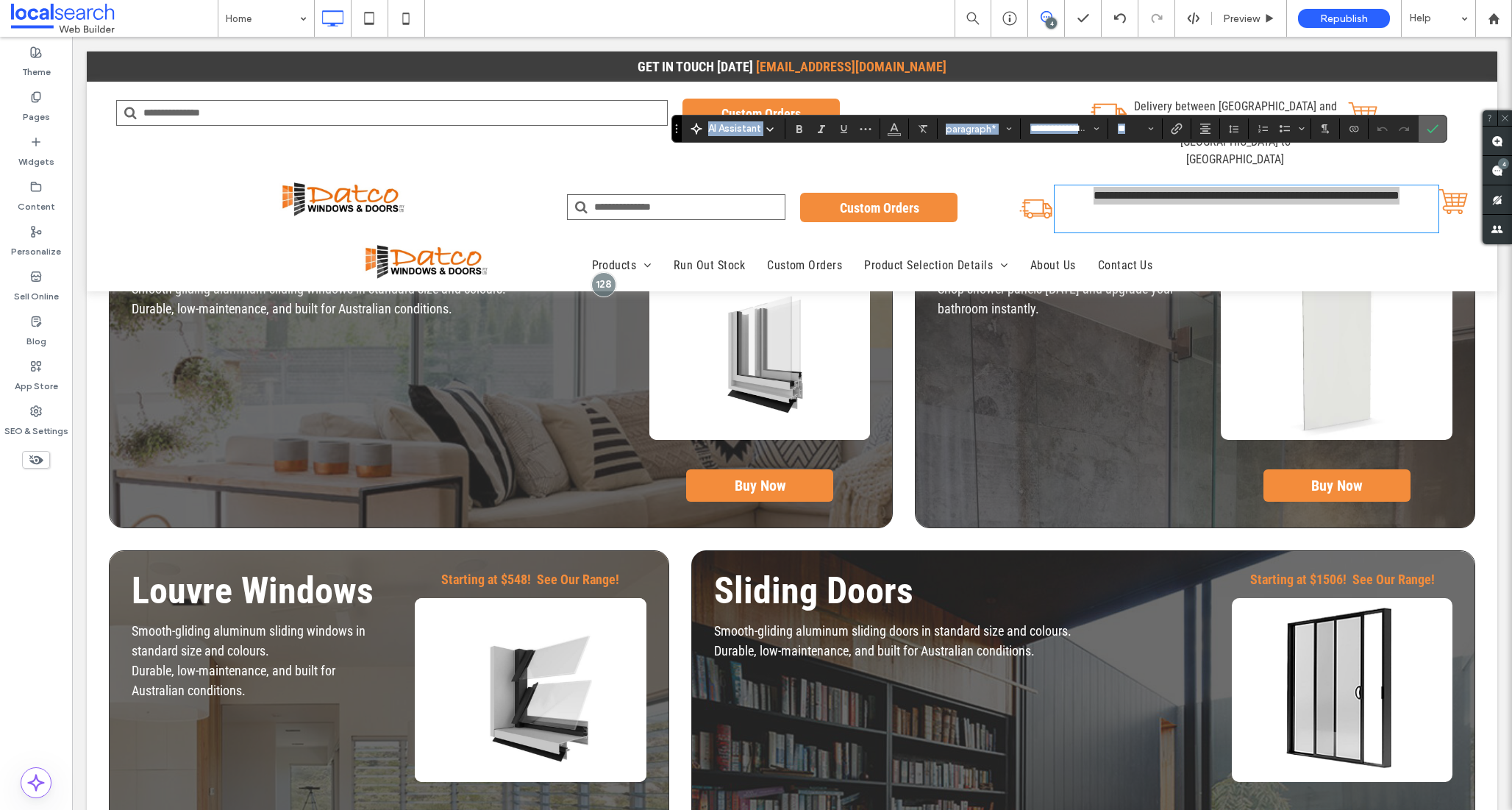
click at [1433, 127] on icon "Confirm" at bounding box center [1433, 128] width 12 height 12
click at [1434, 124] on icon "Confirm" at bounding box center [1433, 128] width 12 height 12
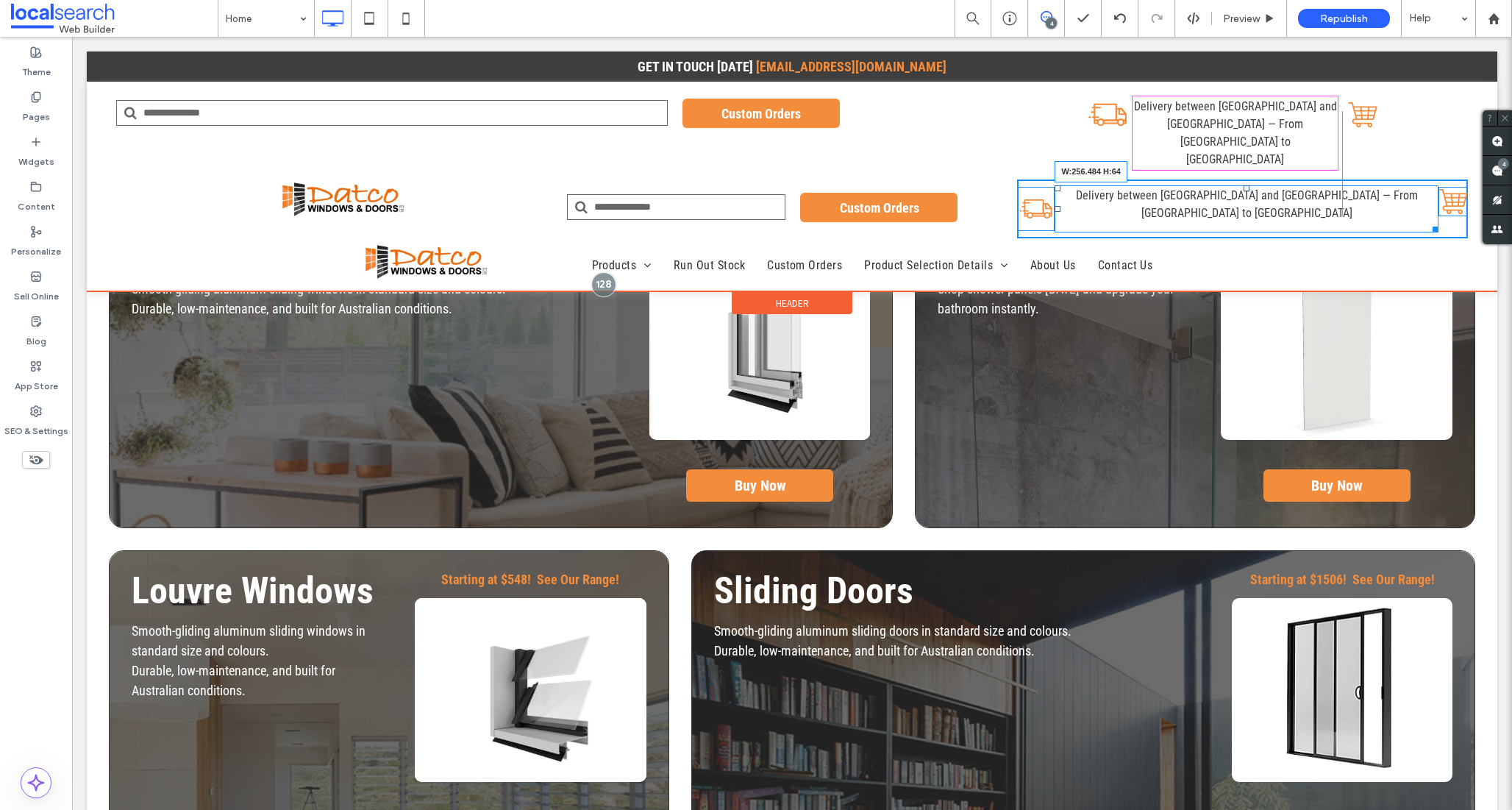
drag, startPoint x: 1425, startPoint y: 194, endPoint x: 1396, endPoint y: 226, distance: 43.2
click at [1428, 222] on div at bounding box center [1433, 227] width 11 height 11
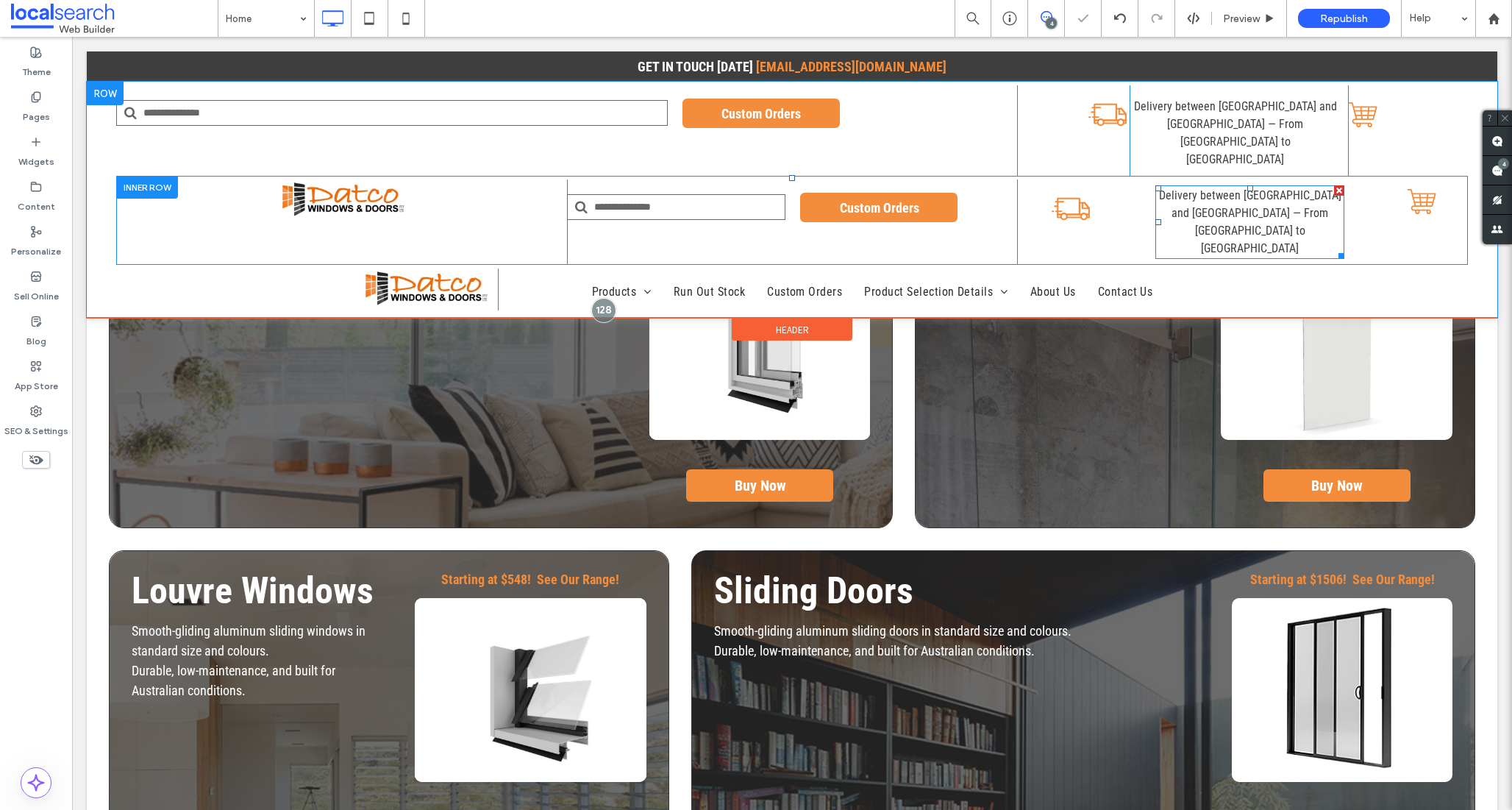
click at [1264, 188] on span "Delivery between Grafton and South Brisbane — From Ballina to Coomera" at bounding box center [1250, 221] width 182 height 67
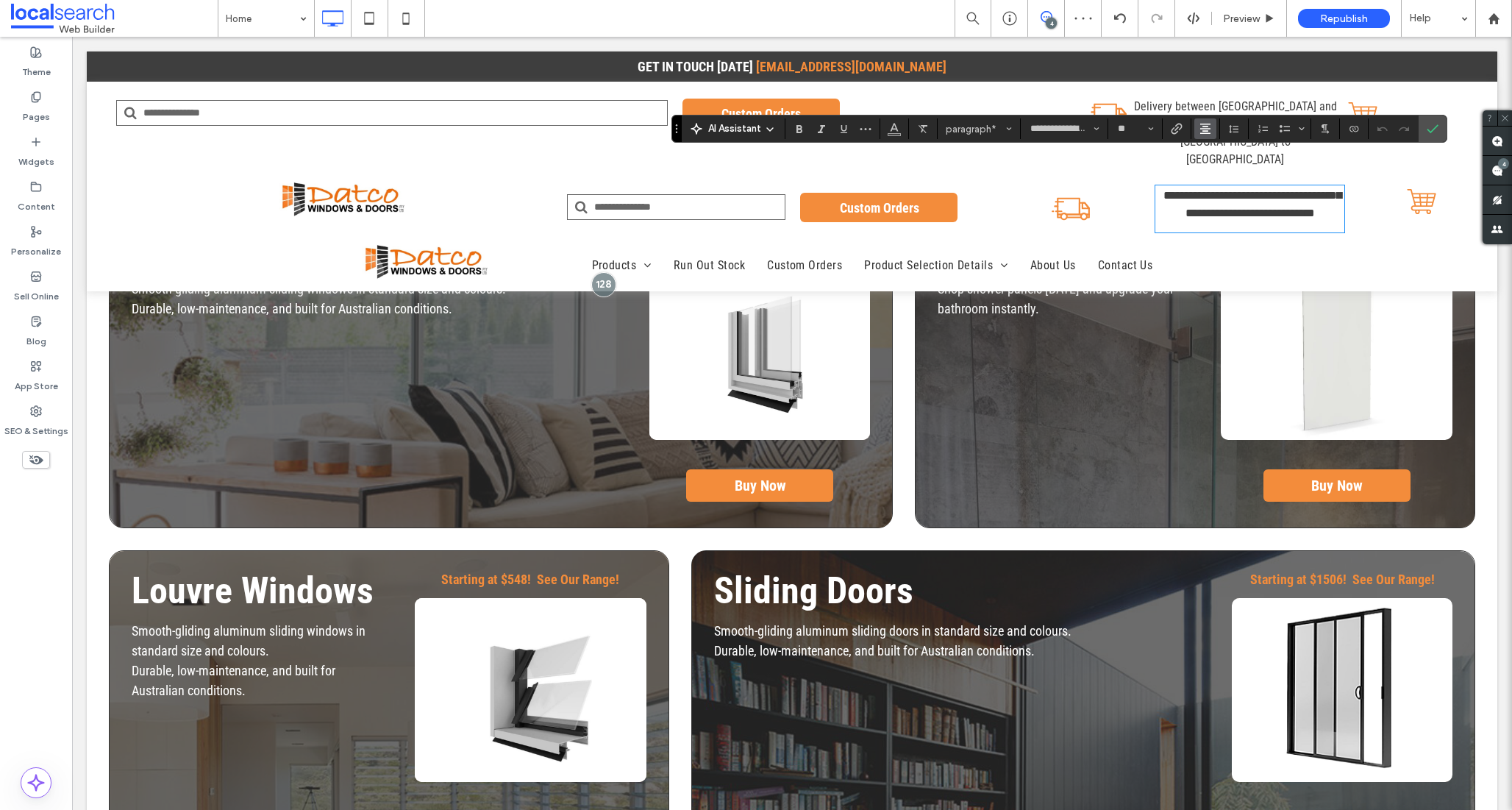
click at [1205, 123] on icon "Alignment" at bounding box center [1205, 128] width 12 height 12
drag, startPoint x: 1208, startPoint y: 150, endPoint x: 1351, endPoint y: 109, distance: 148.8
click at [1208, 150] on label "ui.textEditor.alignment.left" at bounding box center [1220, 153] width 51 height 21
click at [1436, 126] on use "Confirm" at bounding box center [1433, 128] width 12 height 9
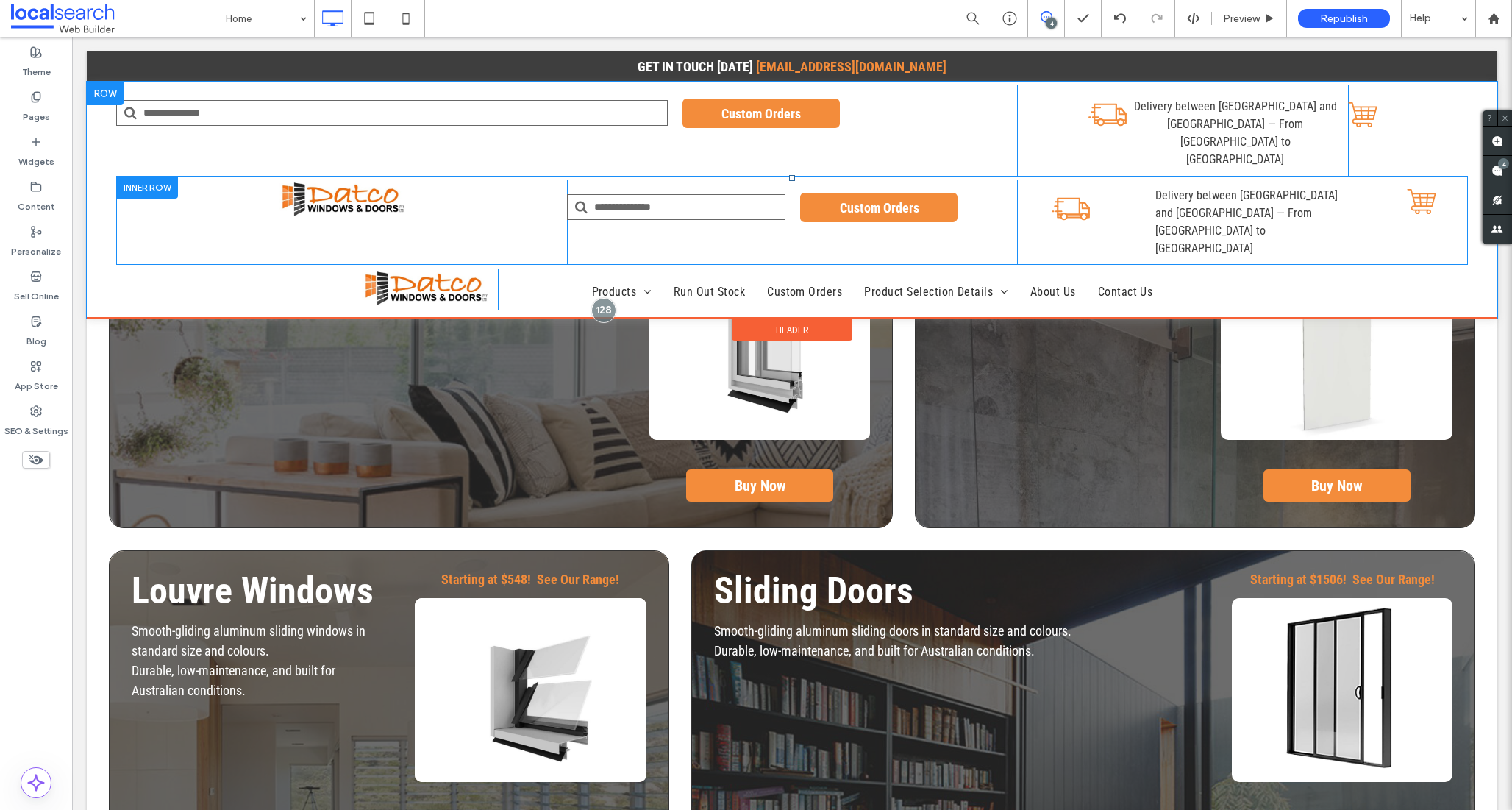
click at [489, 179] on div "Click To Paste Click To Paste" at bounding box center [341, 222] width 451 height 86
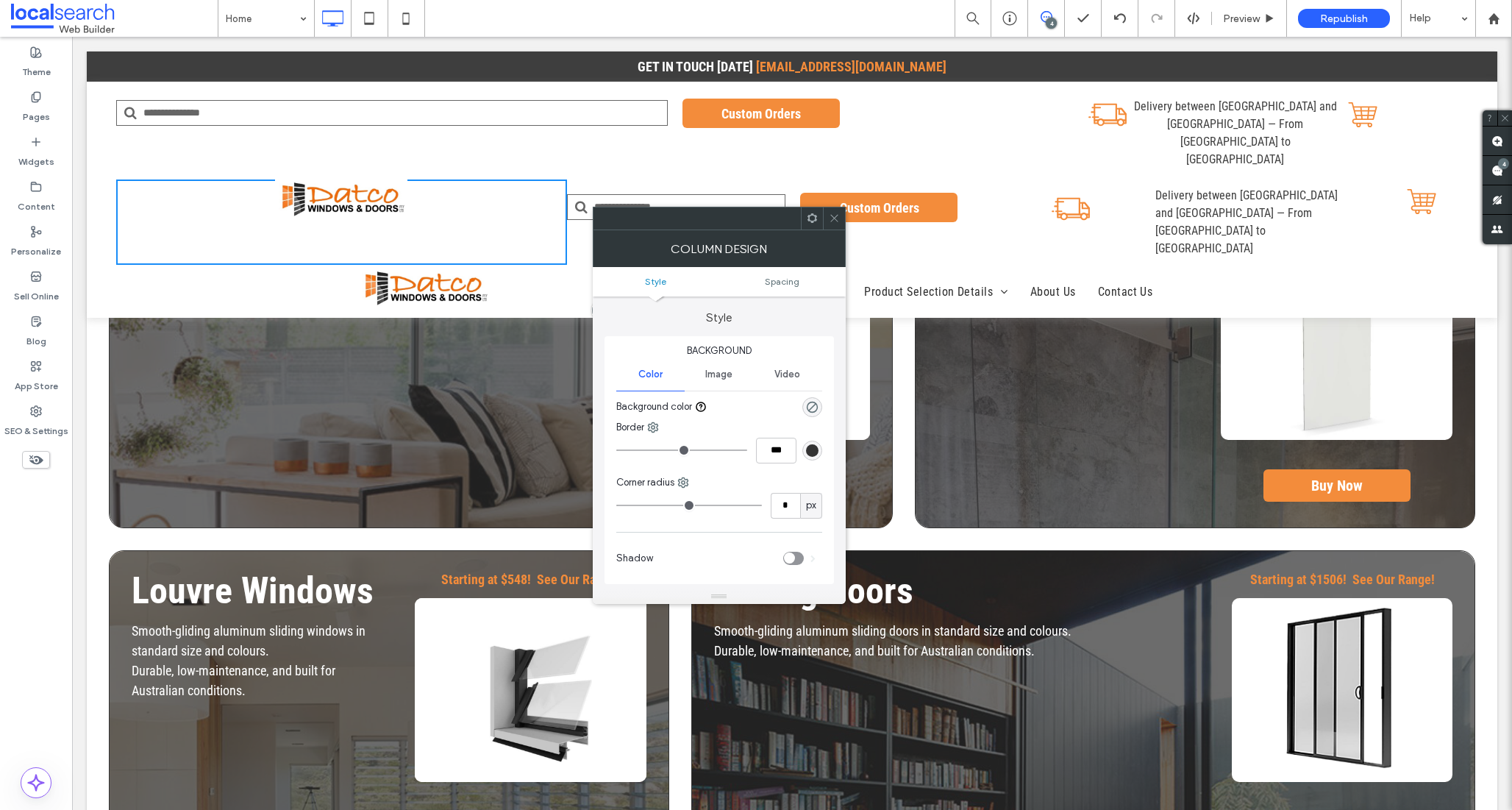
click at [832, 219] on icon at bounding box center [834, 218] width 11 height 11
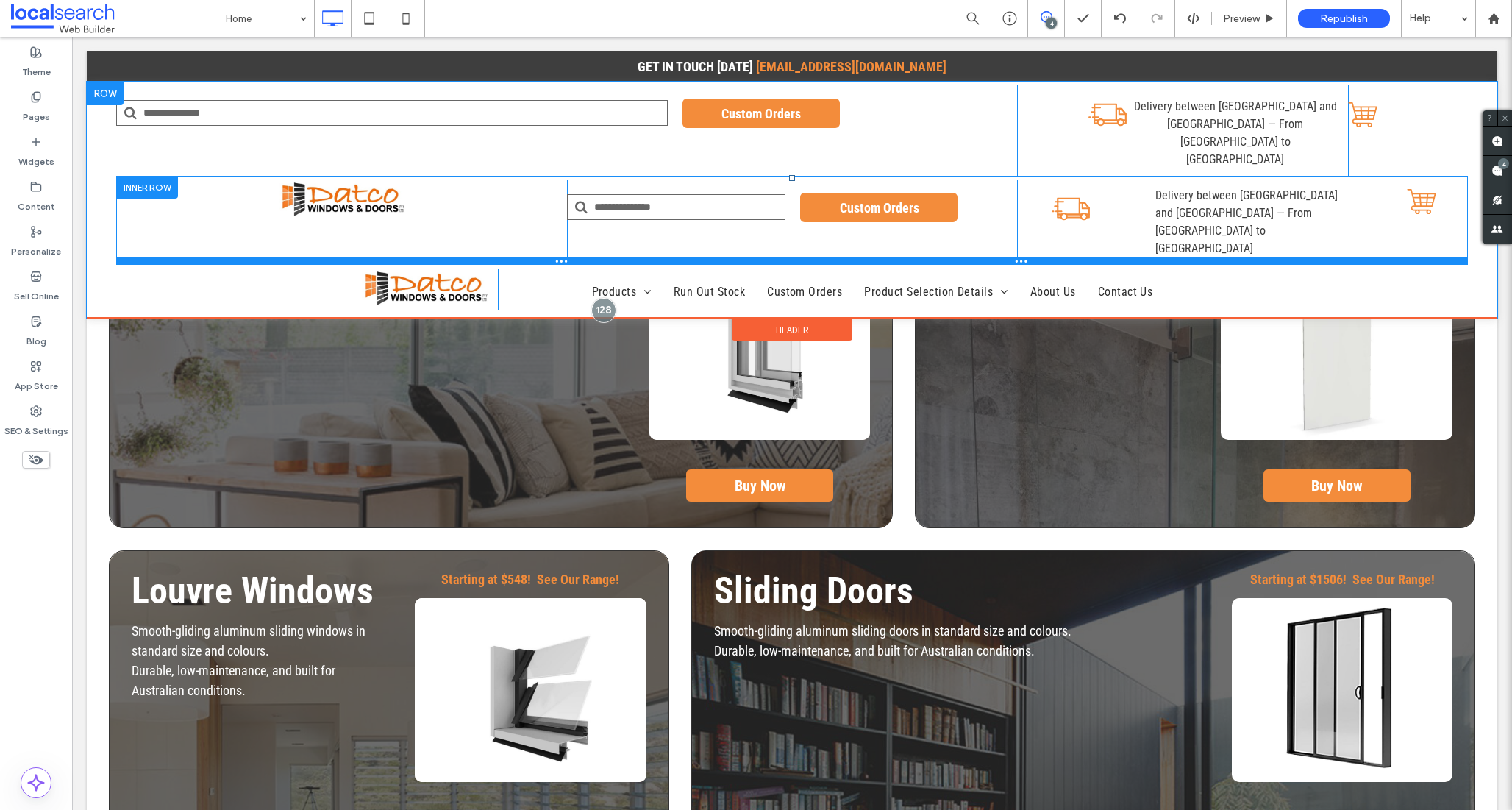
click at [601, 257] on div at bounding box center [792, 260] width 1352 height 7
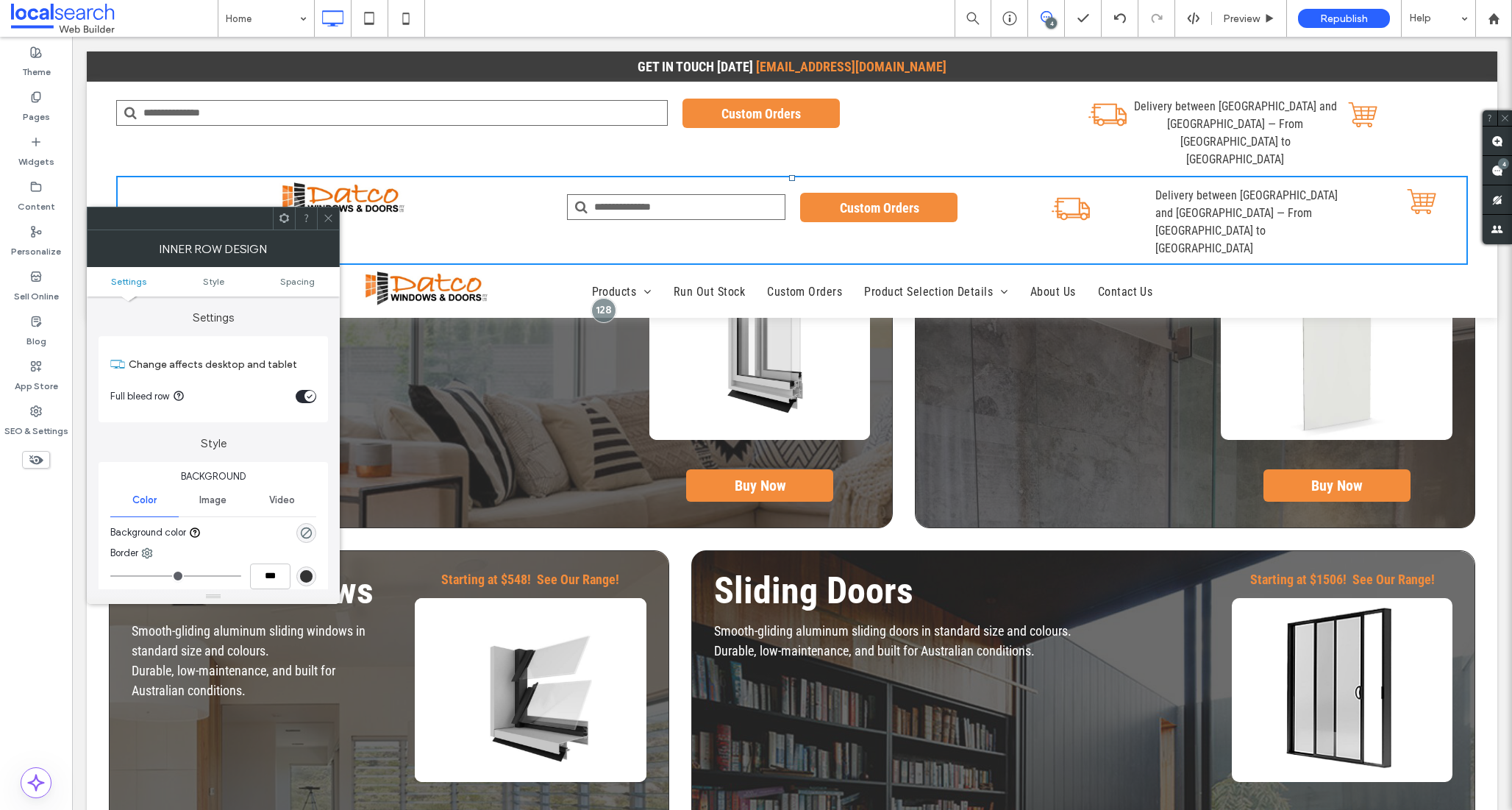
click at [605, 193] on div "Custom Orders Click To Paste Click To Paste" at bounding box center [792, 222] width 451 height 86
click at [326, 215] on use at bounding box center [328, 218] width 7 height 7
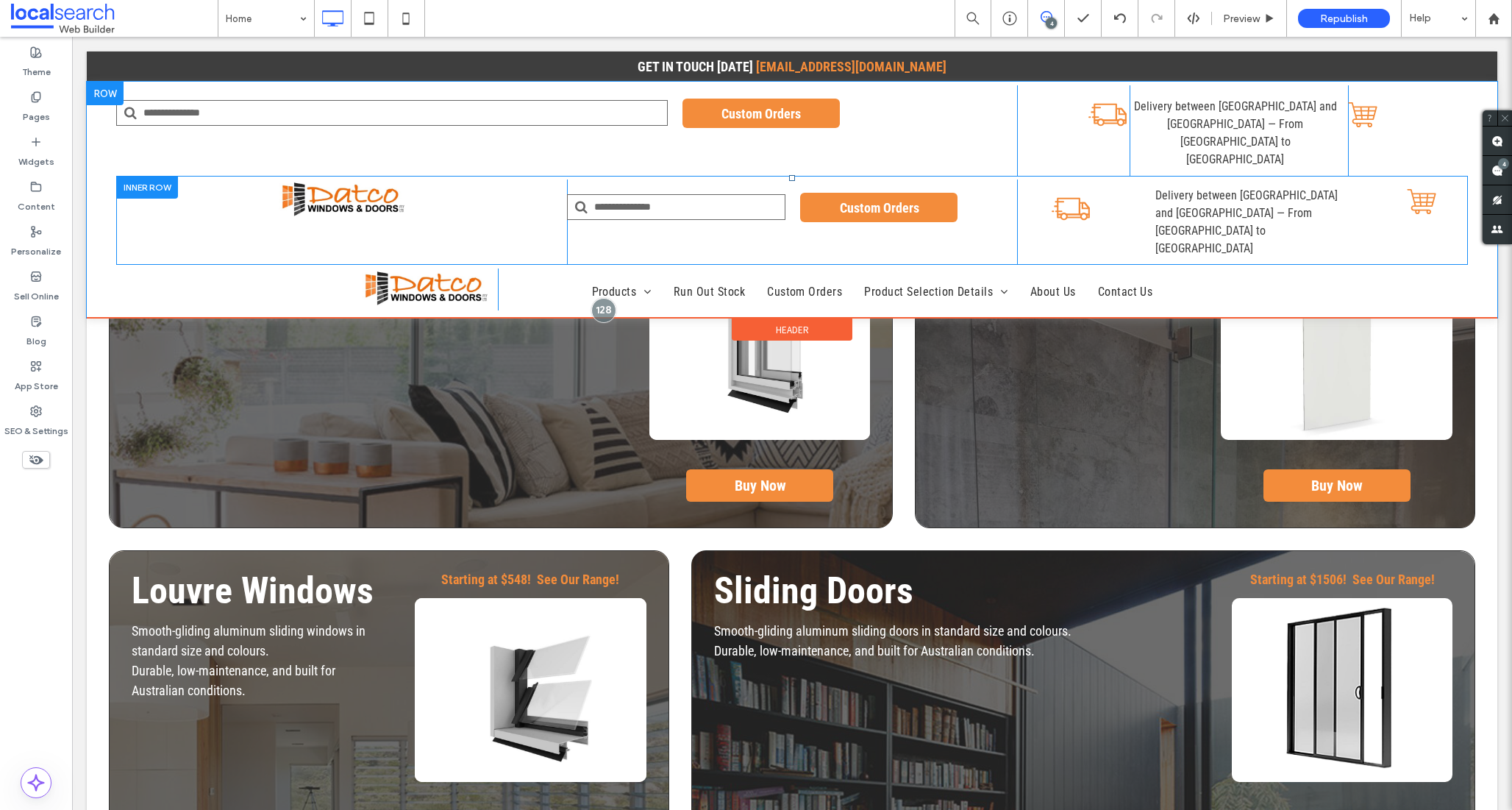
click at [742, 199] on div "Custom Orders Click To Paste Click To Paste" at bounding box center [792, 222] width 451 height 86
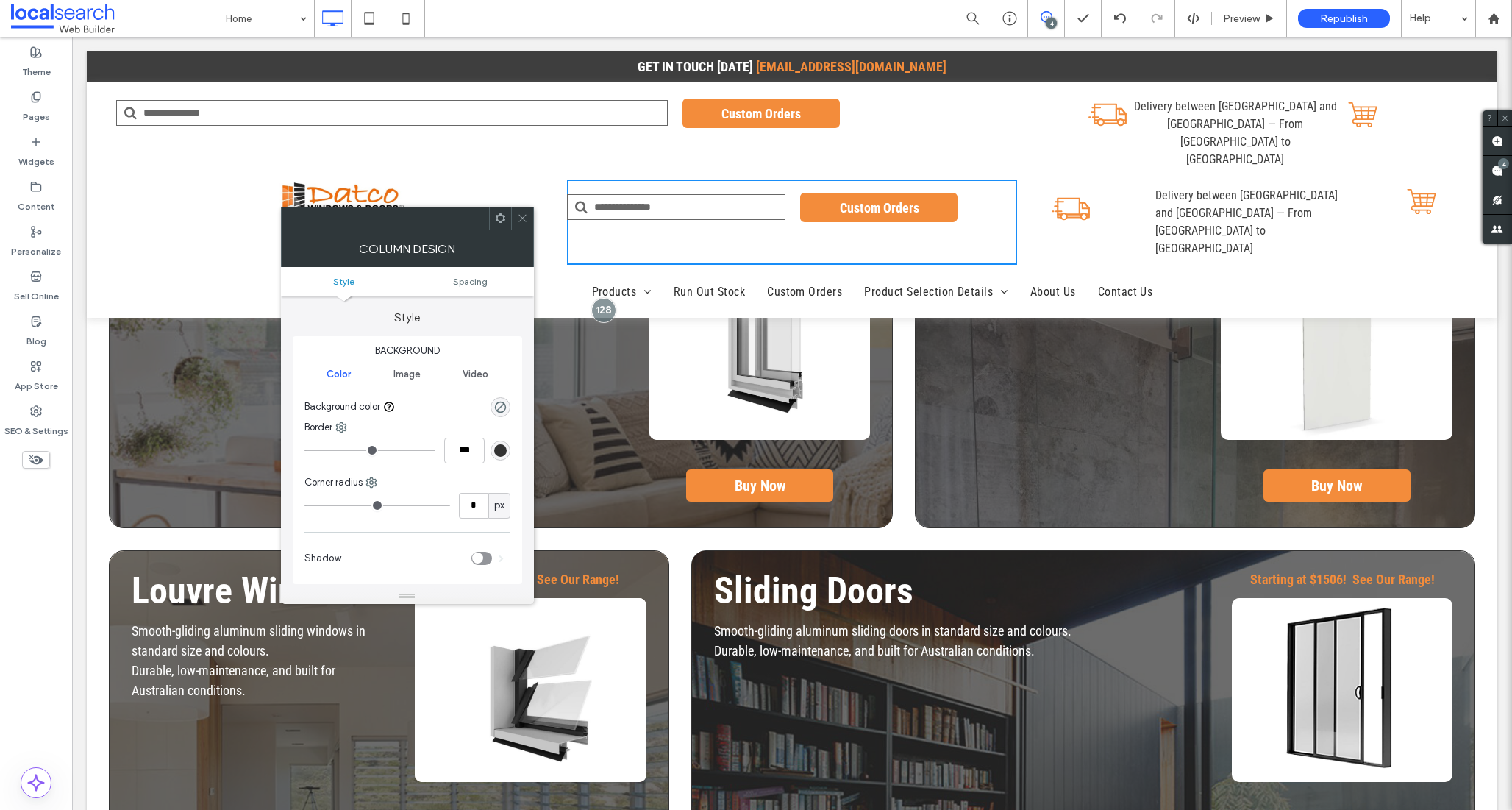
click at [522, 215] on div at bounding box center [522, 219] width 22 height 22
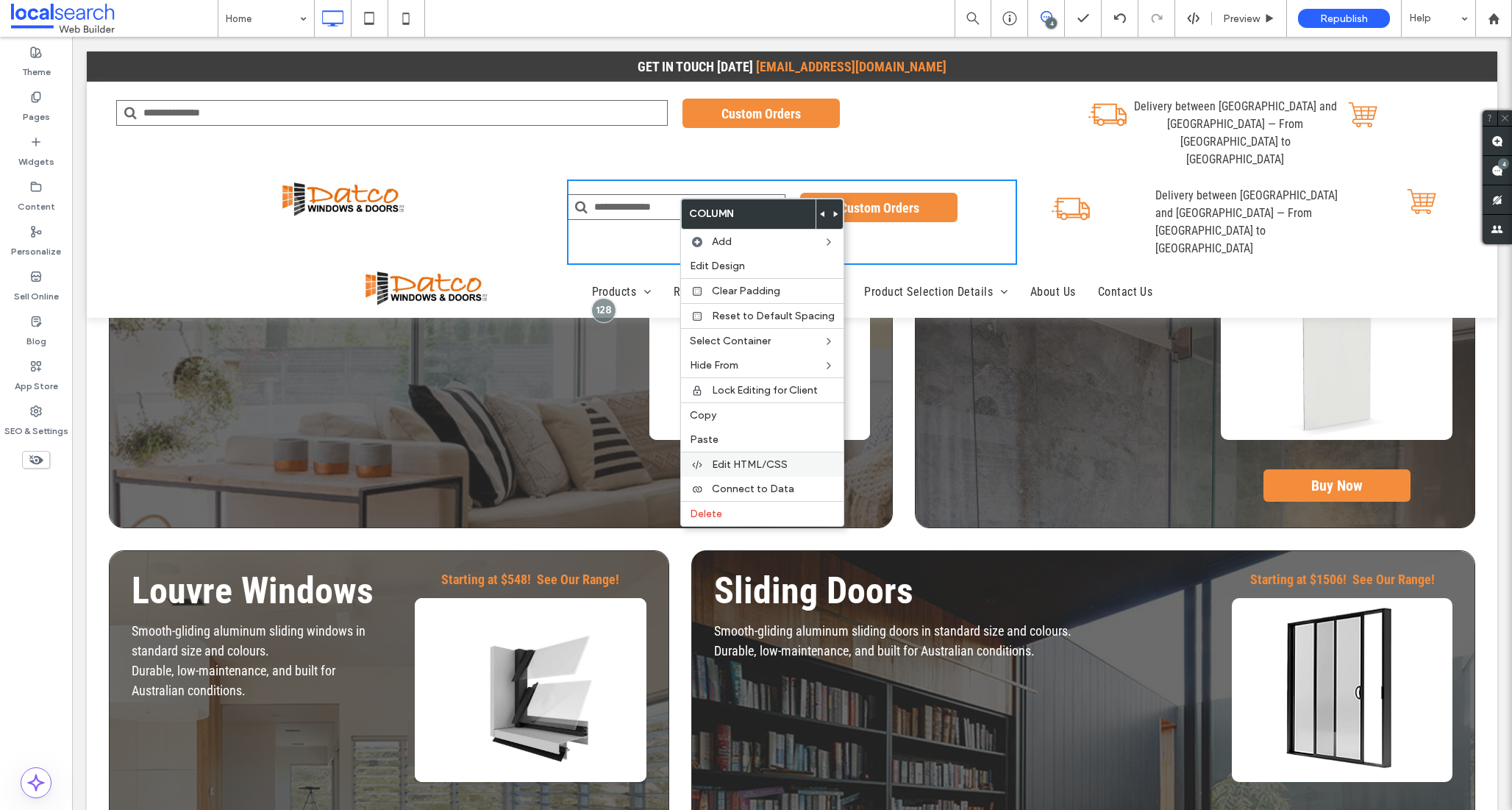
click at [735, 470] on span "Edit HTML/CSS" at bounding box center [749, 465] width 75 height 13
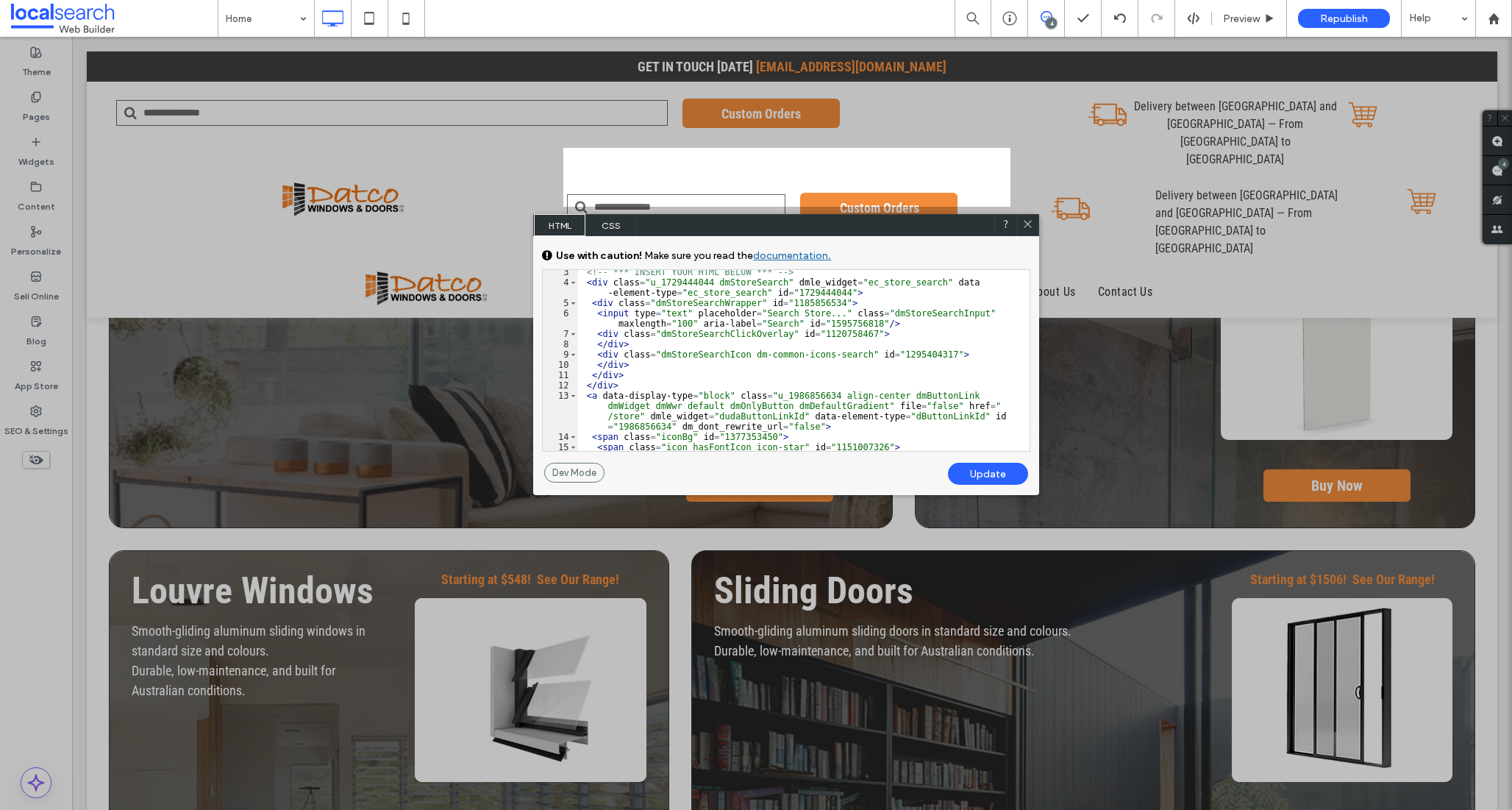
scroll to position [128, 0]
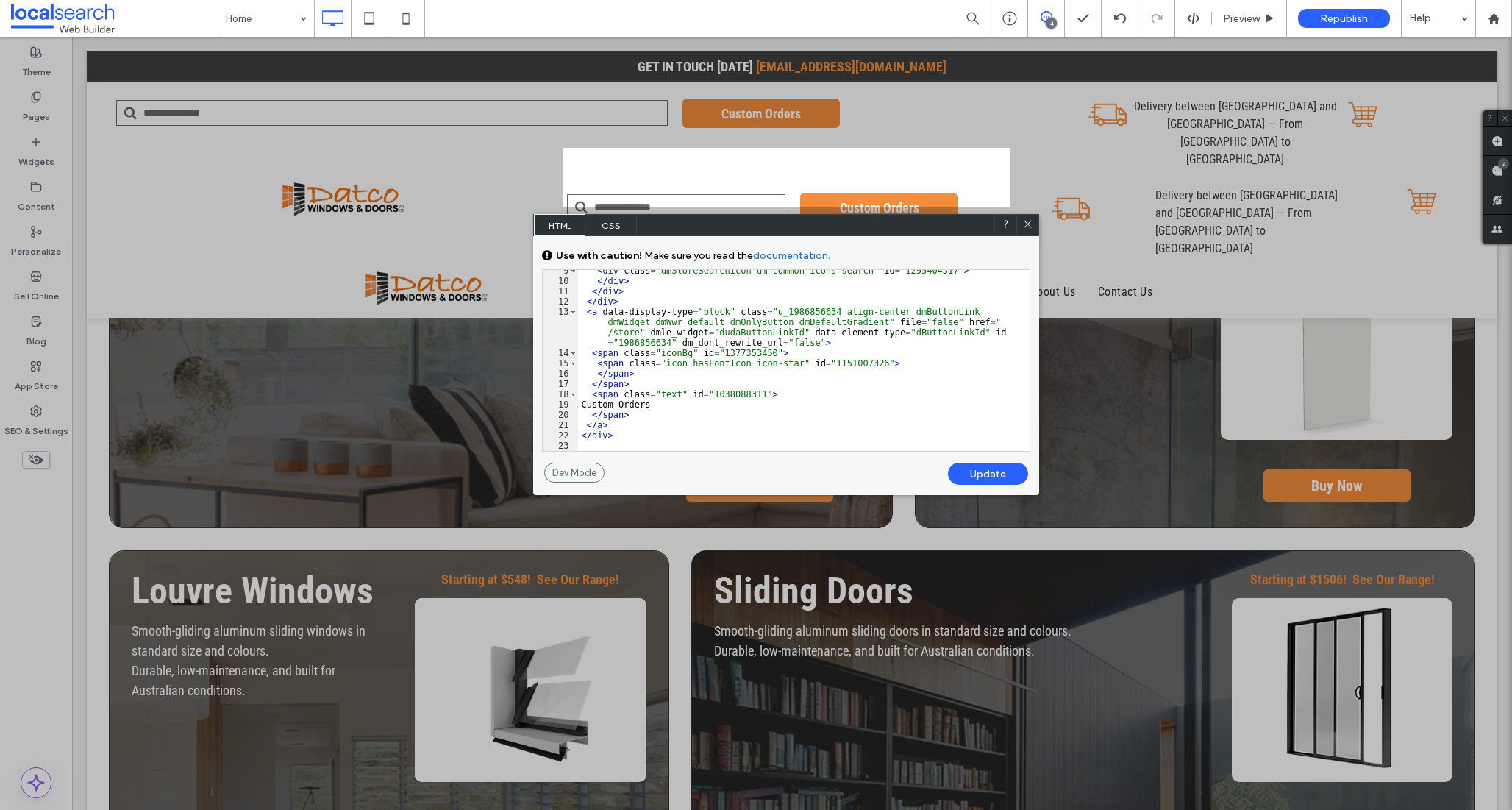
click at [1036, 223] on div at bounding box center [1028, 225] width 22 height 22
click at [1031, 225] on icon at bounding box center [1027, 225] width 11 height 11
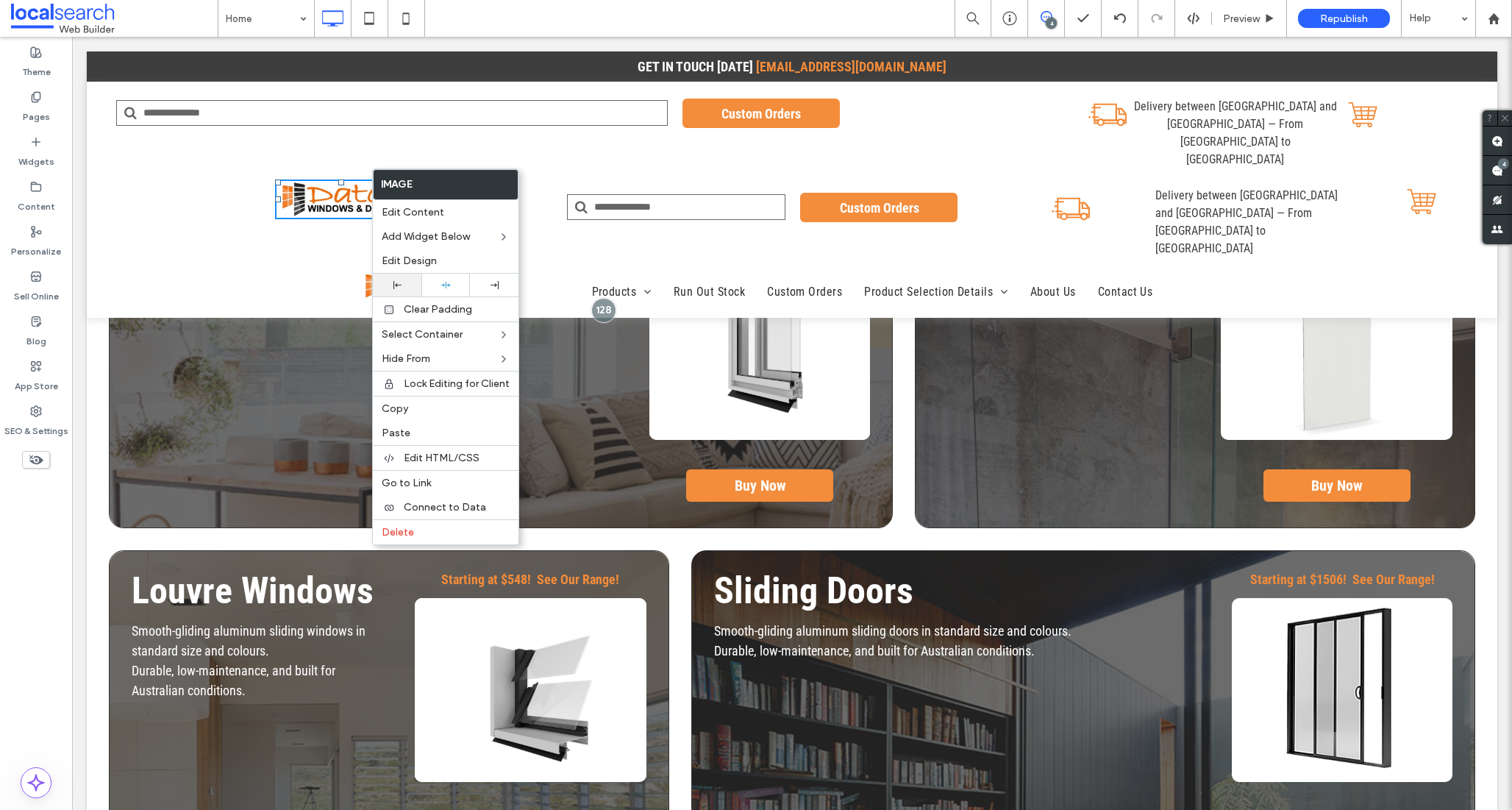
click at [398, 275] on div at bounding box center [397, 285] width 49 height 23
drag, startPoint x: 350, startPoint y: 162, endPoint x: 335, endPoint y: 164, distance: 15.1
click at [350, 179] on div "Click To Paste Click To Paste" at bounding box center [341, 222] width 451 height 86
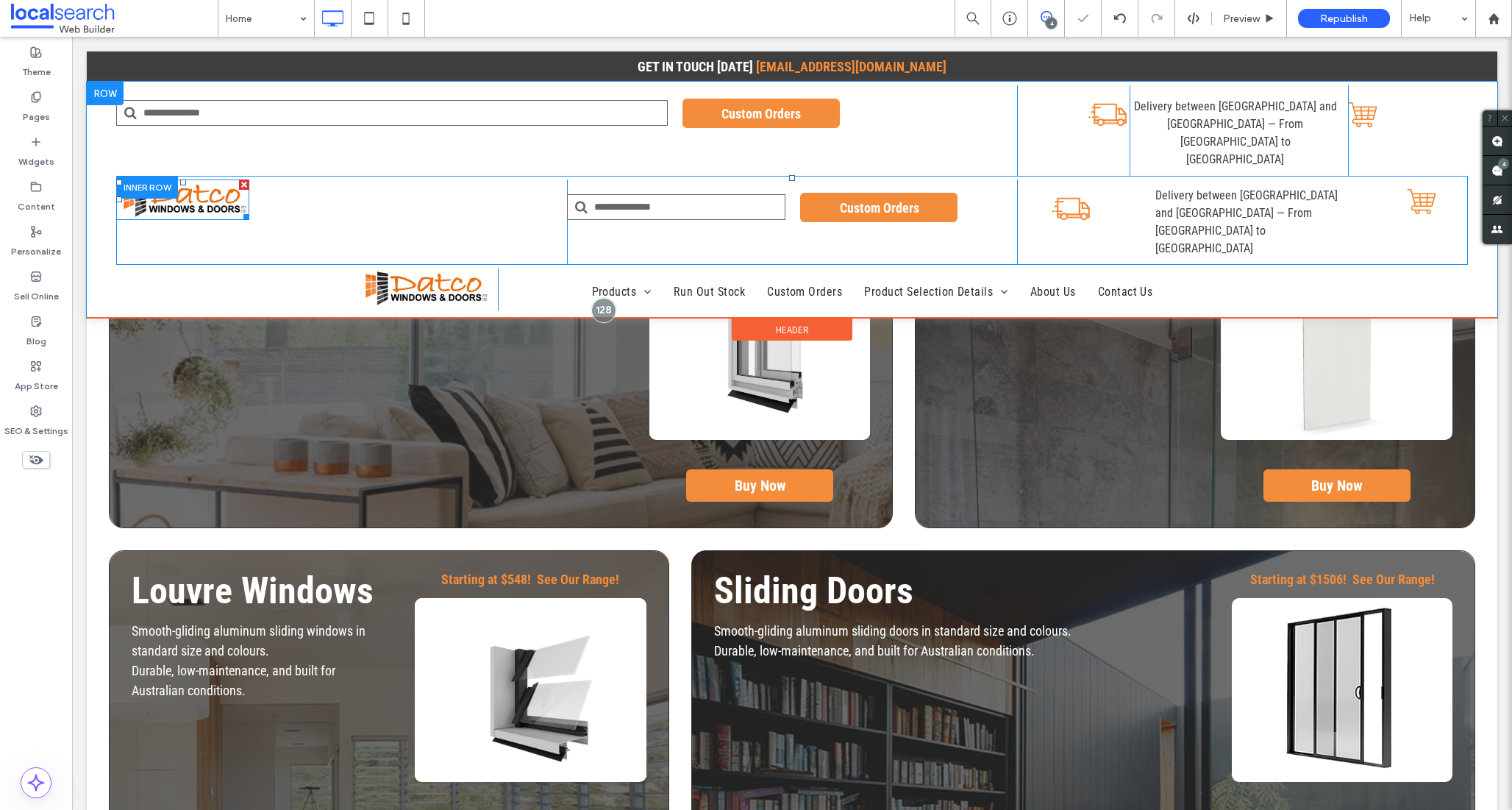
click at [304, 179] on div "Click To Paste Click To Paste" at bounding box center [341, 222] width 451 height 86
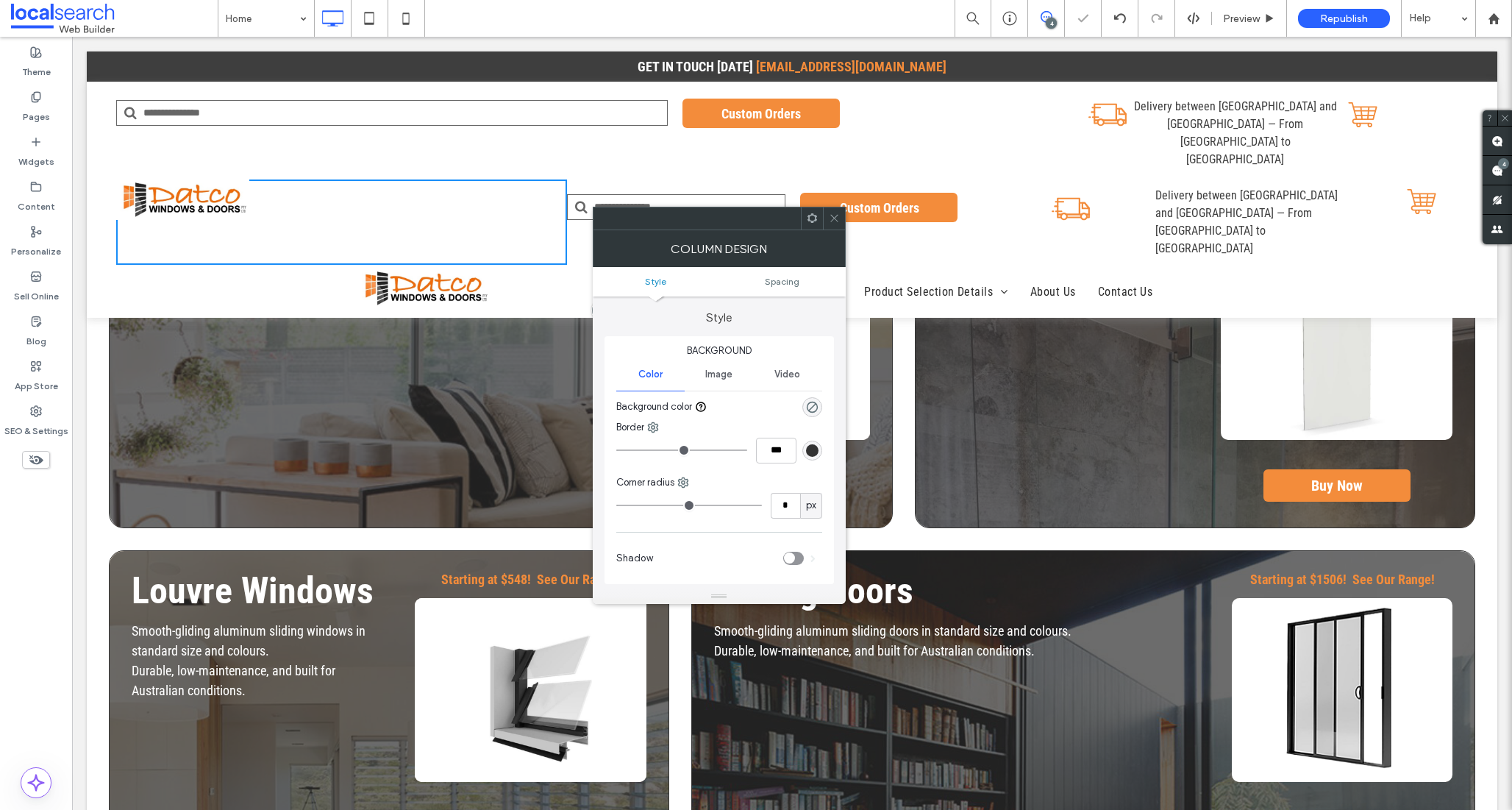
click at [554, 197] on div "Click To Paste Click To Paste" at bounding box center [341, 222] width 451 height 86
click at [567, 193] on div "Custom Orders Click To Paste Click To Paste" at bounding box center [792, 222] width 451 height 86
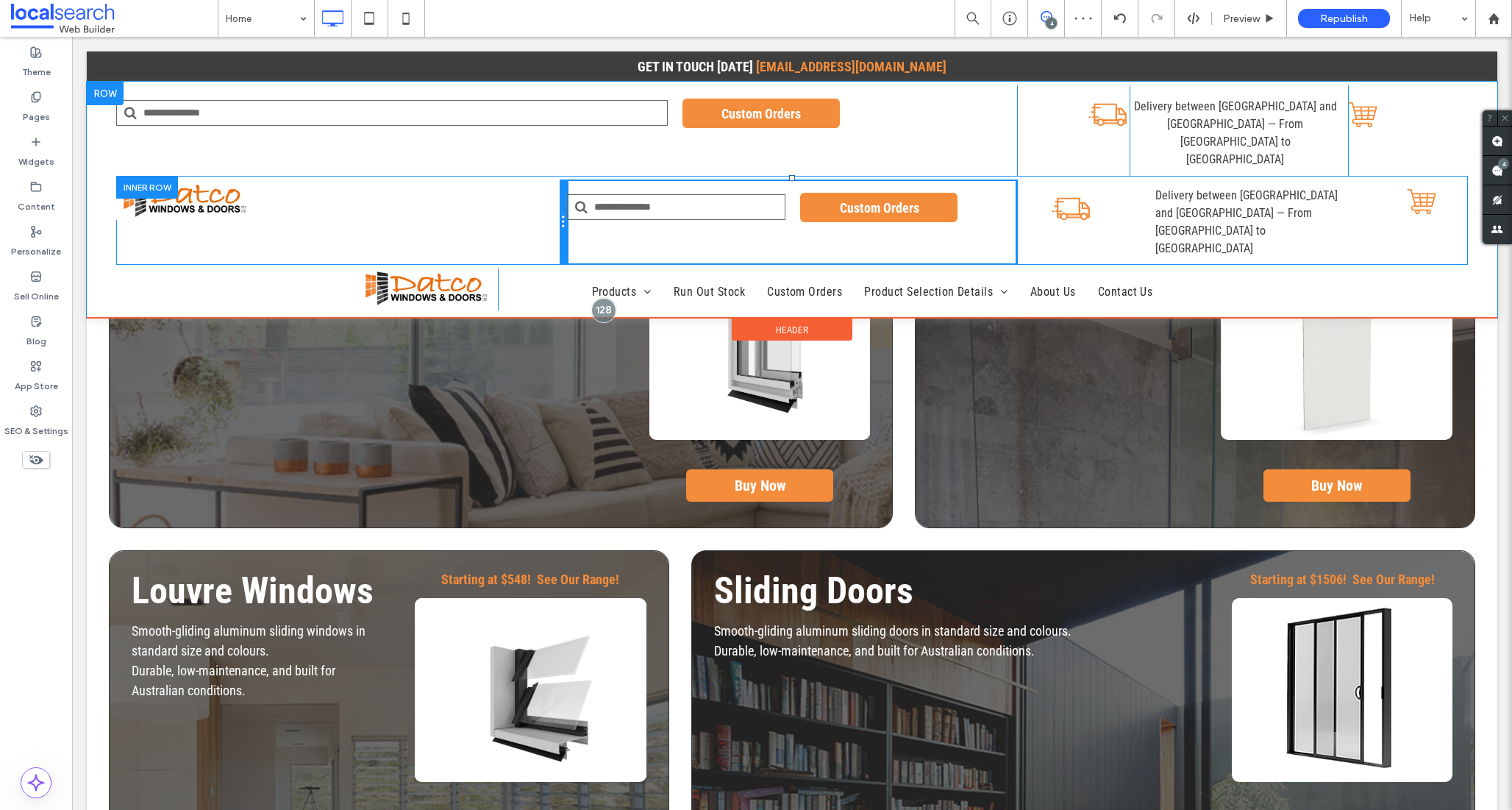
click at [561, 193] on div at bounding box center [563, 222] width 7 height 86
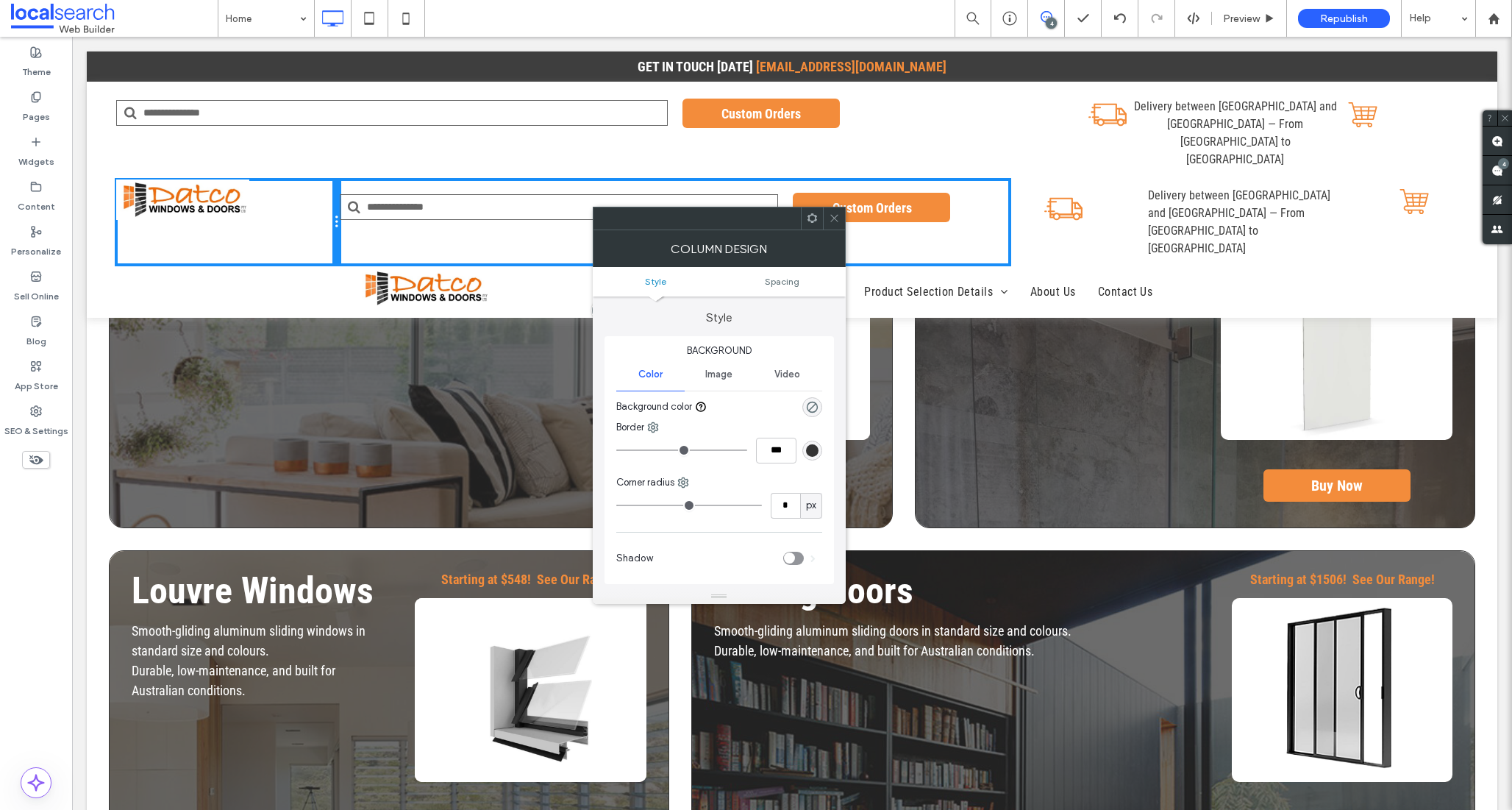
drag, startPoint x: 561, startPoint y: 193, endPoint x: 399, endPoint y: 219, distance: 164.1
click at [325, 182] on div "Click To Paste Click To Paste" at bounding box center [228, 222] width 223 height 86
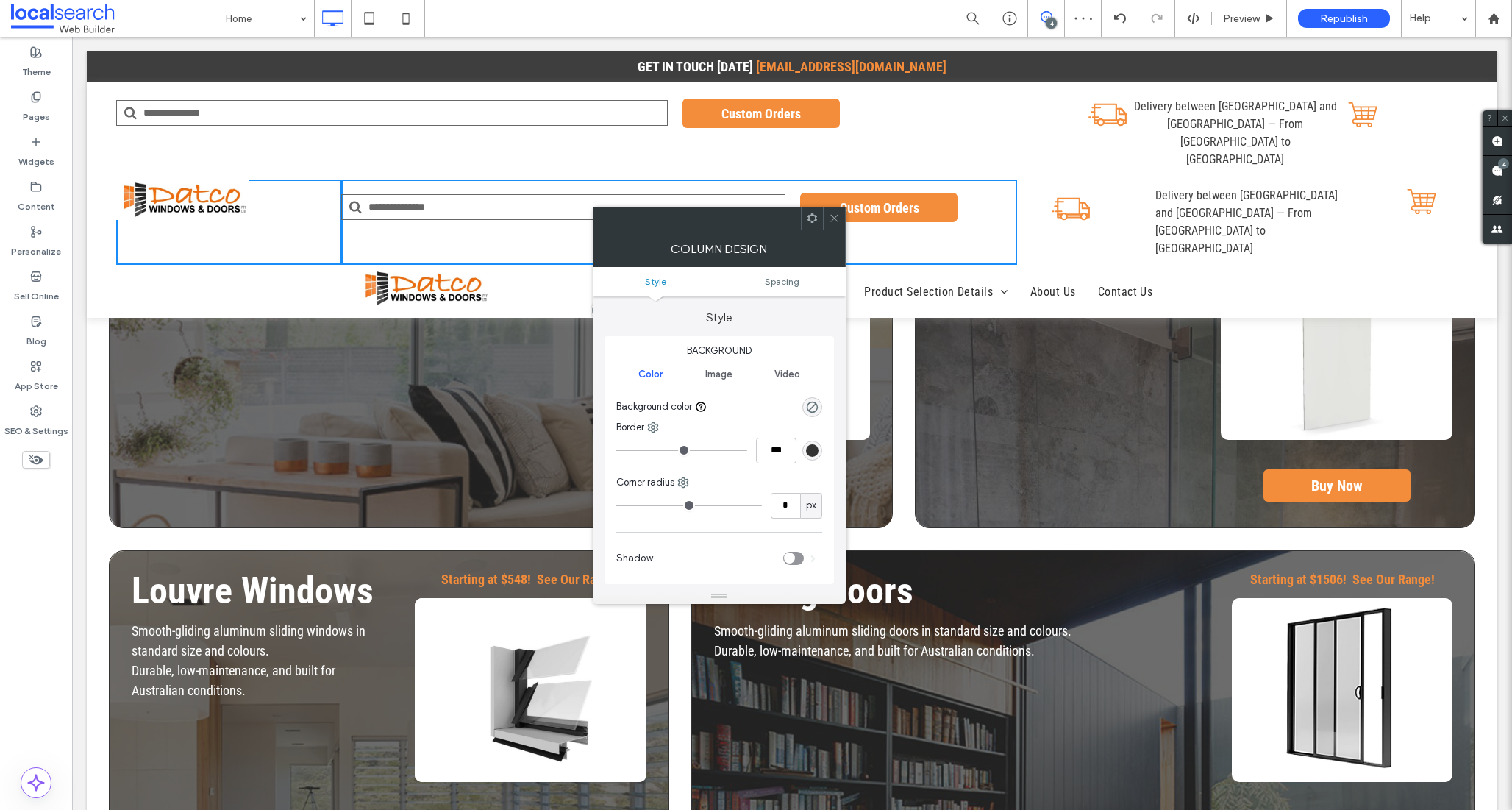
click at [912, 117] on div "Custom Orders Click To Paste" at bounding box center [567, 131] width 901 height 90
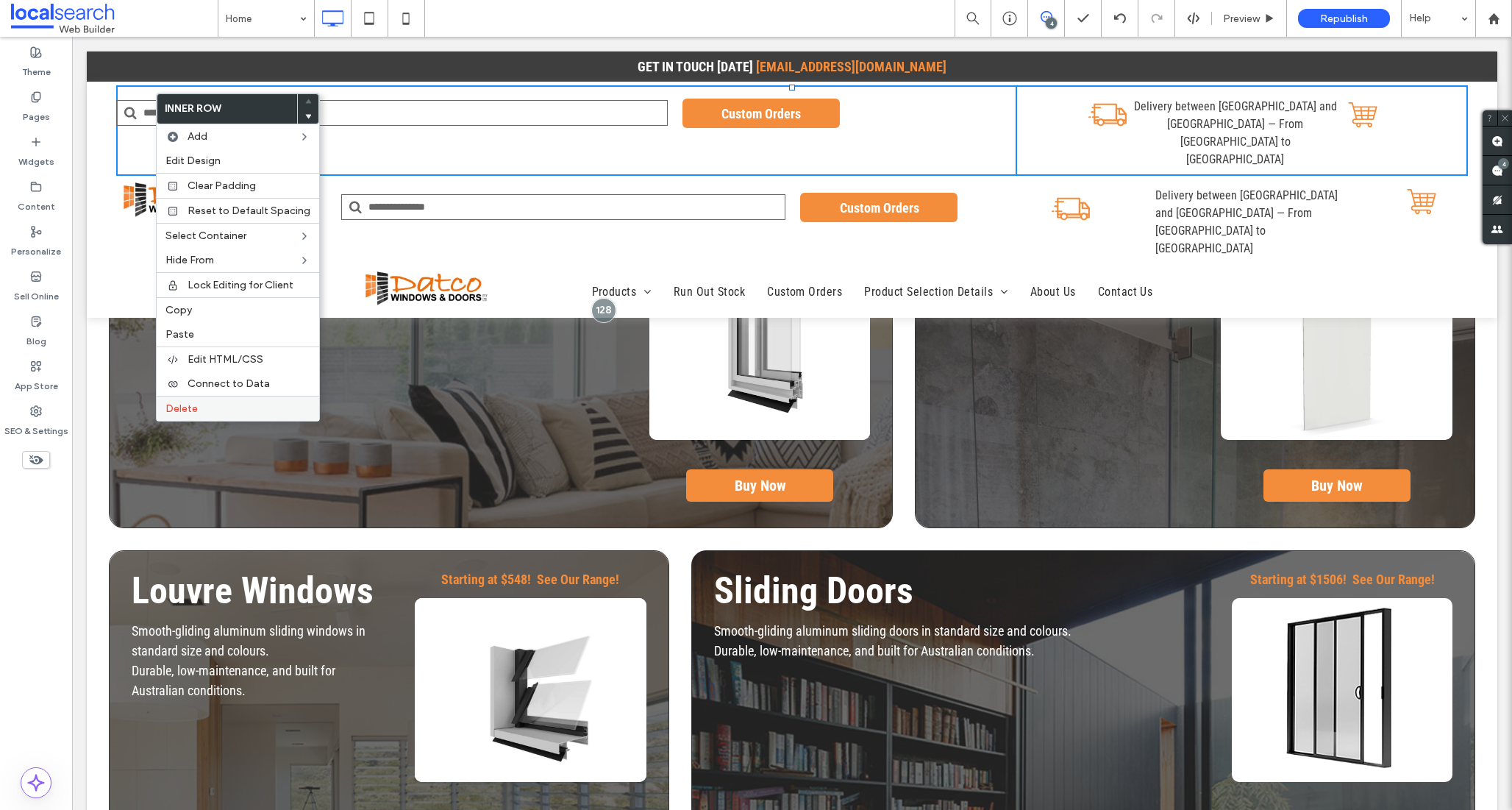
click at [193, 404] on span "Delete" at bounding box center [181, 409] width 32 height 13
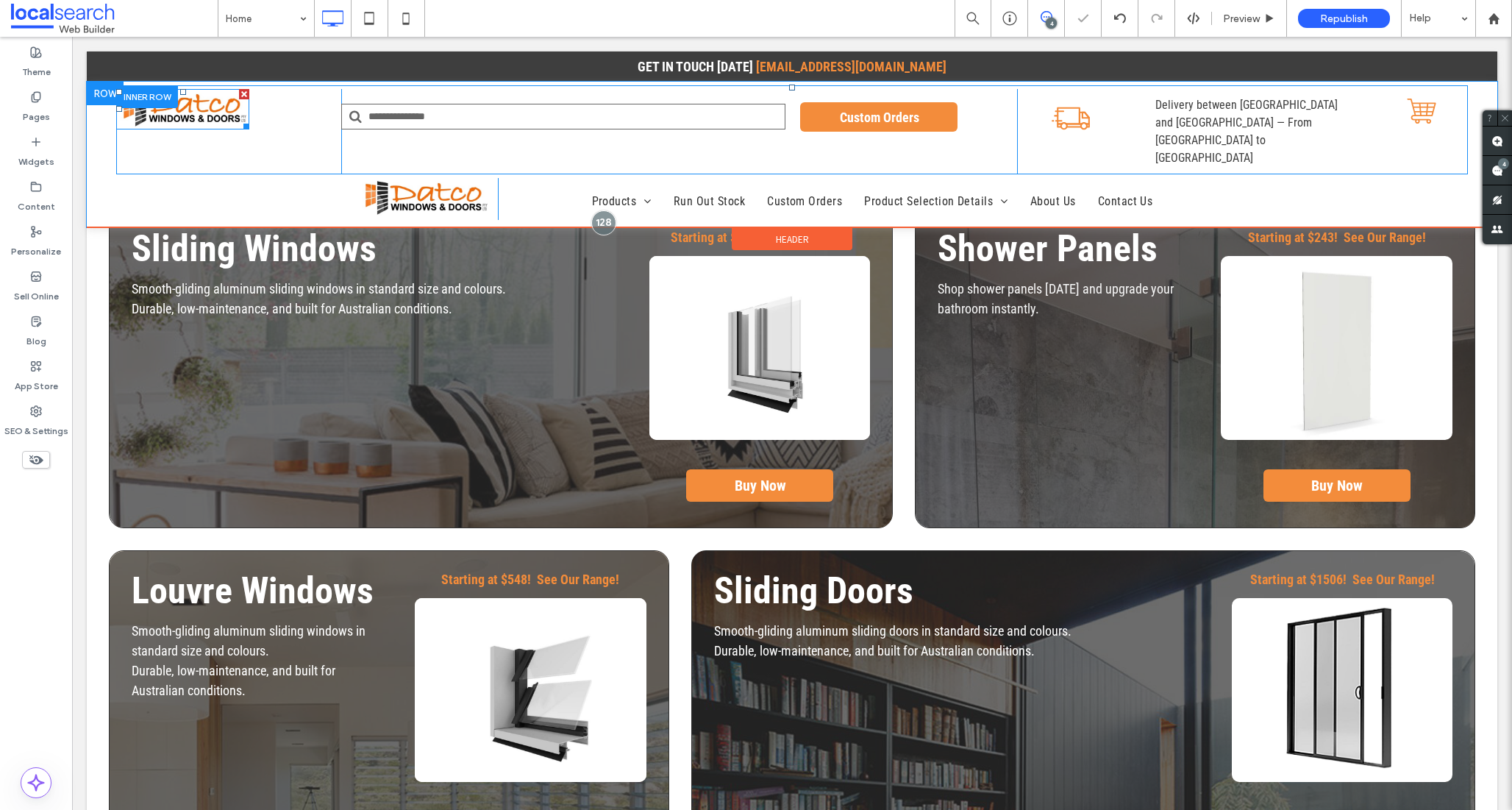
click at [218, 109] on img at bounding box center [182, 109] width 133 height 40
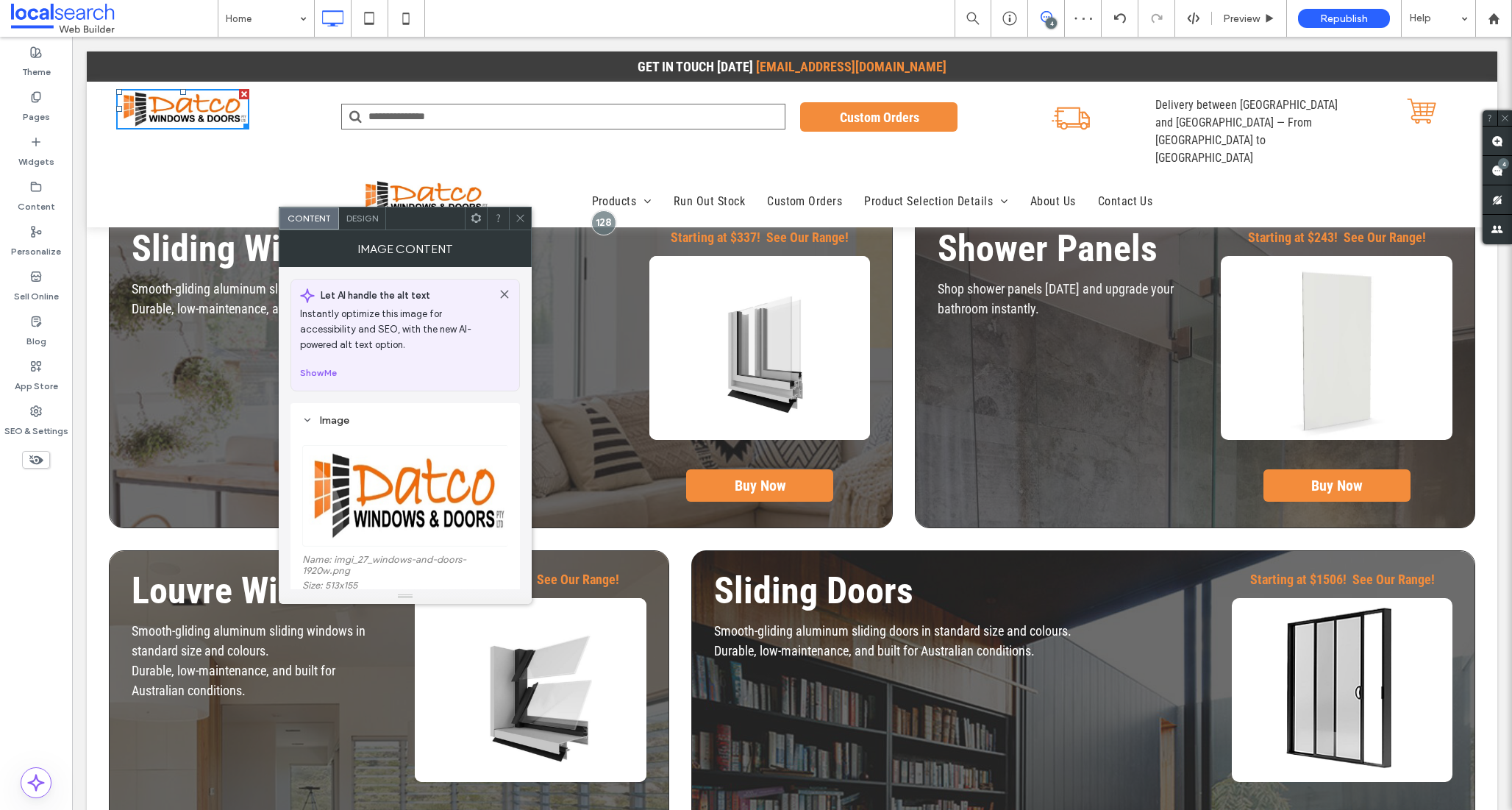
click at [296, 109] on div "Click To Paste Click To Paste" at bounding box center [229, 131] width 225 height 86
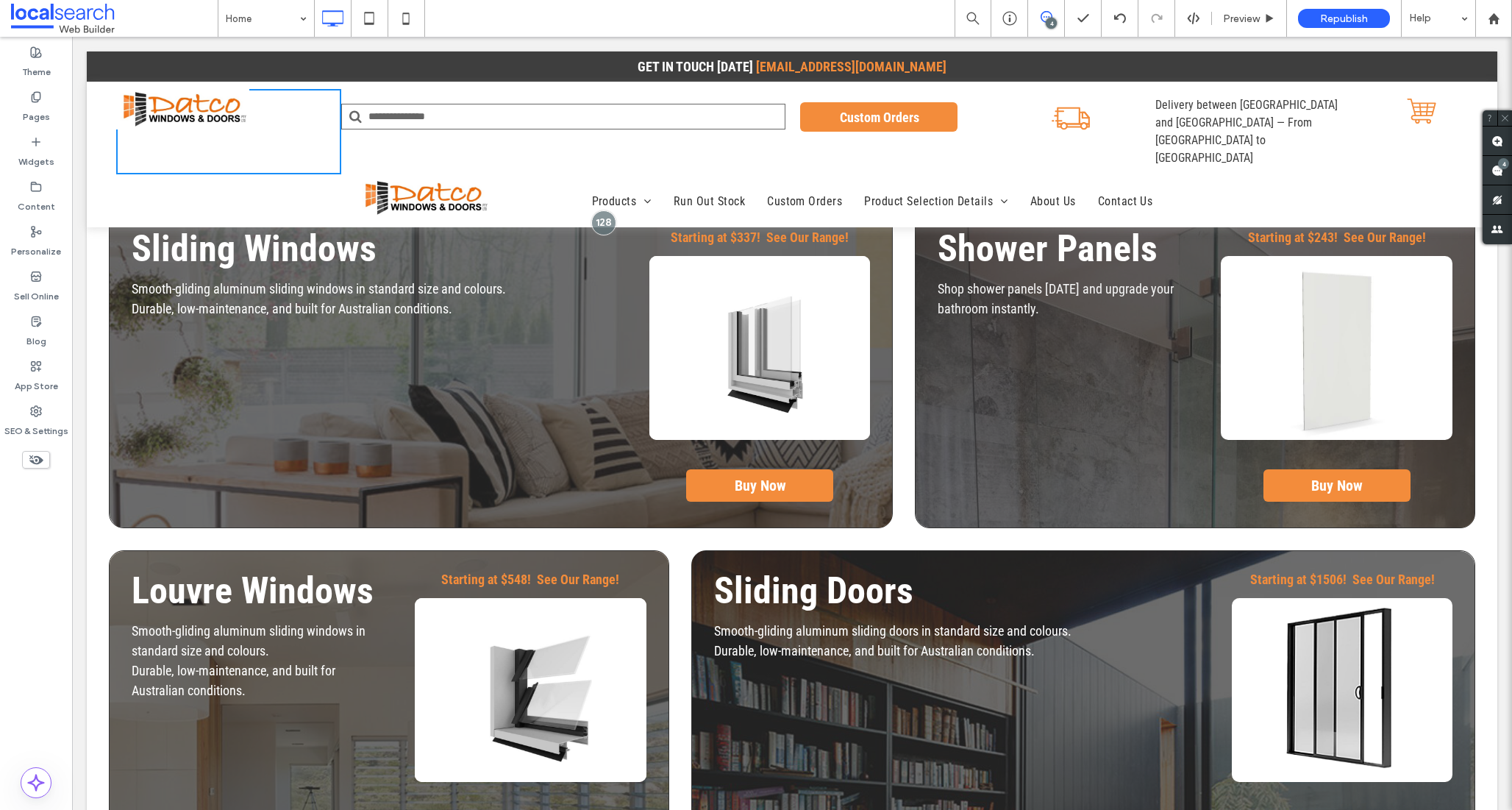
click at [498, 178] on div "Products Sliding Windows Lourve Windows Sliding Doors 2 Panels Shower Panels Pr…" at bounding box center [865, 198] width 735 height 42
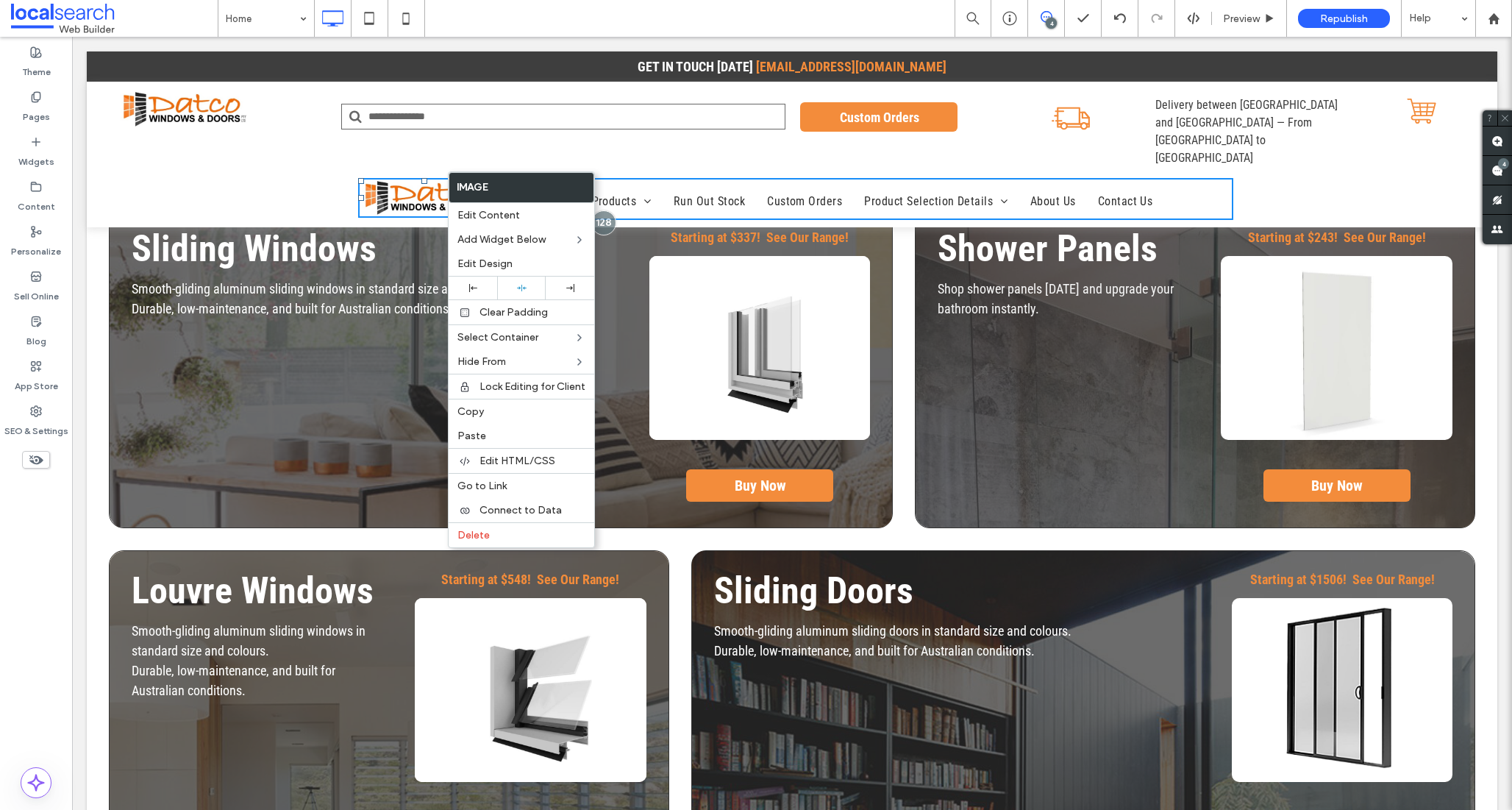
click at [292, 188] on div "Click To Paste Products Sliding Windows Lourve Windows Sliding Doors 2 Panels S…" at bounding box center [792, 197] width 1352 height 46
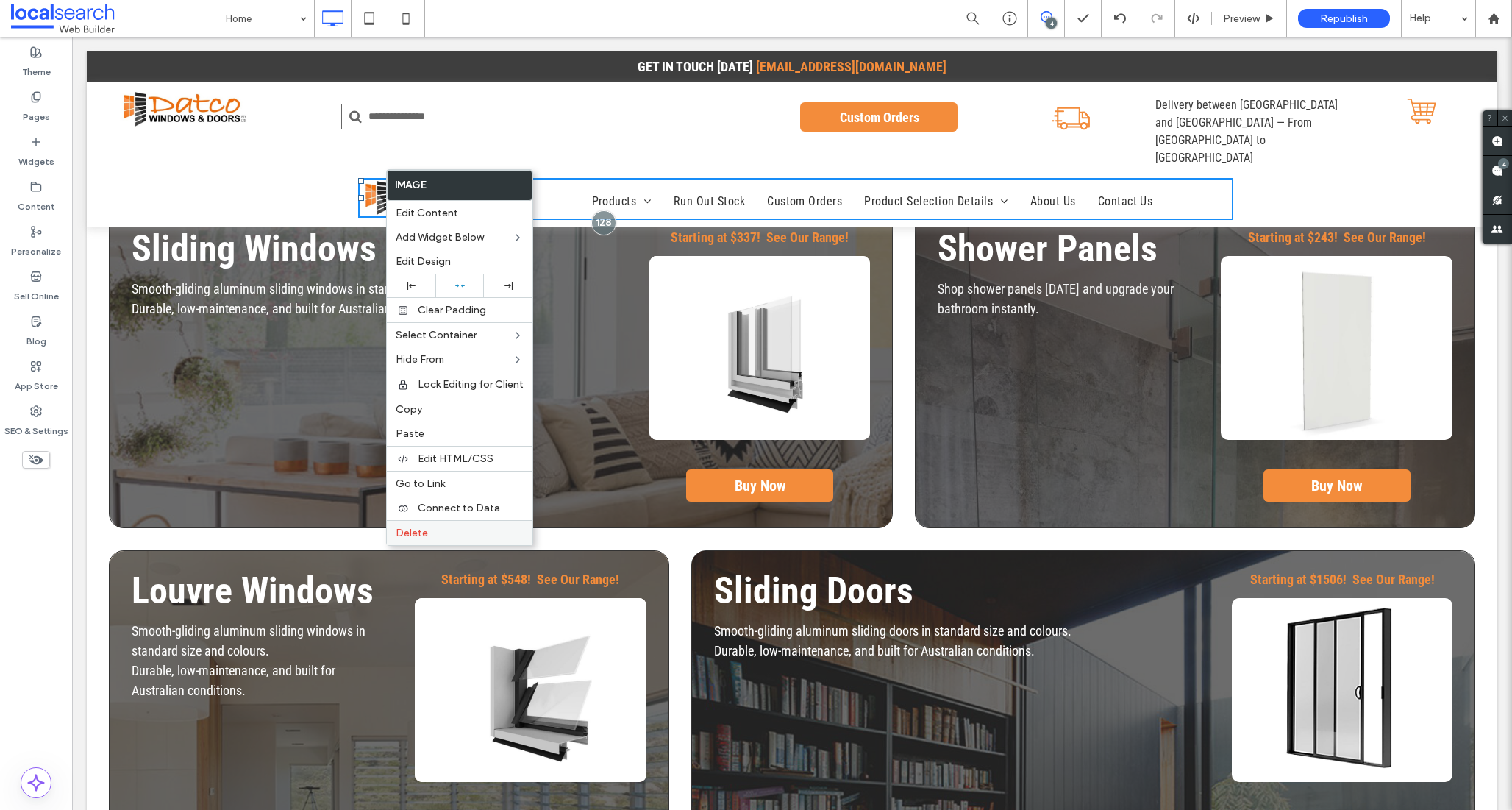
click at [446, 535] on label "Delete" at bounding box center [459, 533] width 128 height 13
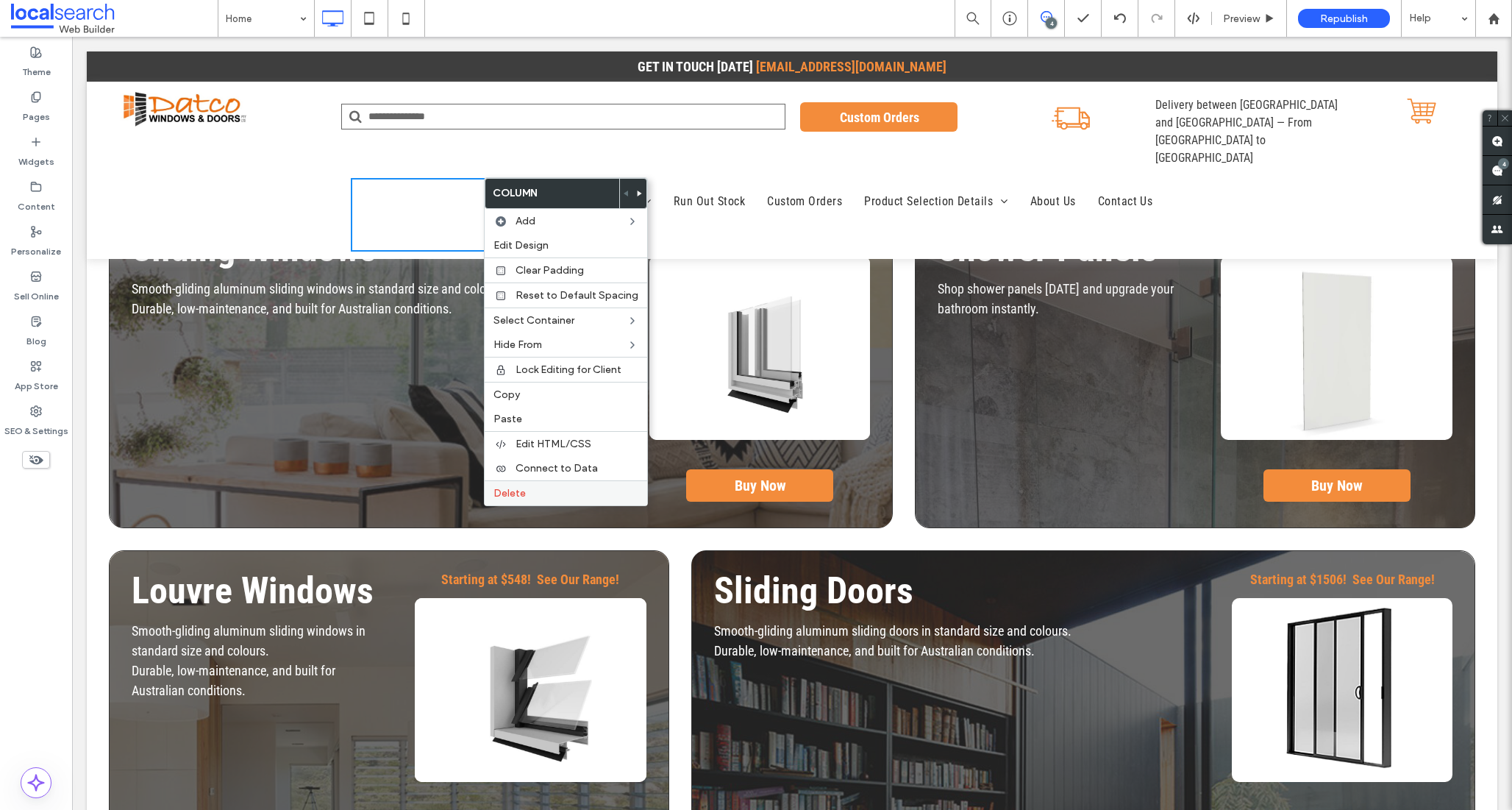
click at [514, 495] on span "Delete" at bounding box center [510, 493] width 32 height 13
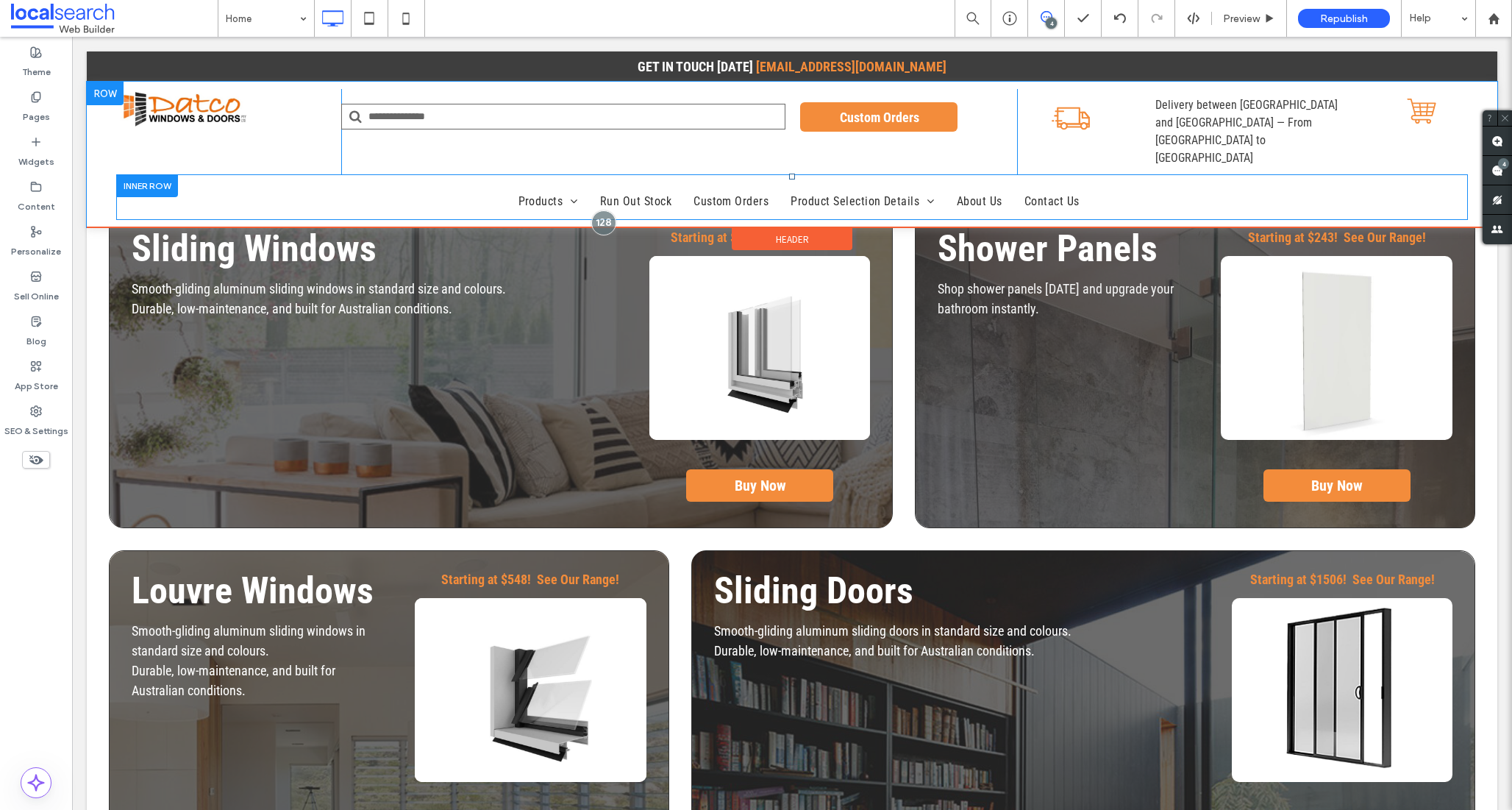
click at [245, 175] on div "Products Sliding Windows Lourve Windows Sliding Doors 2 Panels Shower Panels Pr…" at bounding box center [792, 197] width 1352 height 46
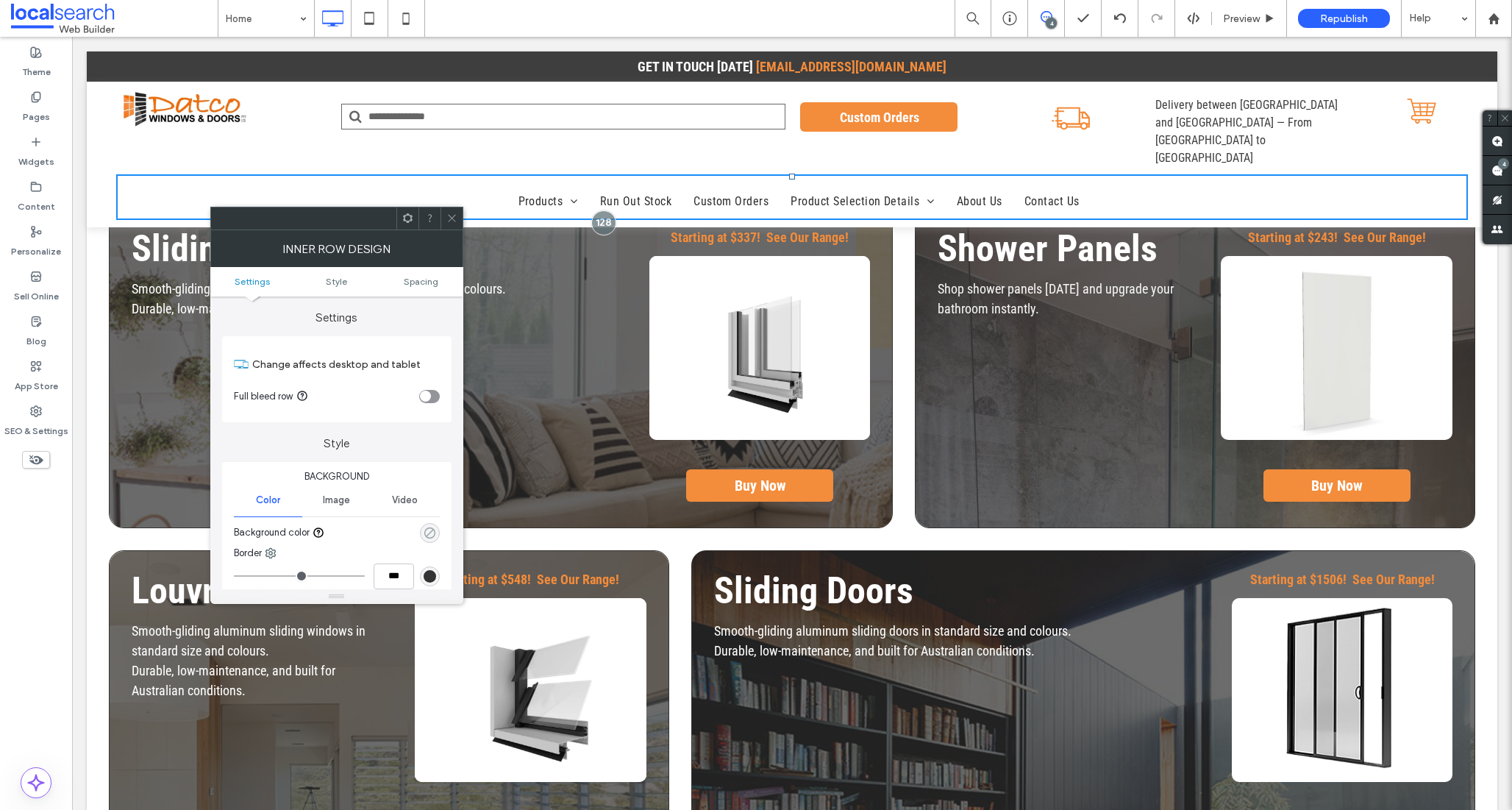
click at [435, 534] on icon "rgba(0, 0, 0, 0)" at bounding box center [430, 533] width 13 height 13
